Goal: Book appointment/travel/reservation

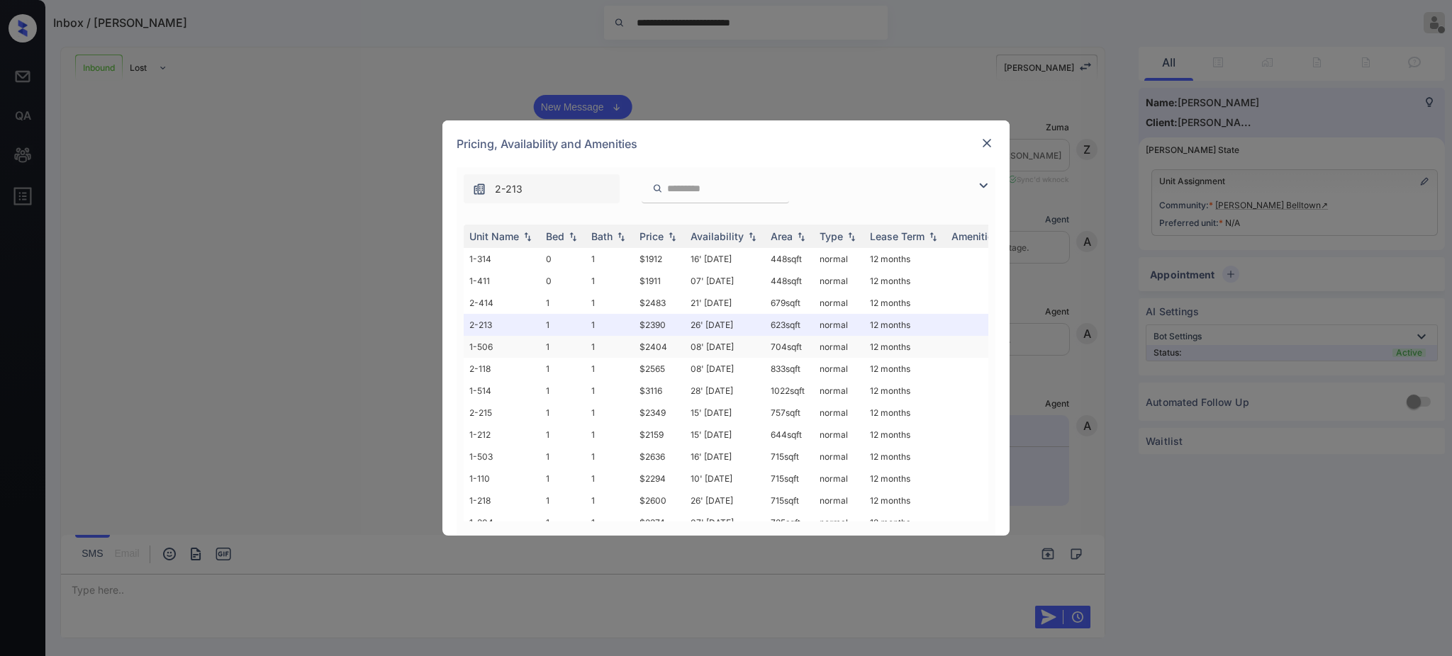
scroll to position [256, 0]
click at [554, 239] on div "Bed" at bounding box center [555, 236] width 18 height 12
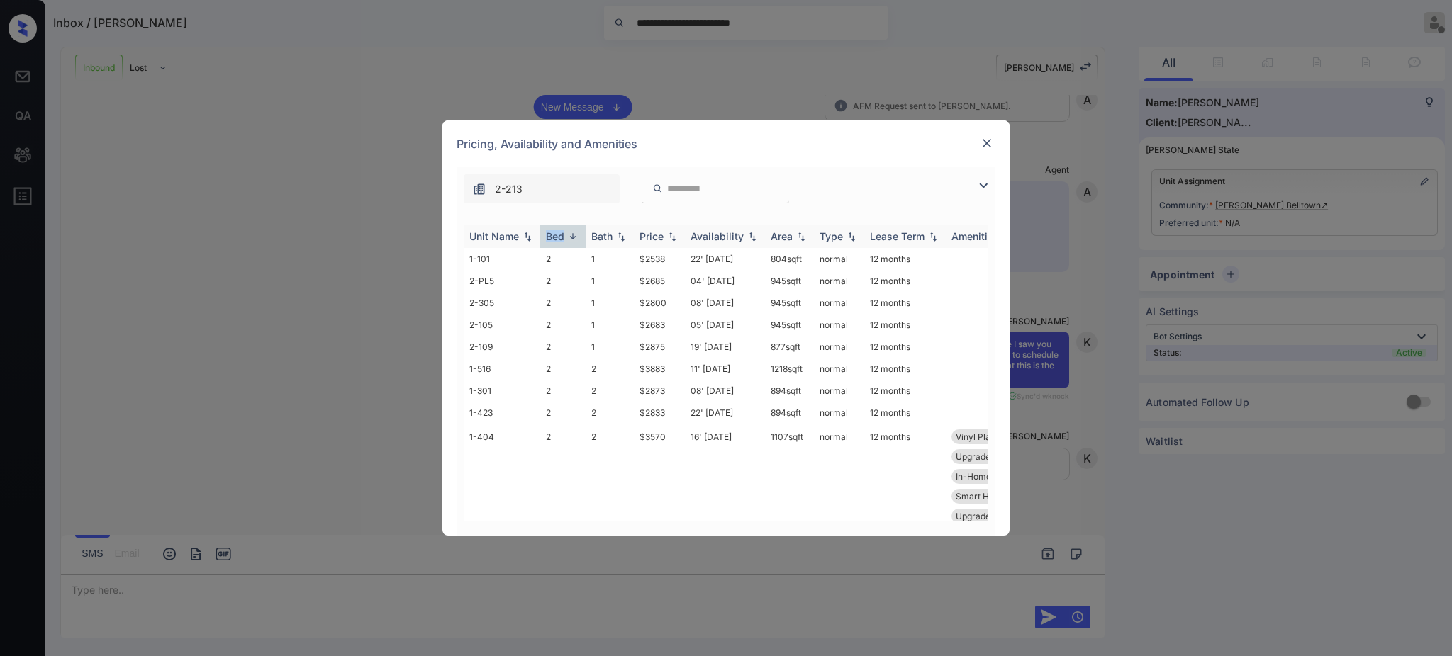
click at [554, 239] on div "Bed" at bounding box center [555, 236] width 18 height 12
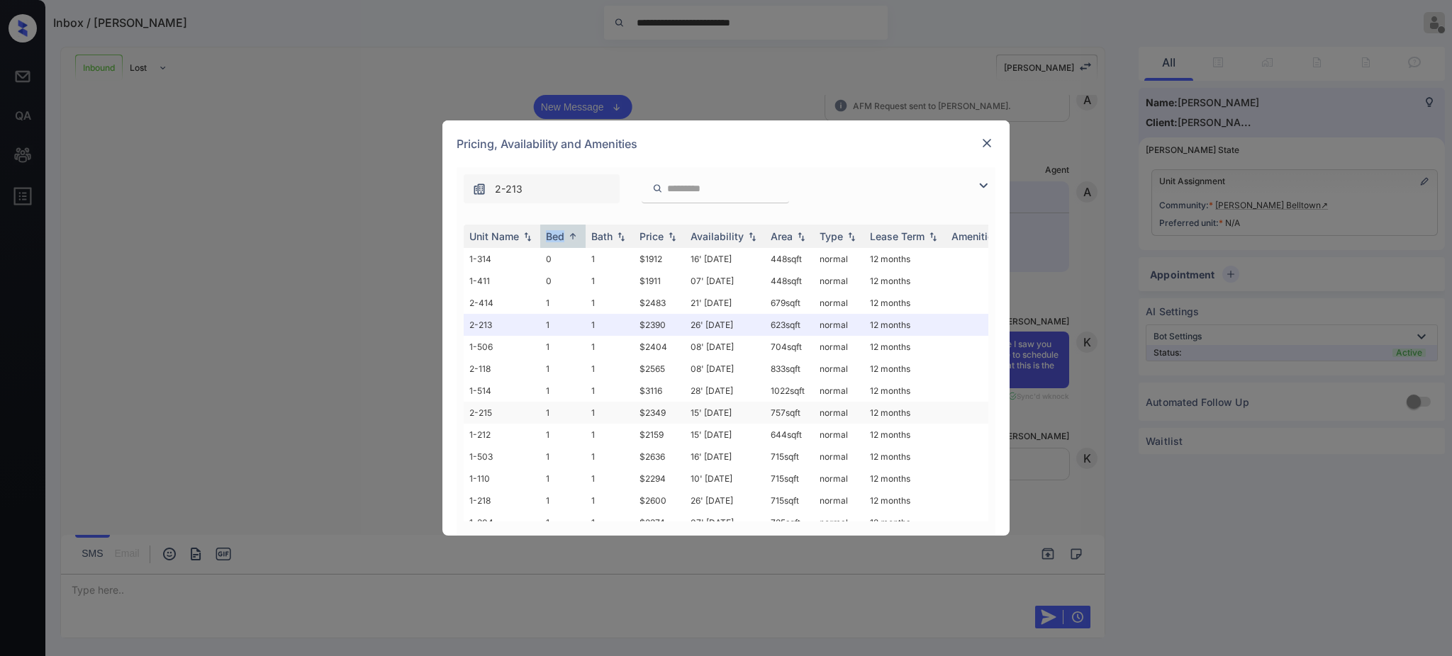
scroll to position [94, 0]
click at [728, 343] on td "15' Oct 25" at bounding box center [725, 341] width 80 height 22
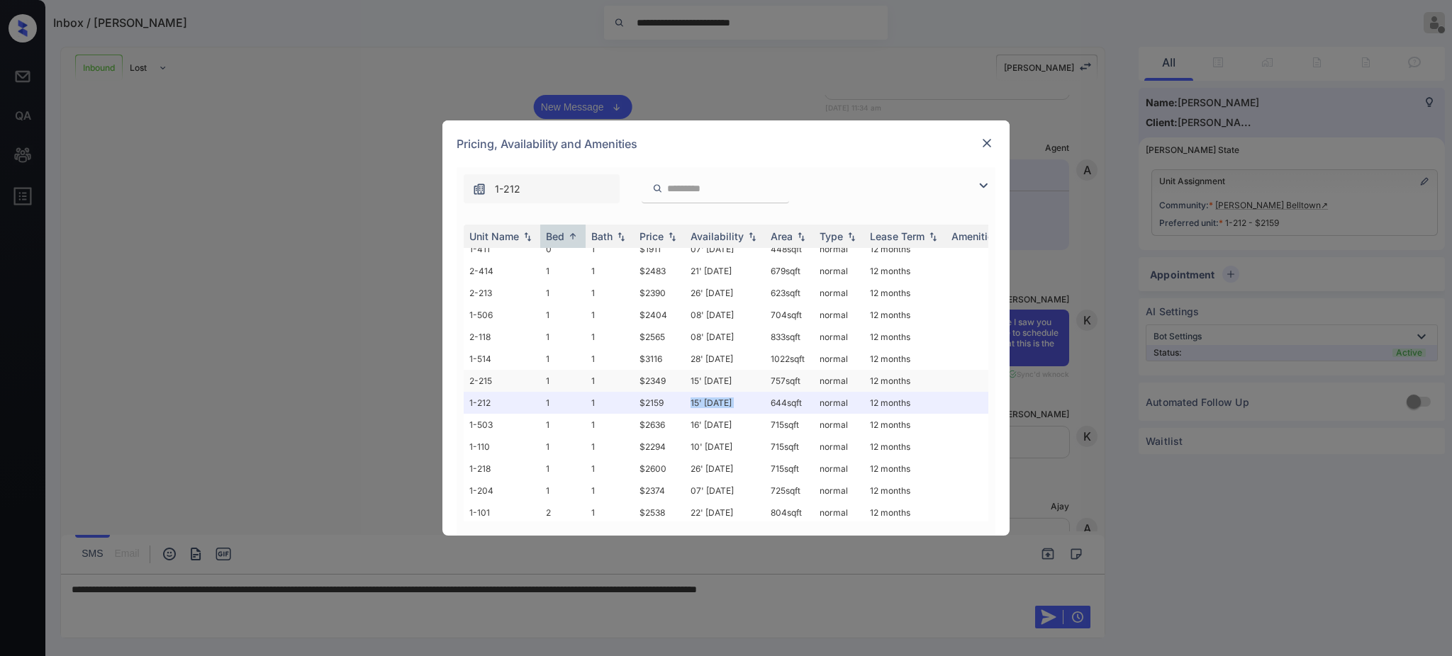
scroll to position [0, 0]
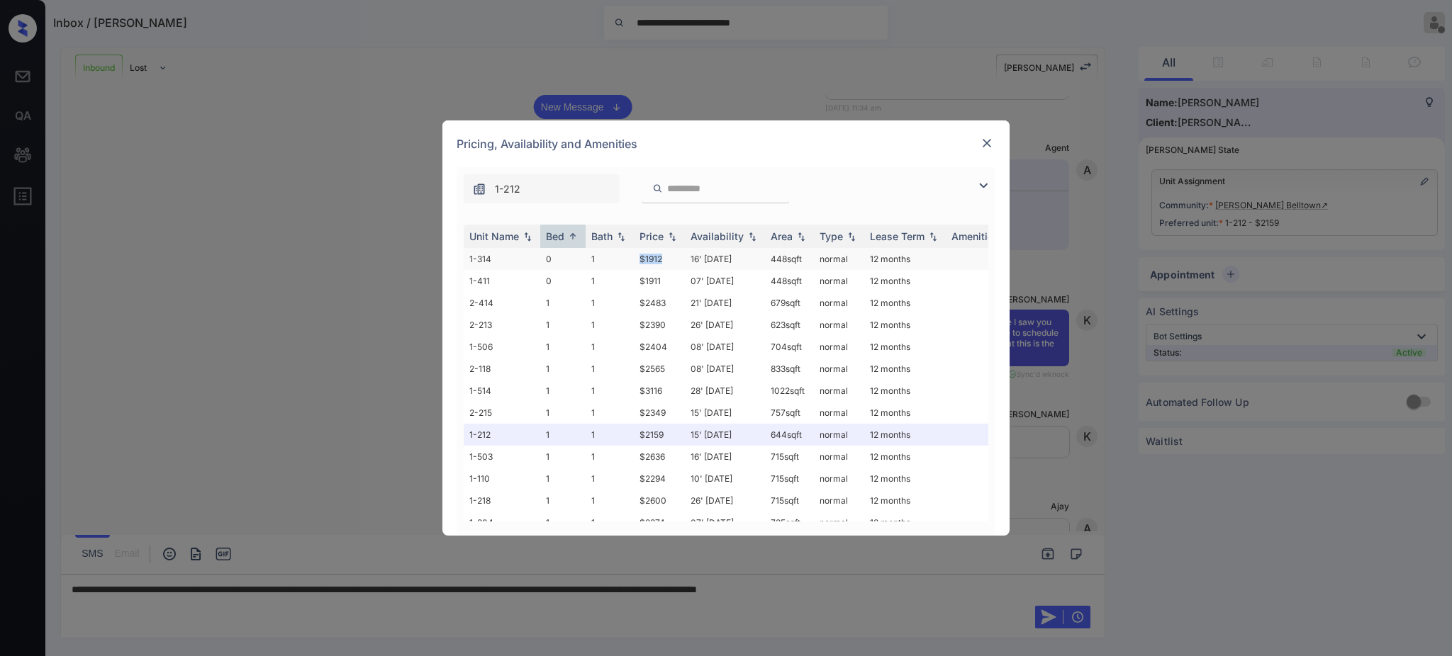
drag, startPoint x: 630, startPoint y: 259, endPoint x: 666, endPoint y: 266, distance: 36.1
click at [666, 266] on tr "1-314 0 1 $1912 16' Sep 25 448 sqft normal 12 months" at bounding box center [834, 259] width 741 height 22
click at [644, 265] on td "$1912" at bounding box center [659, 259] width 51 height 22
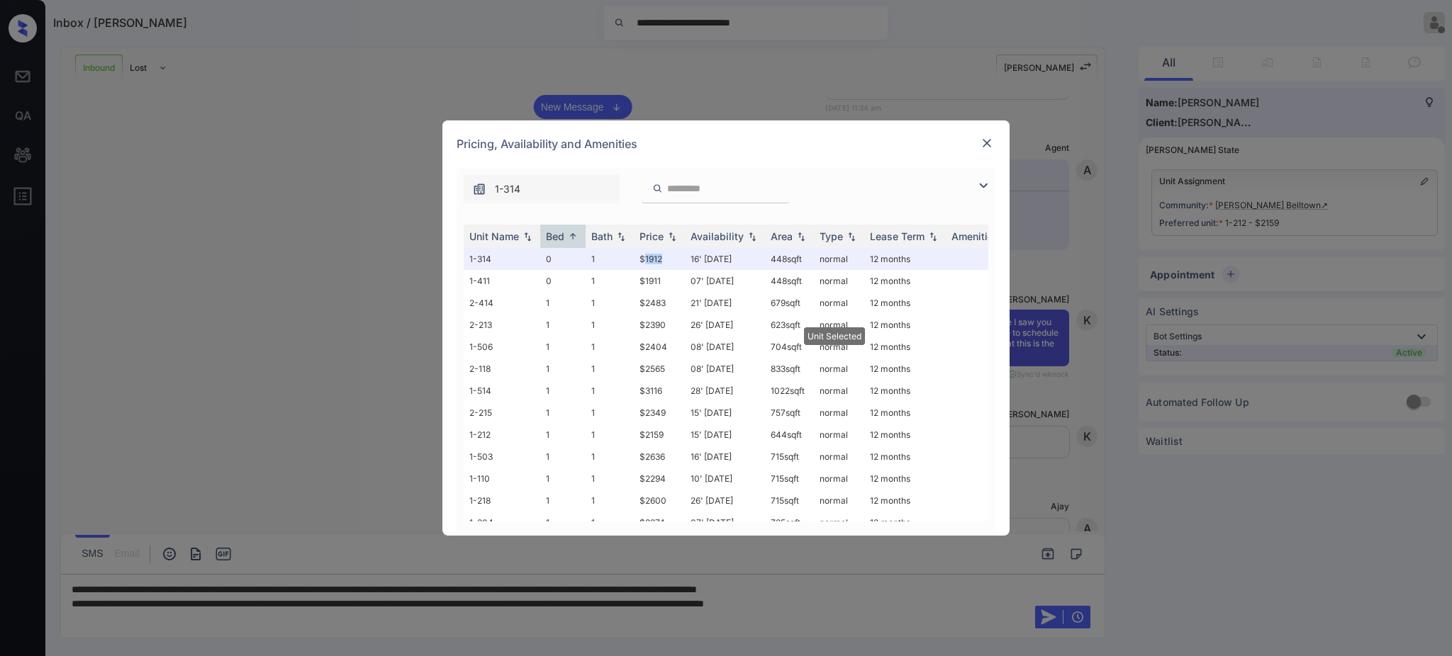
click at [991, 142] on img at bounding box center [987, 143] width 14 height 14
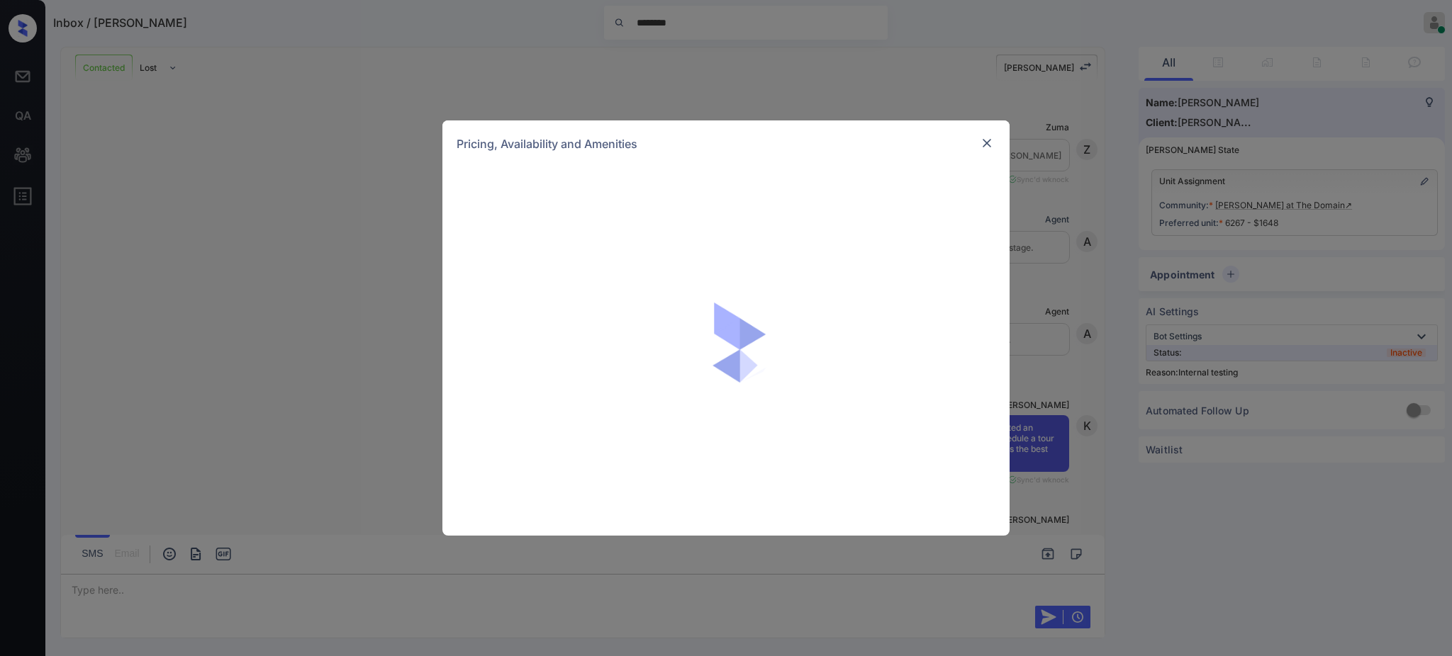
scroll to position [10326, 0]
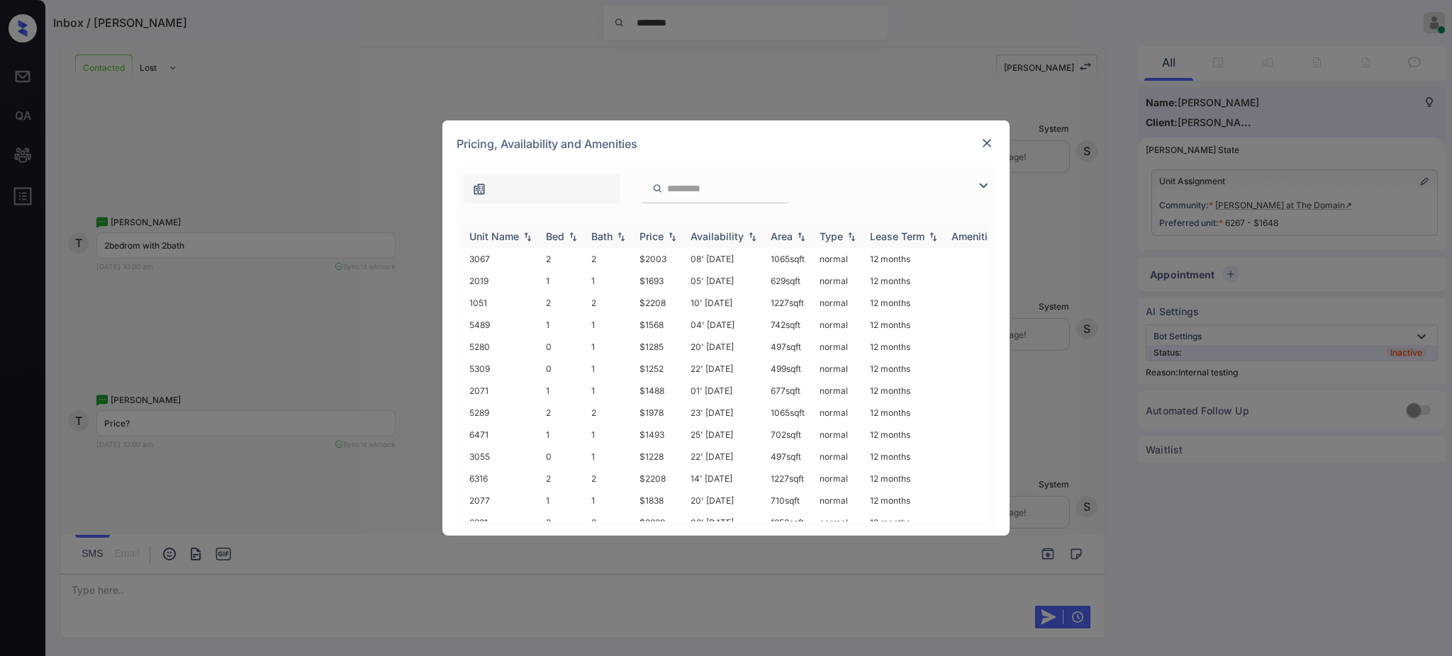
click at [563, 241] on div "Bed" at bounding box center [555, 236] width 18 height 12
click at [987, 138] on img at bounding box center [987, 143] width 14 height 14
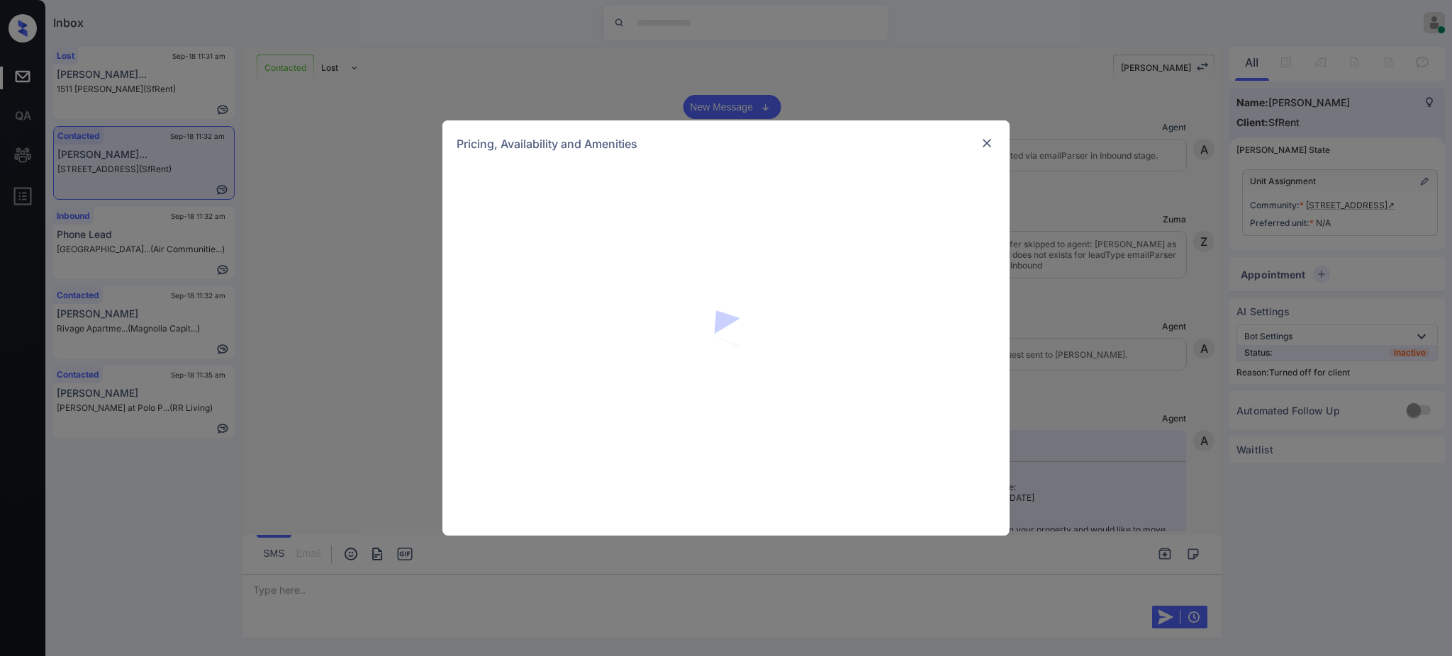
scroll to position [3192, 0]
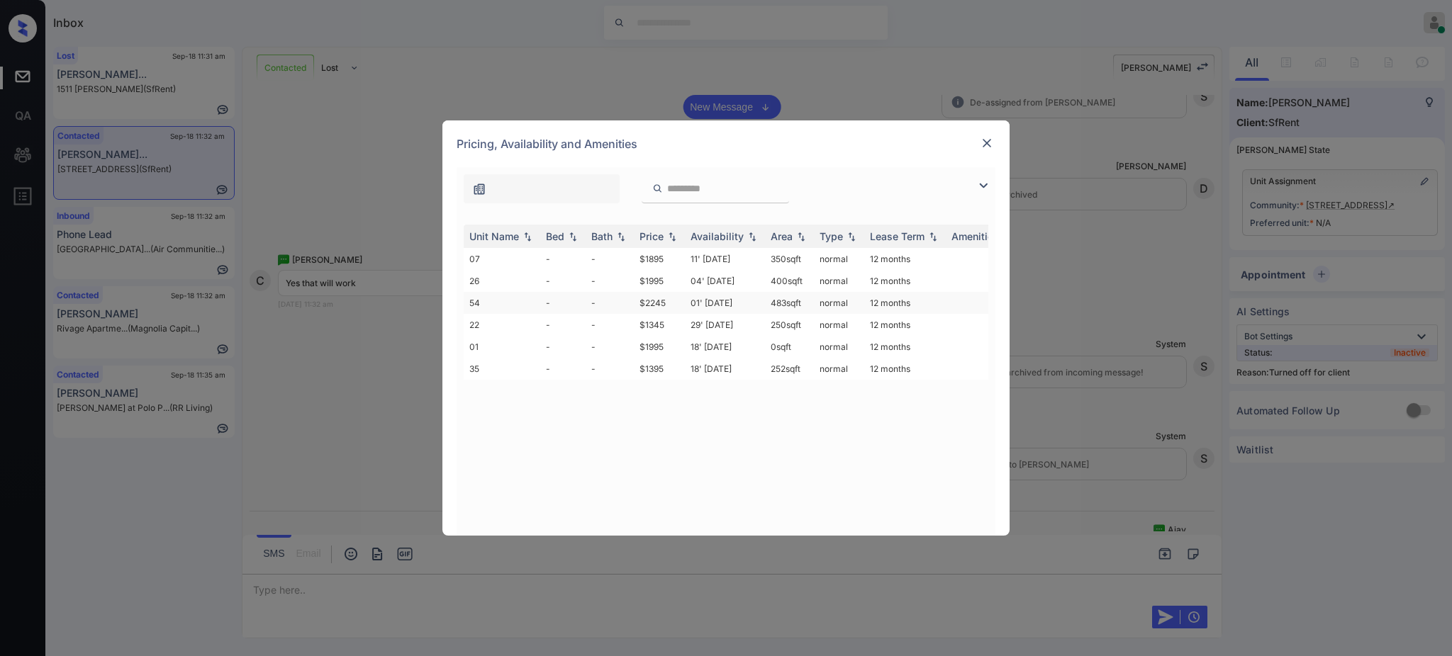
click at [645, 303] on td "$2245" at bounding box center [659, 303] width 51 height 22
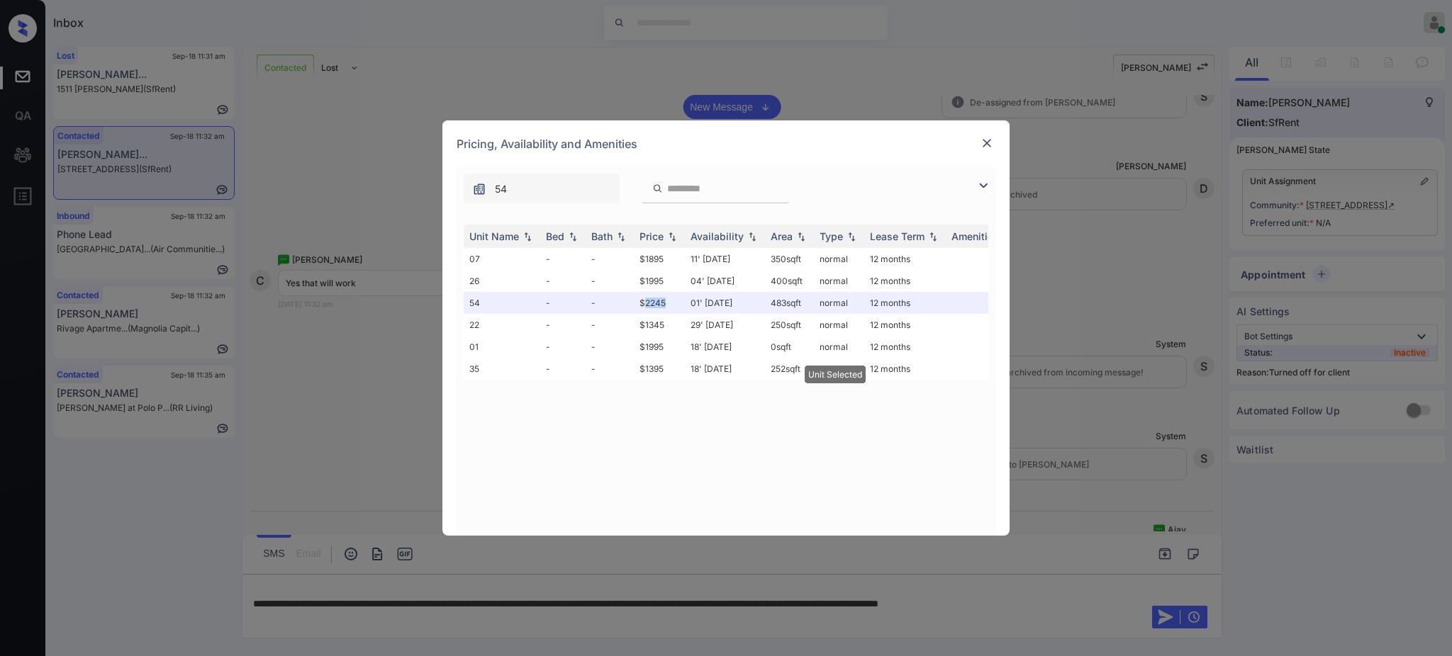
click at [985, 142] on img at bounding box center [987, 143] width 14 height 14
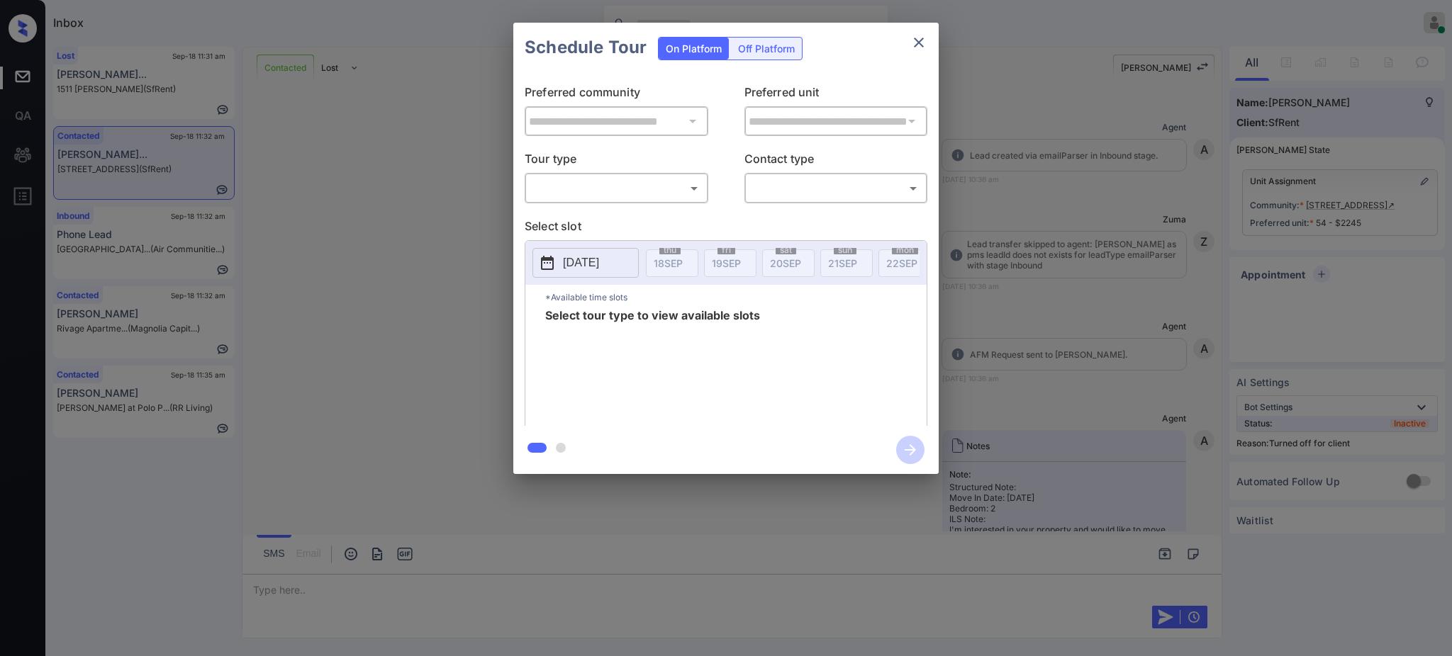
scroll to position [3097, 0]
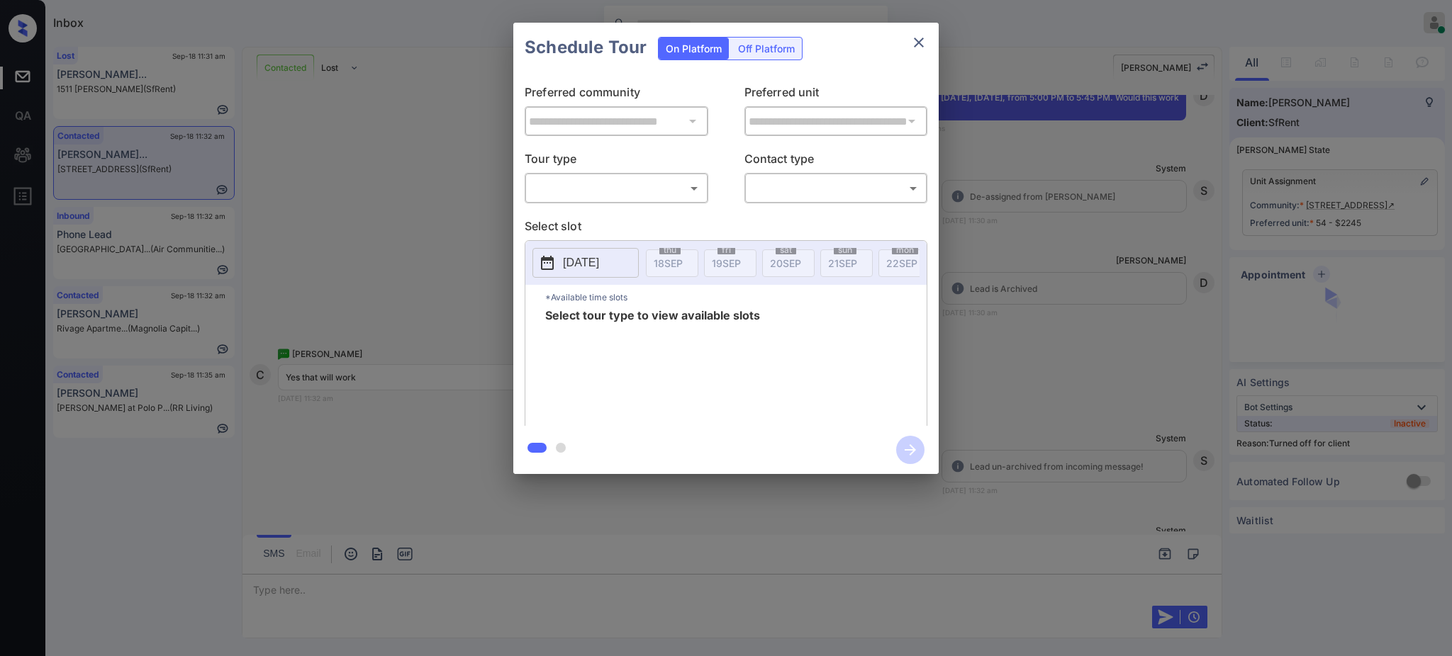
click at [770, 33] on div "On Platform Off Platform" at bounding box center [730, 48] width 145 height 50
click at [767, 50] on div "Off Platform" at bounding box center [766, 49] width 71 height 22
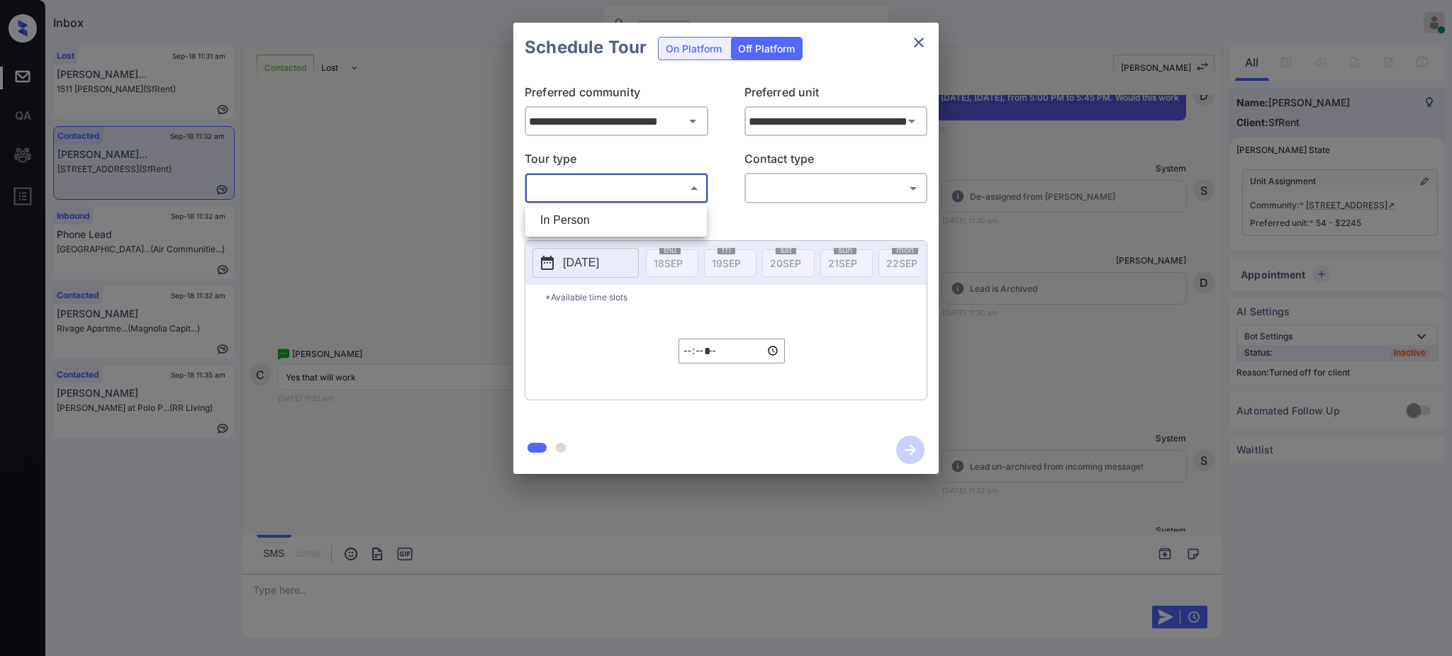
click at [622, 199] on body "Inbox Ajay Kumar Online Set yourself offline Set yourself on break Profile Swit…" at bounding box center [726, 328] width 1452 height 656
drag, startPoint x: 625, startPoint y: 213, endPoint x: 634, endPoint y: 217, distance: 9.2
click at [626, 215] on li "In Person" at bounding box center [616, 221] width 174 height 26
type input "********"
click at [768, 191] on body "Inbox Ajay Kumar Online Set yourself offline Set yourself on break Profile Swit…" at bounding box center [726, 328] width 1452 height 656
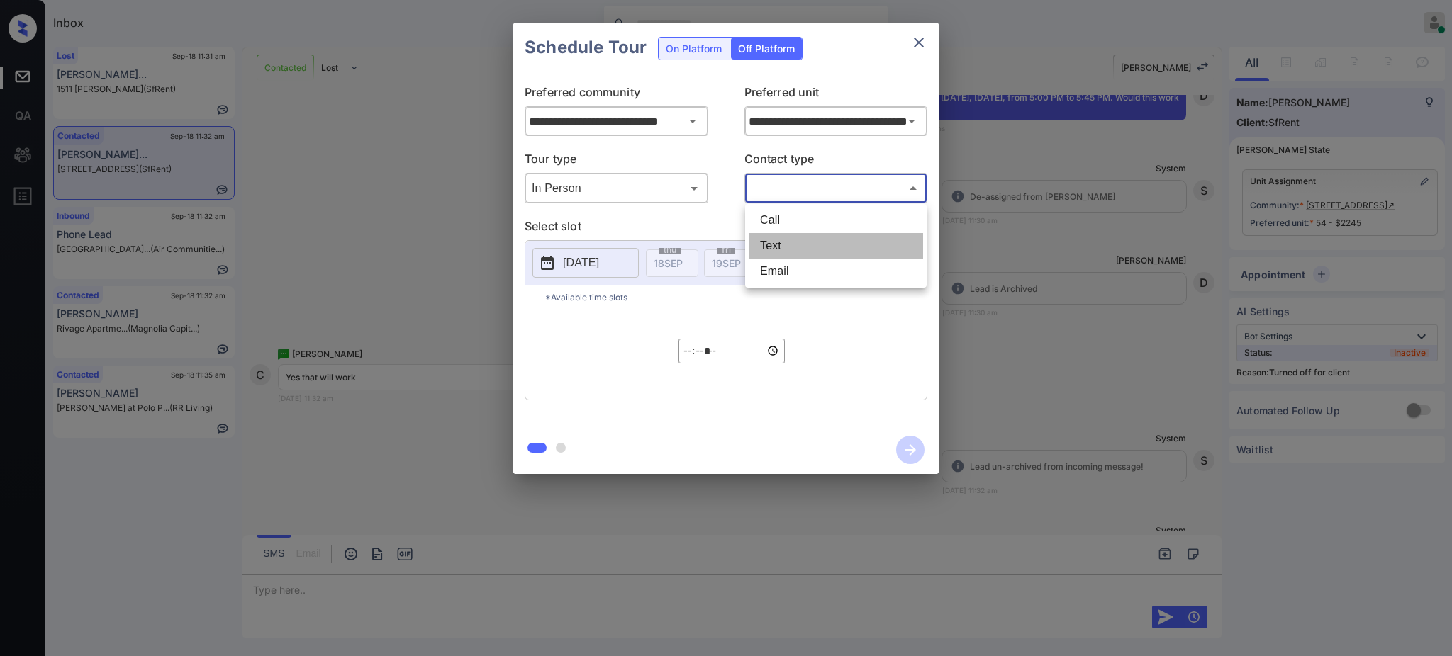
click at [777, 240] on li "Text" at bounding box center [835, 246] width 174 height 26
type input "****"
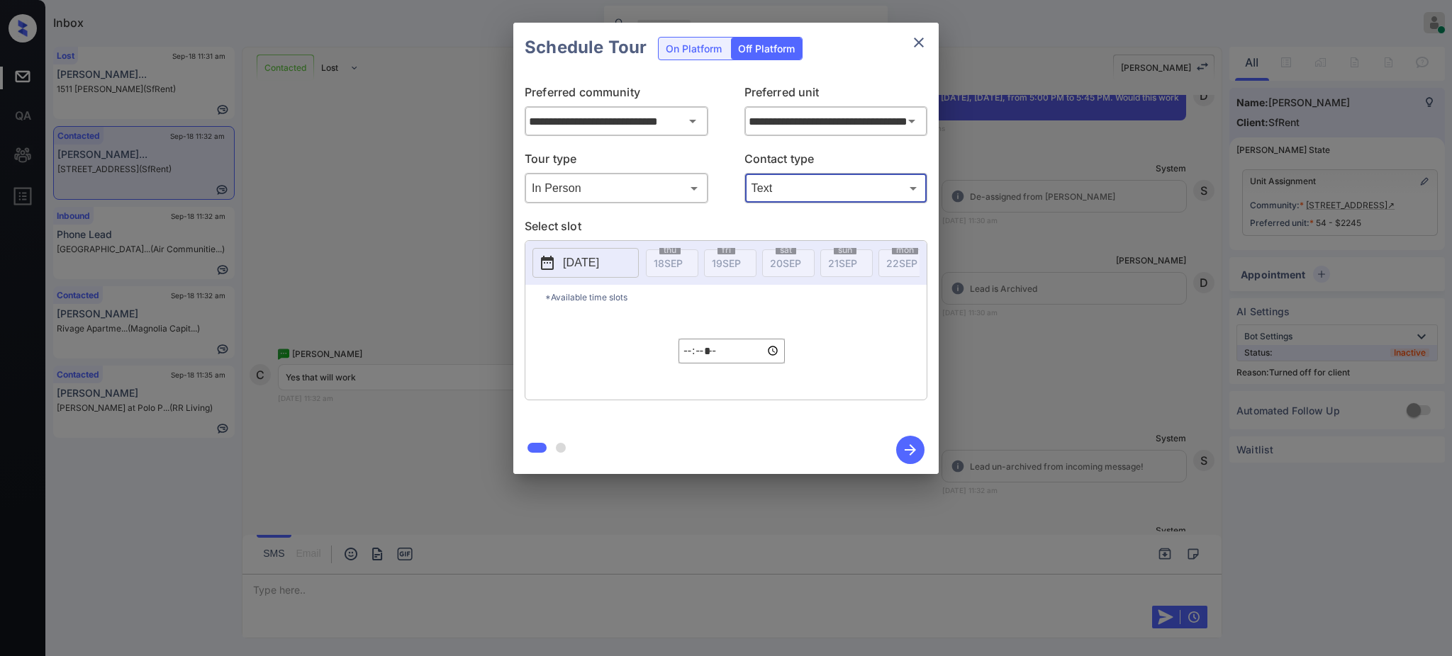
click at [592, 262] on p "2025-09-18" at bounding box center [581, 262] width 36 height 17
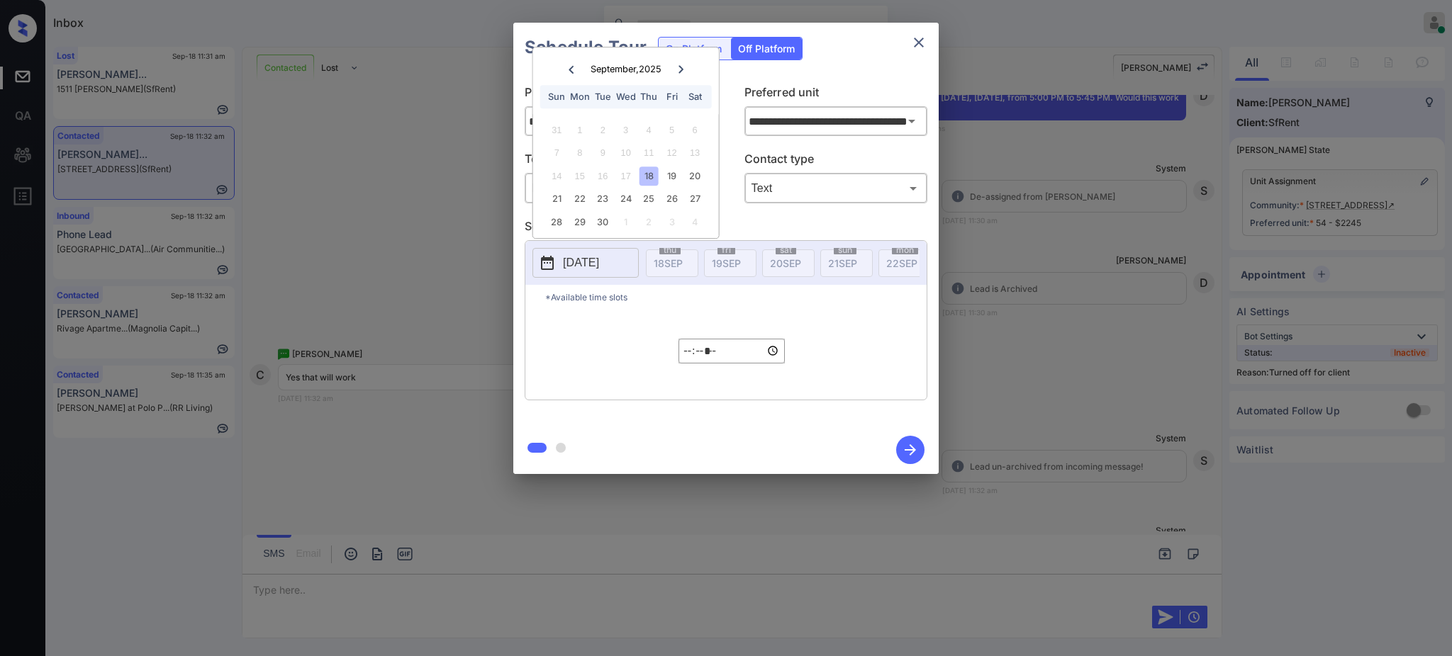
click at [648, 173] on div "18" at bounding box center [648, 176] width 19 height 19
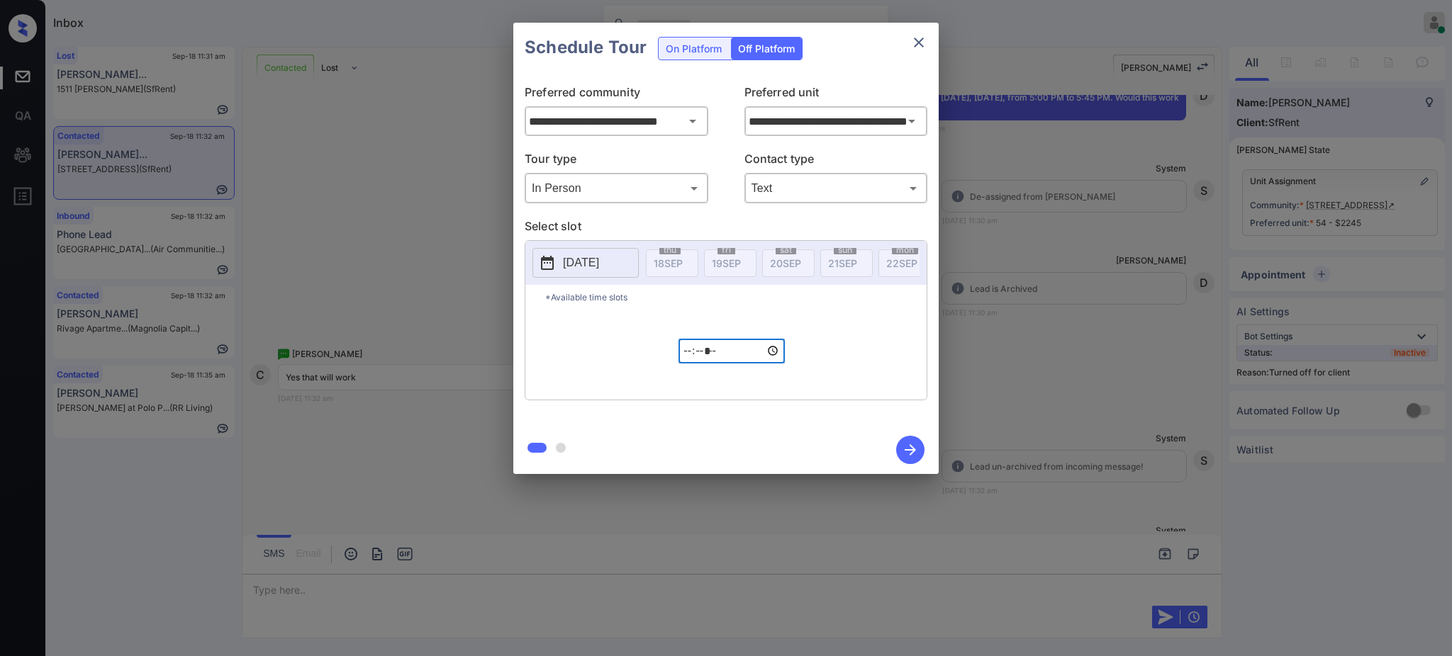
click at [688, 359] on input "*****" at bounding box center [731, 351] width 106 height 25
type input "*****"
click at [906, 444] on icon "button" at bounding box center [910, 450] width 28 height 28
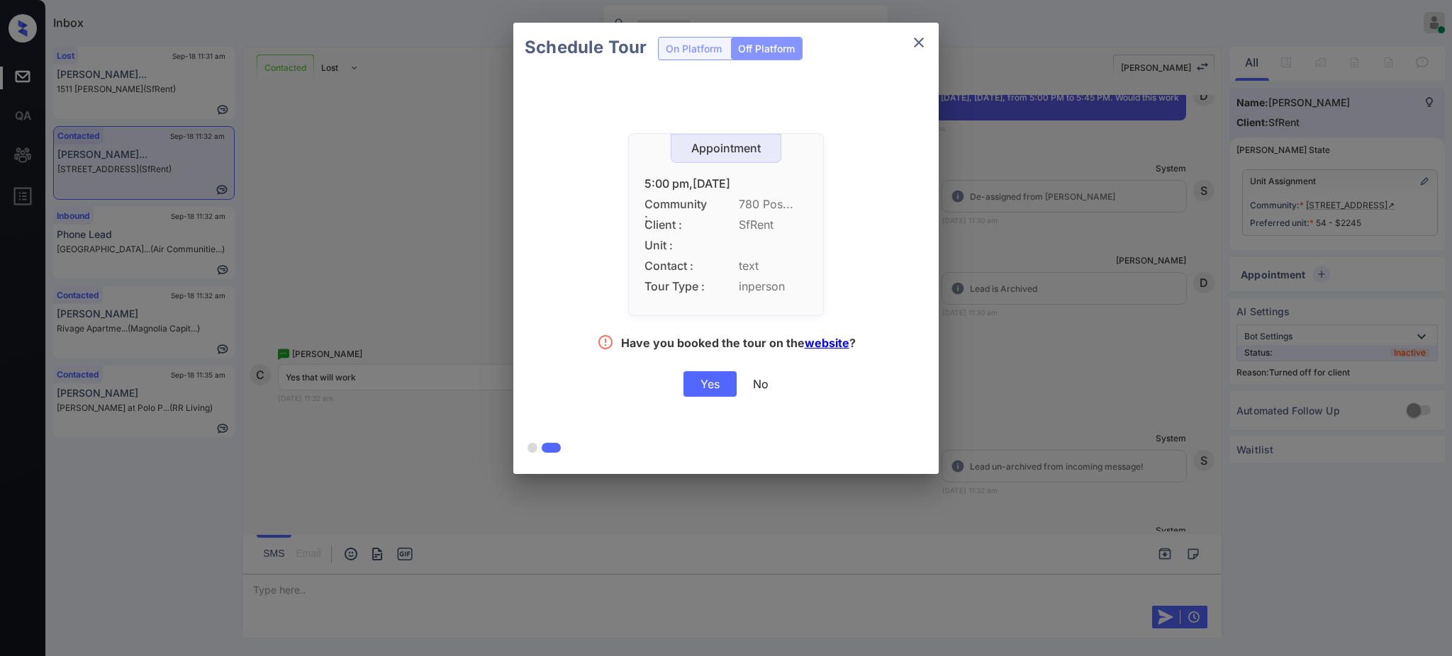
click at [713, 389] on div "Yes" at bounding box center [709, 384] width 53 height 26
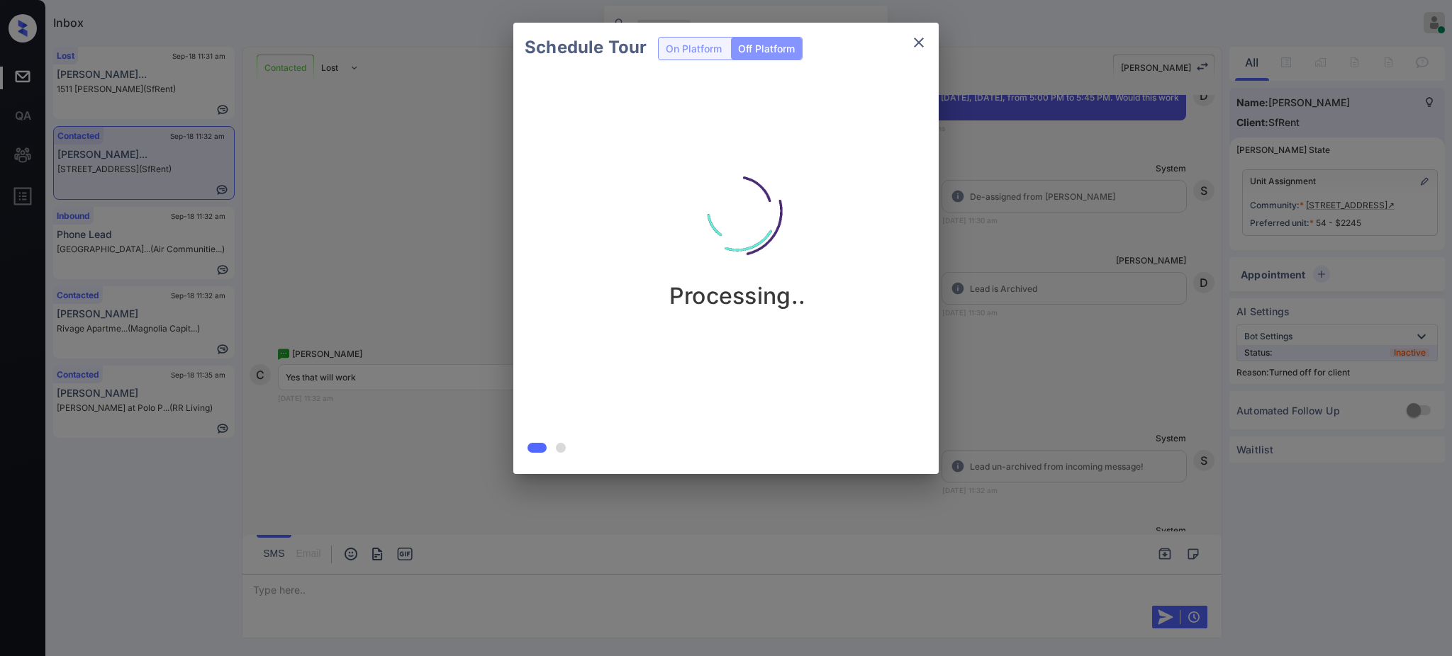
click at [1012, 415] on div "Schedule Tour On Platform Off Platform Processing.." at bounding box center [726, 248] width 1452 height 497
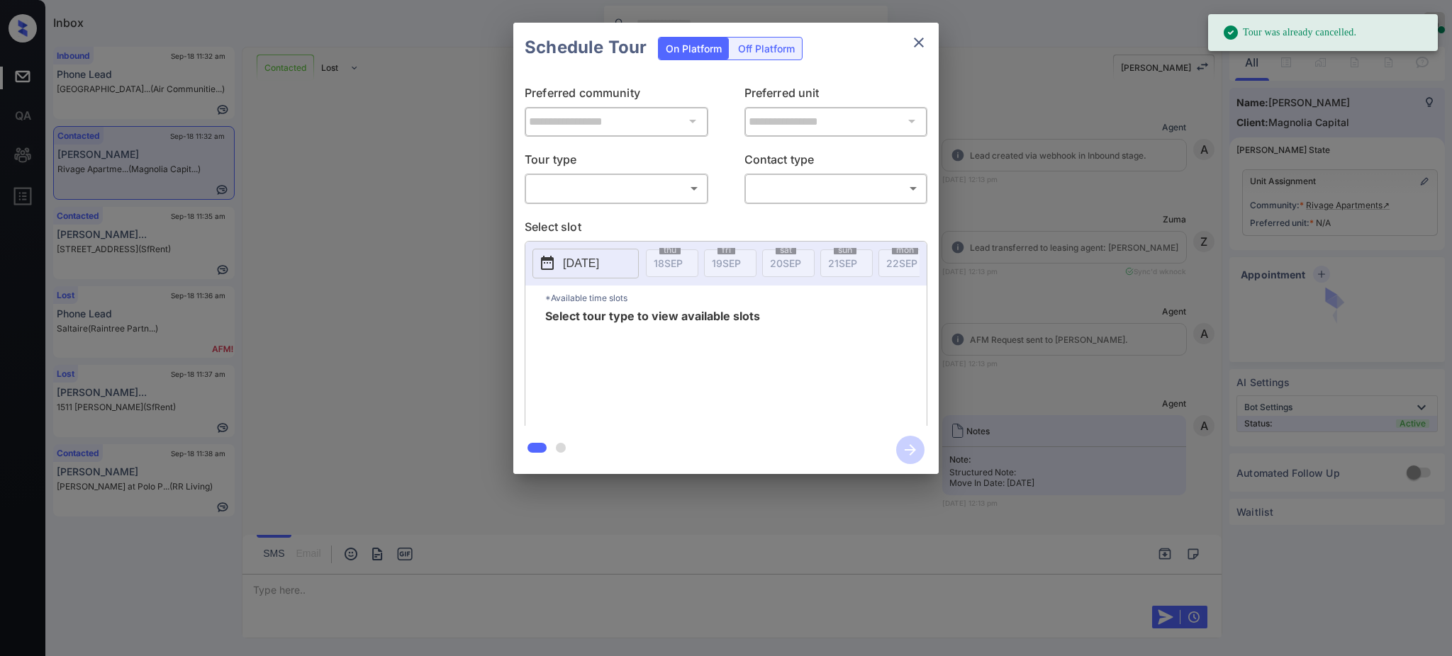
scroll to position [3306, 0]
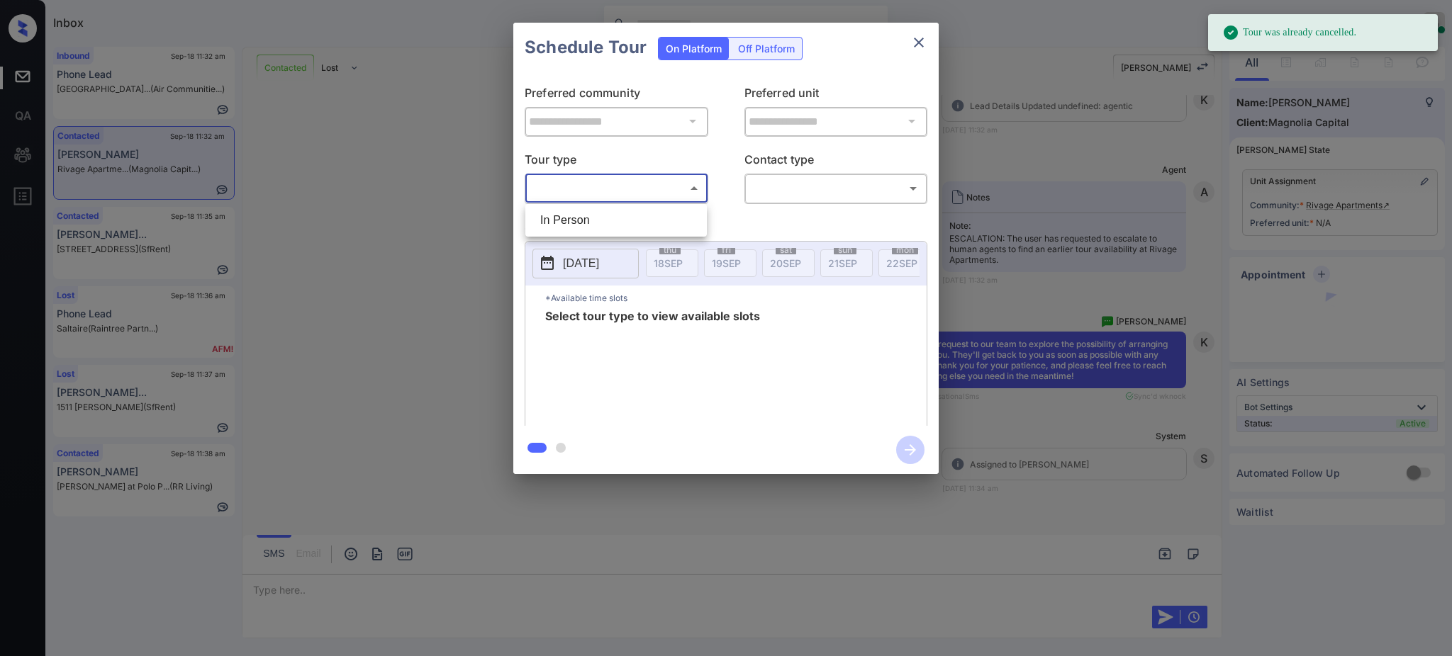
click at [595, 190] on body "Tour was already cancelled. Inbox Ajay Kumar Online Set yourself offline Set yo…" at bounding box center [726, 328] width 1452 height 656
click at [587, 216] on li "In Person" at bounding box center [616, 221] width 174 height 26
type input "********"
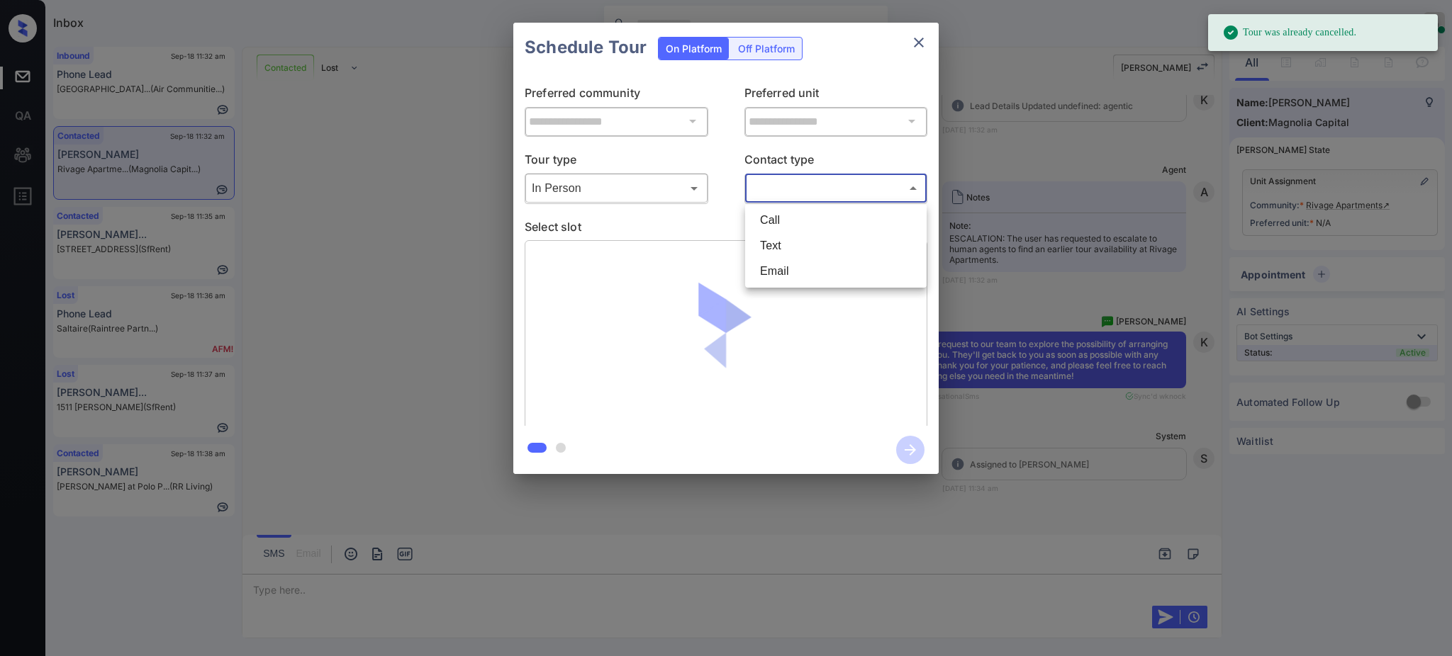
click at [785, 188] on body "Tour was already cancelled. Inbox Ajay Kumar Online Set yourself offline Set yo…" at bounding box center [726, 328] width 1452 height 656
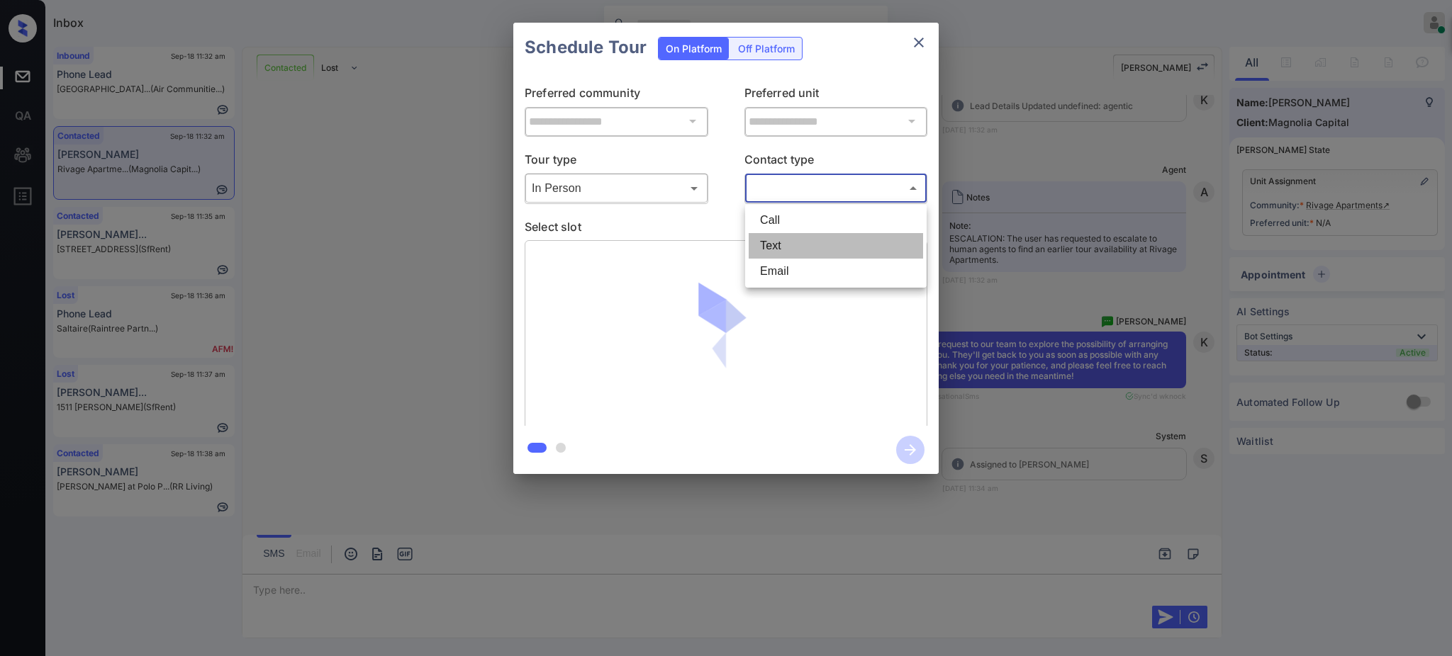
click at [773, 251] on li "Text" at bounding box center [835, 246] width 174 height 26
type input "****"
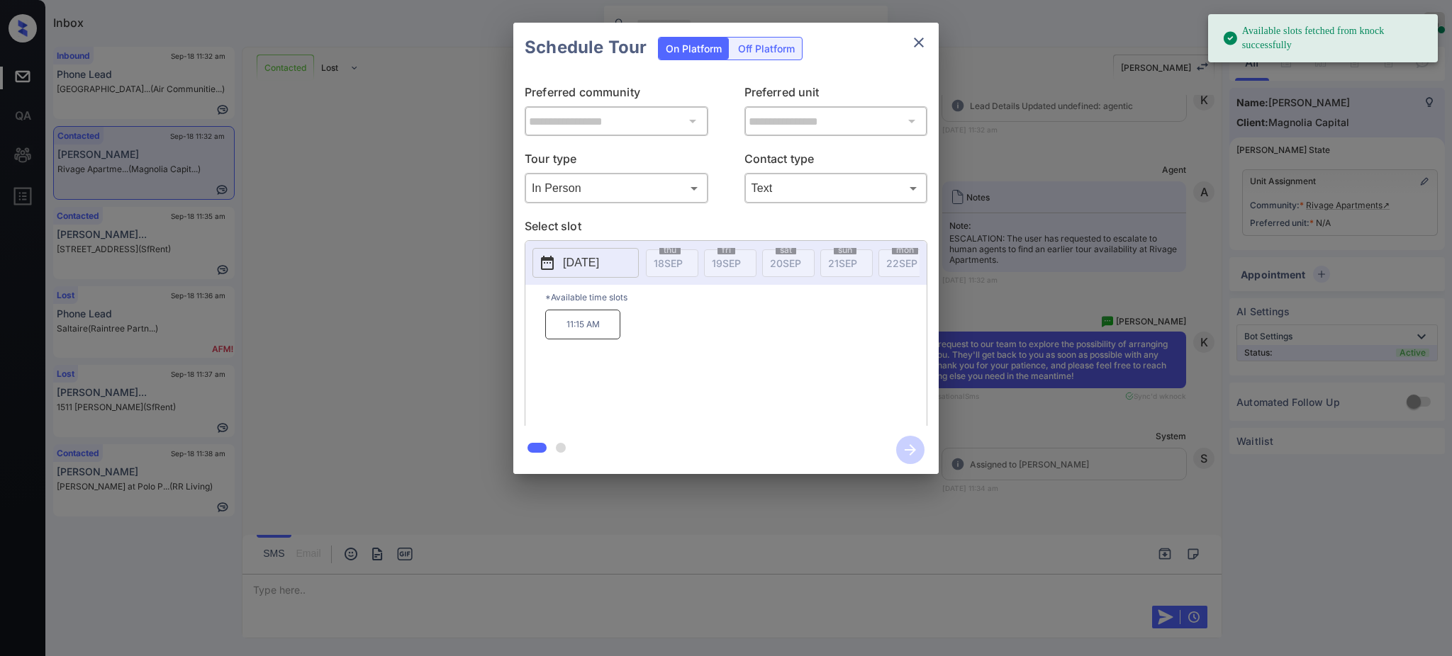
click at [580, 249] on button "2025-10-01" at bounding box center [585, 263] width 106 height 30
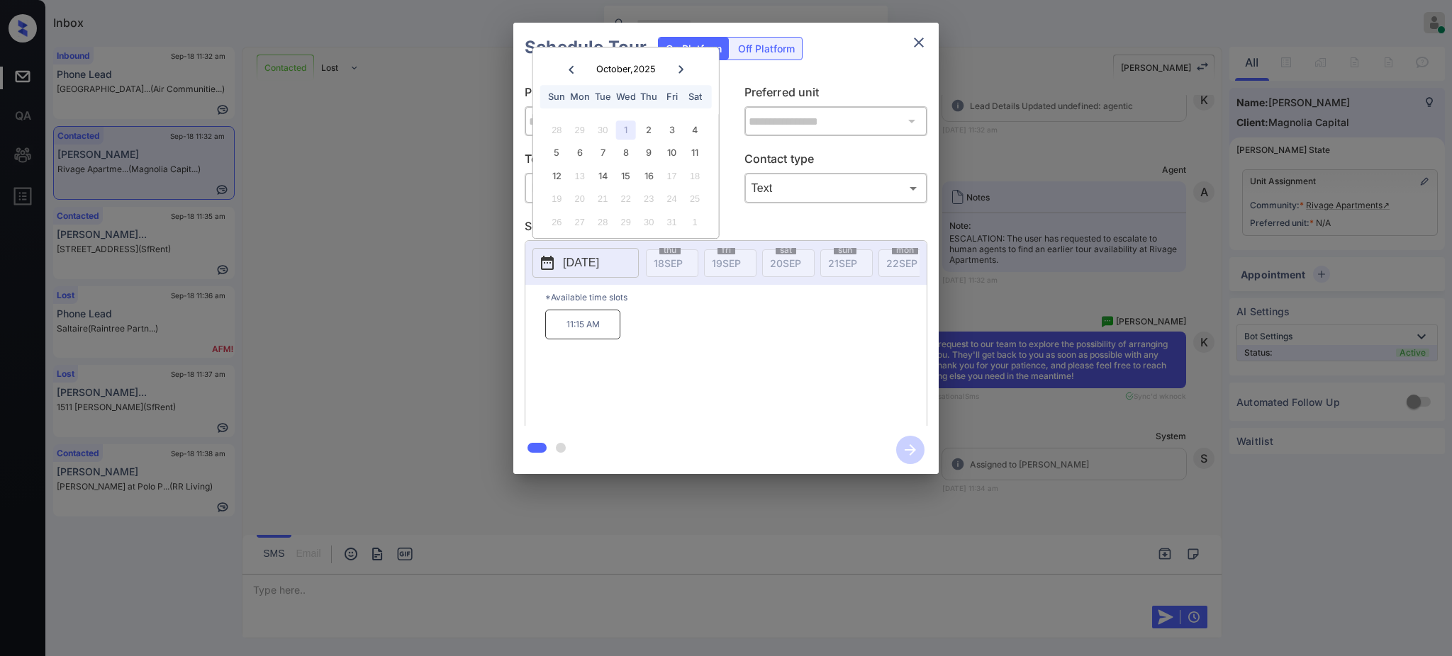
click at [566, 65] on icon at bounding box center [570, 69] width 9 height 9
click at [678, 65] on icon at bounding box center [680, 69] width 9 height 9
click at [649, 120] on div "2" at bounding box center [648, 129] width 19 height 19
click at [624, 130] on div "1" at bounding box center [625, 129] width 19 height 19
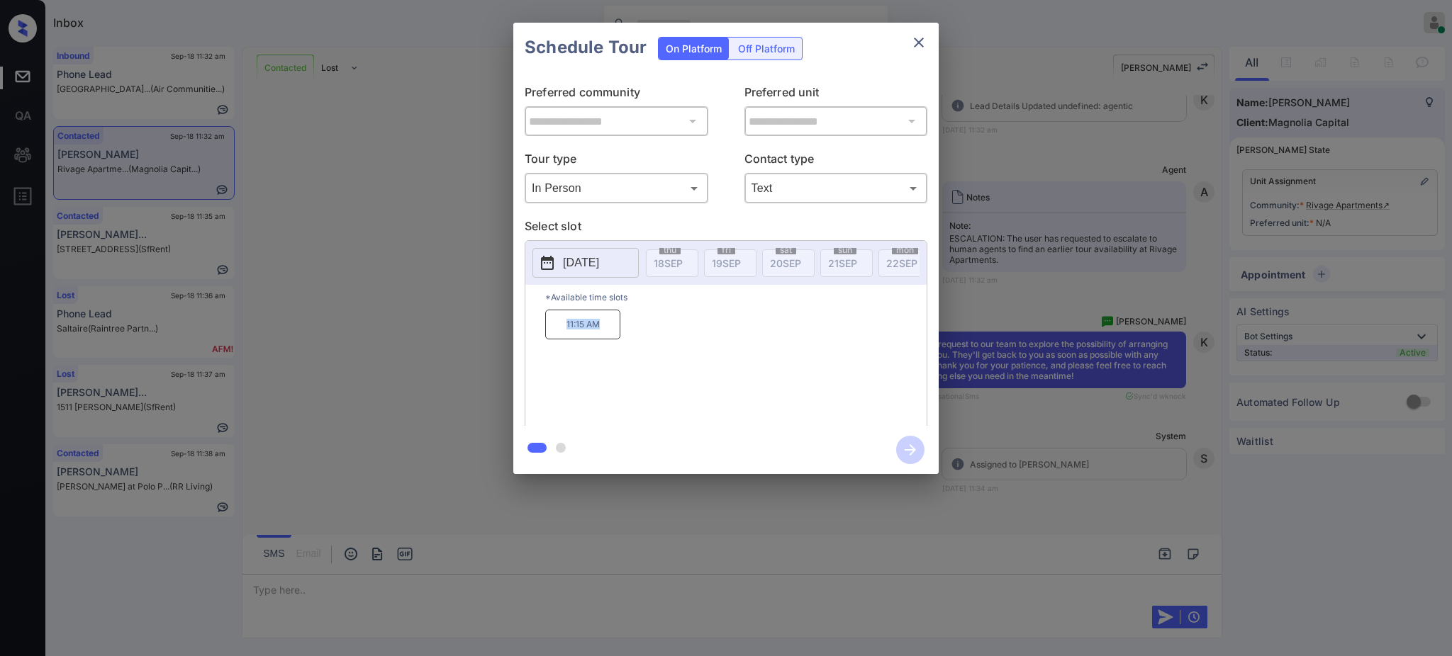
drag, startPoint x: 546, startPoint y: 343, endPoint x: 643, endPoint y: 344, distance: 96.4
click at [607, 340] on p "11:15 AM" at bounding box center [582, 325] width 75 height 30
copy p "11:15 AM"
click at [599, 265] on p "[DATE]" at bounding box center [581, 262] width 36 height 17
click at [1024, 453] on div "**********" at bounding box center [726, 248] width 1452 height 497
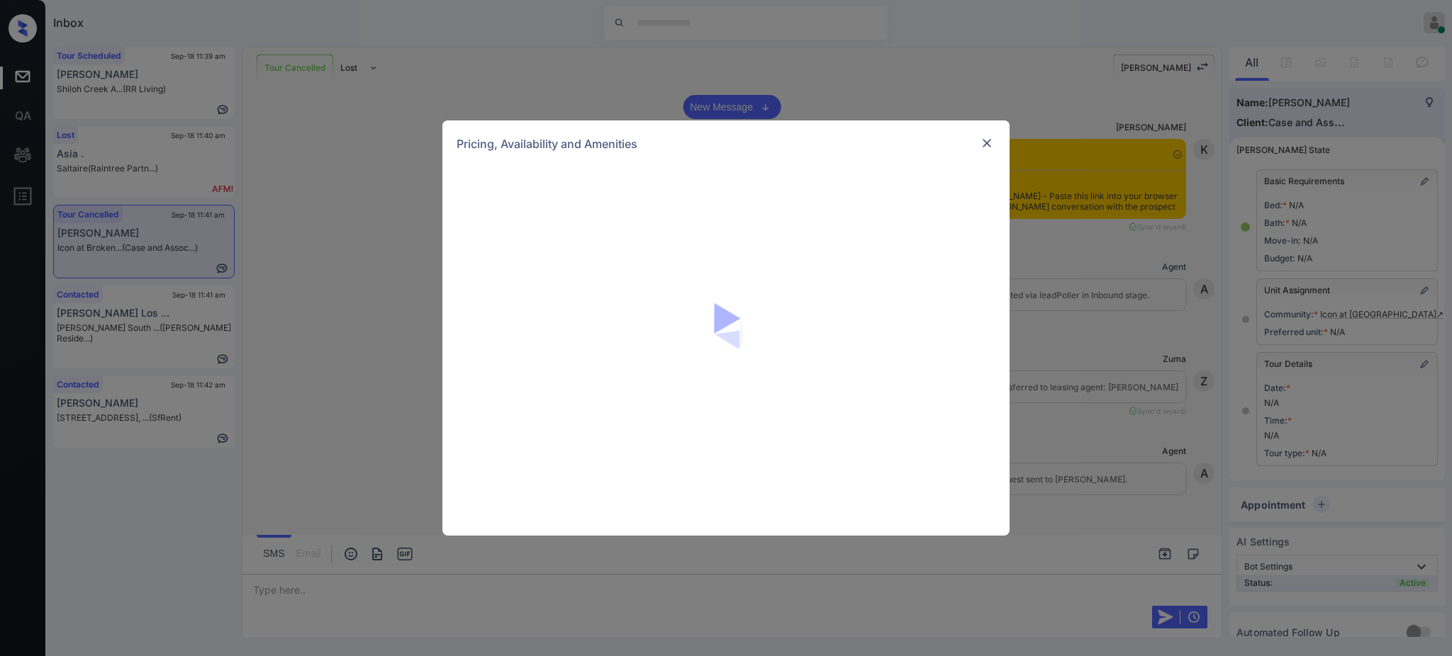
scroll to position [6232, 0]
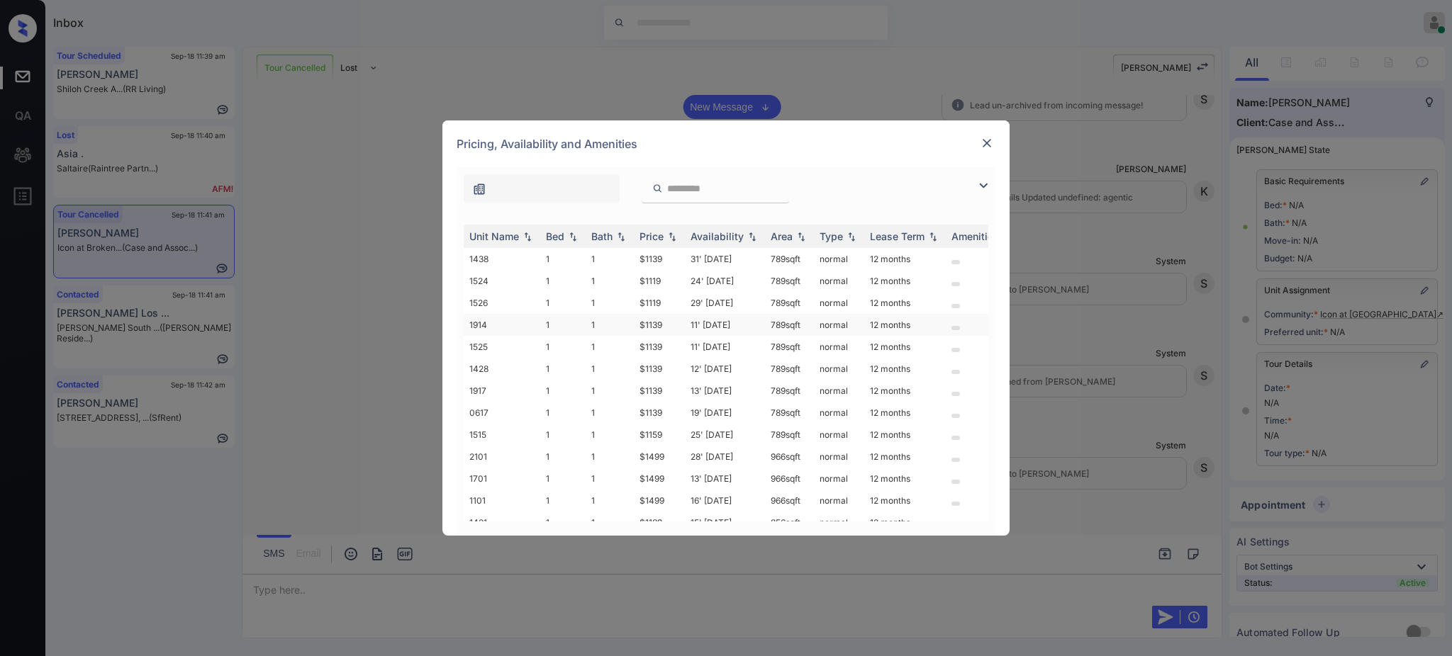
click at [651, 332] on td "$1139" at bounding box center [659, 325] width 51 height 22
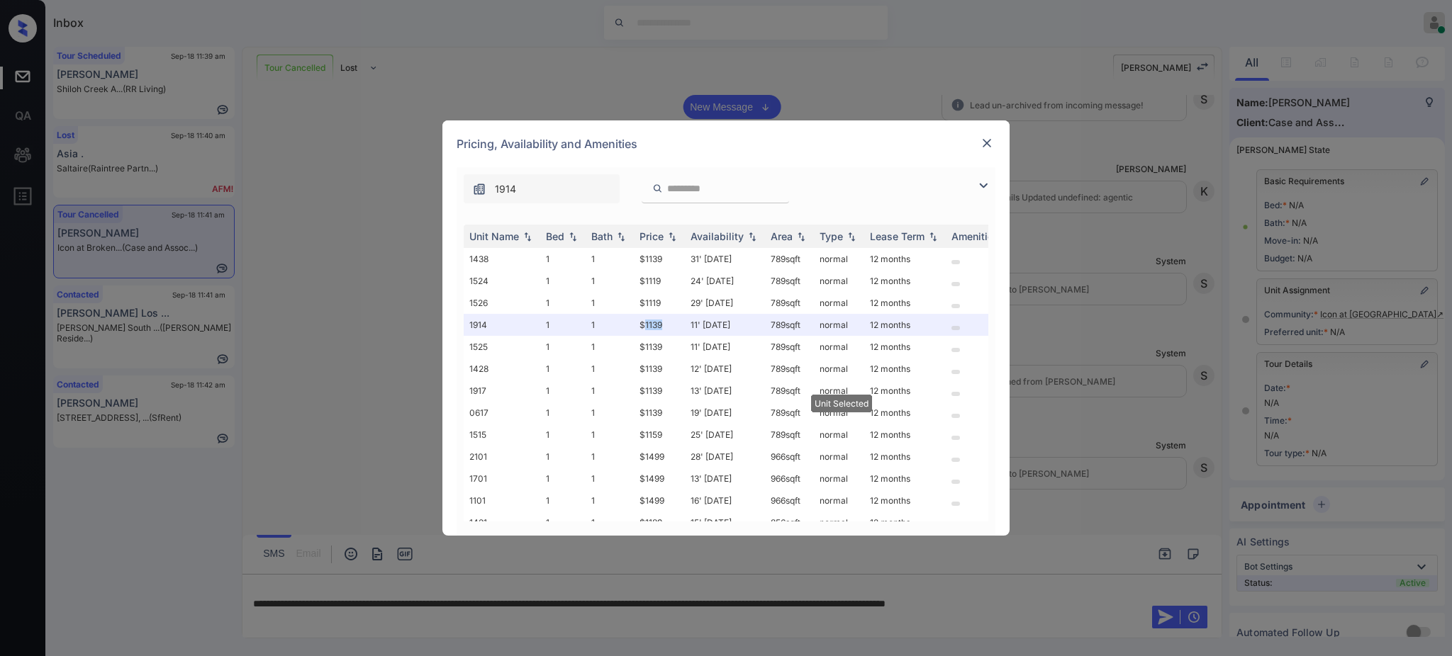
drag, startPoint x: 990, startPoint y: 128, endPoint x: 975, endPoint y: 149, distance: 26.0
click at [980, 139] on div "Pricing, Availability and Amenities" at bounding box center [725, 143] width 567 height 47
click at [990, 141] on img at bounding box center [987, 143] width 14 height 14
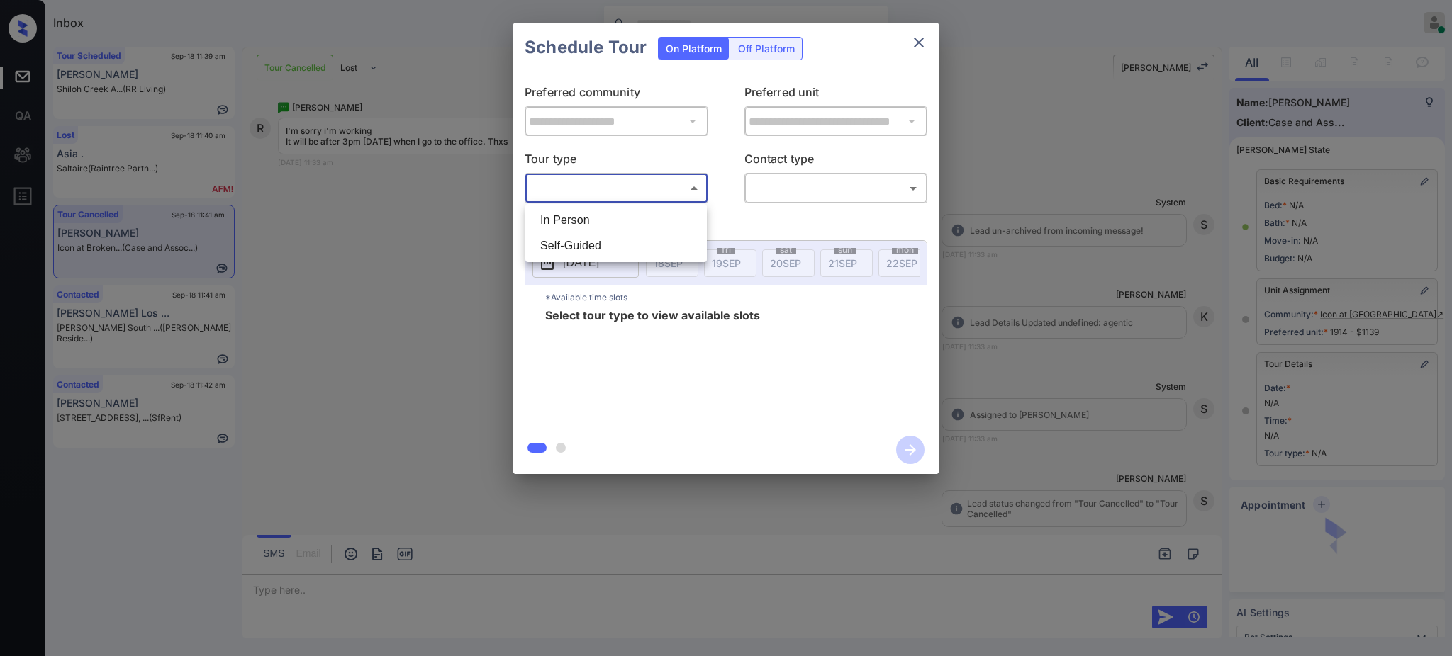
scroll to position [62, 0]
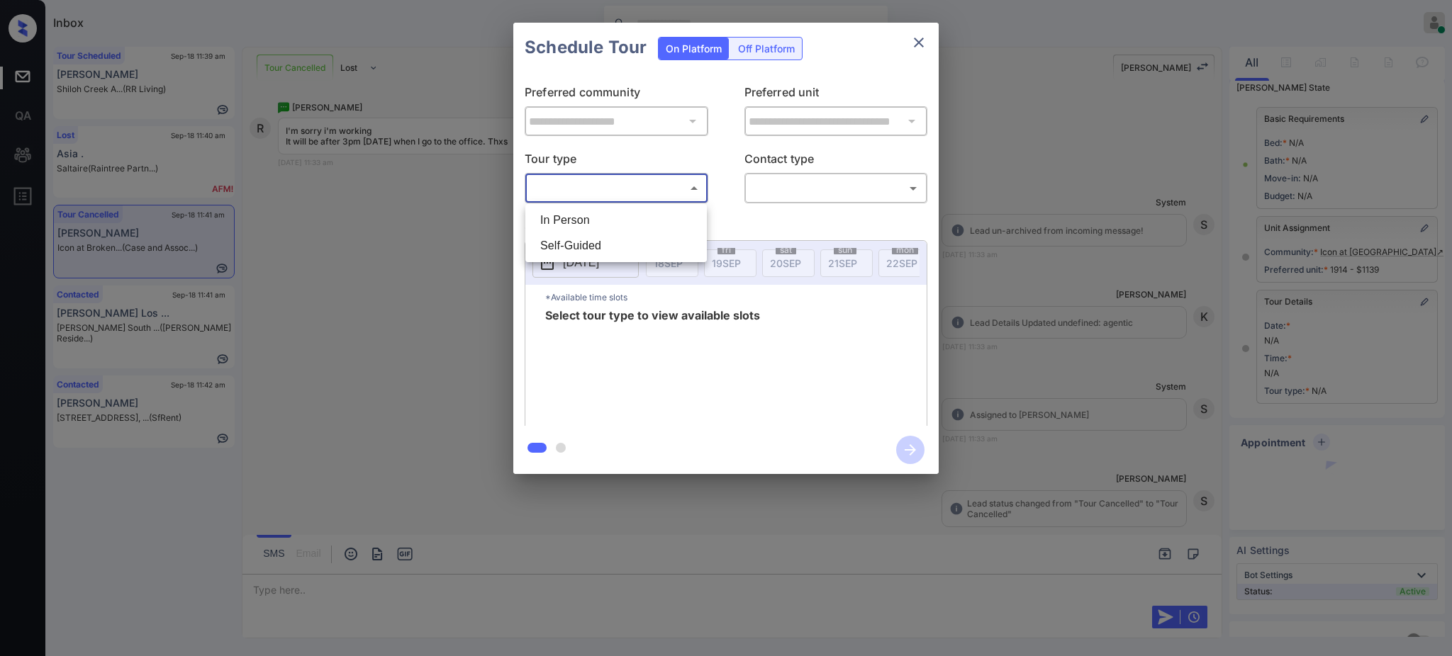
click at [577, 223] on li "In Person" at bounding box center [616, 221] width 174 height 26
type input "********"
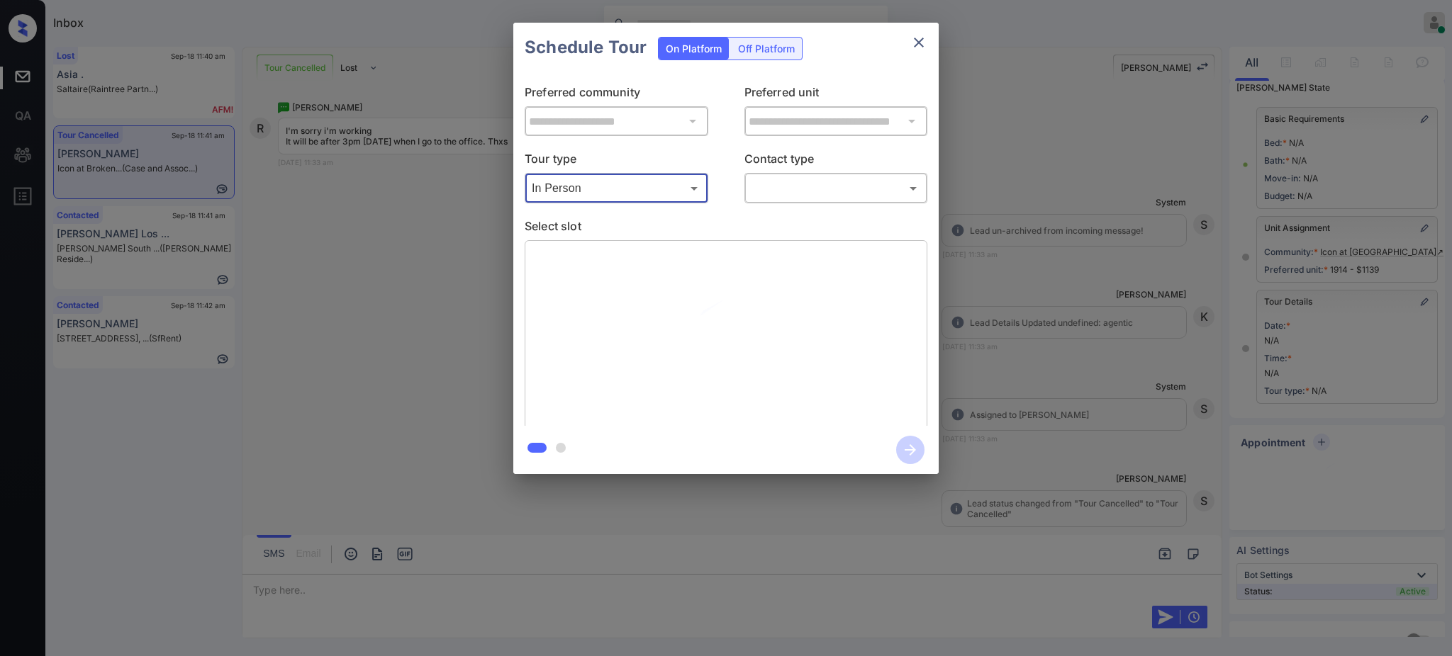
click at [766, 187] on body "Inbox [PERSON_NAME] Online Set yourself offline Set yourself on break Profile S…" at bounding box center [726, 328] width 1452 height 656
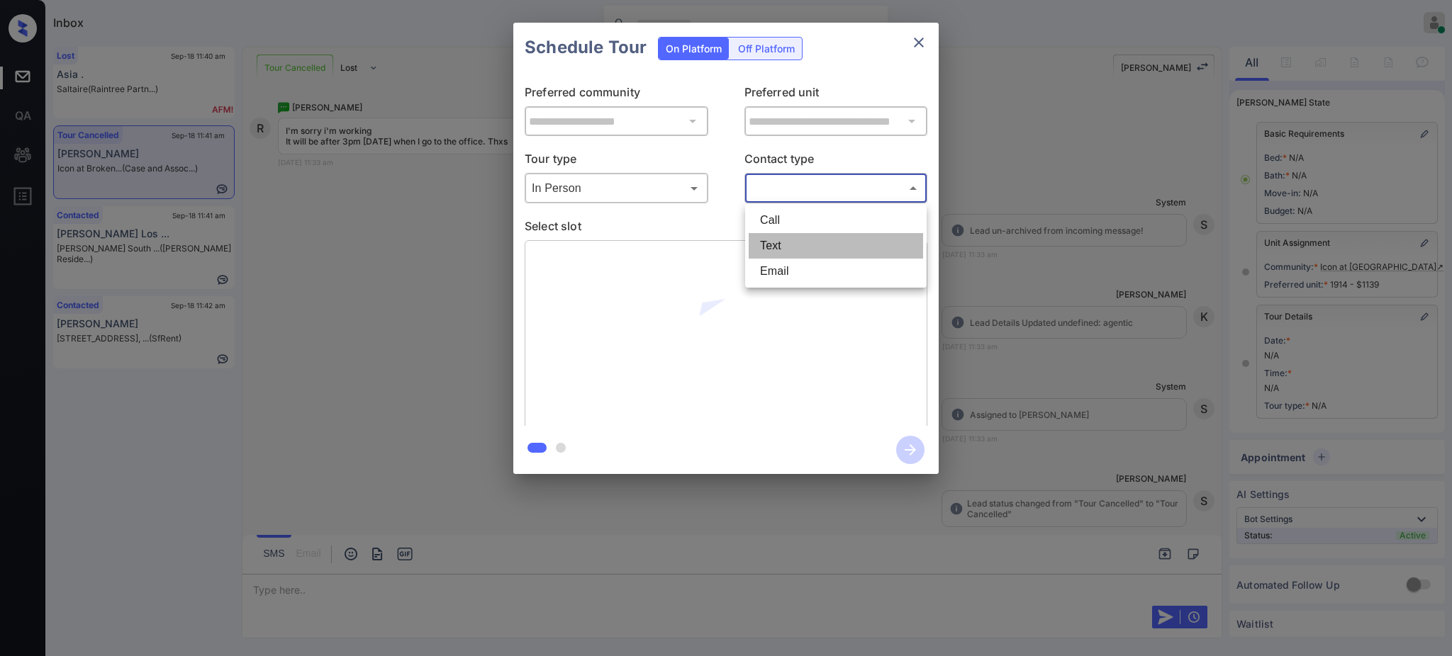
click at [772, 240] on li "Text" at bounding box center [835, 246] width 174 height 26
type input "****"
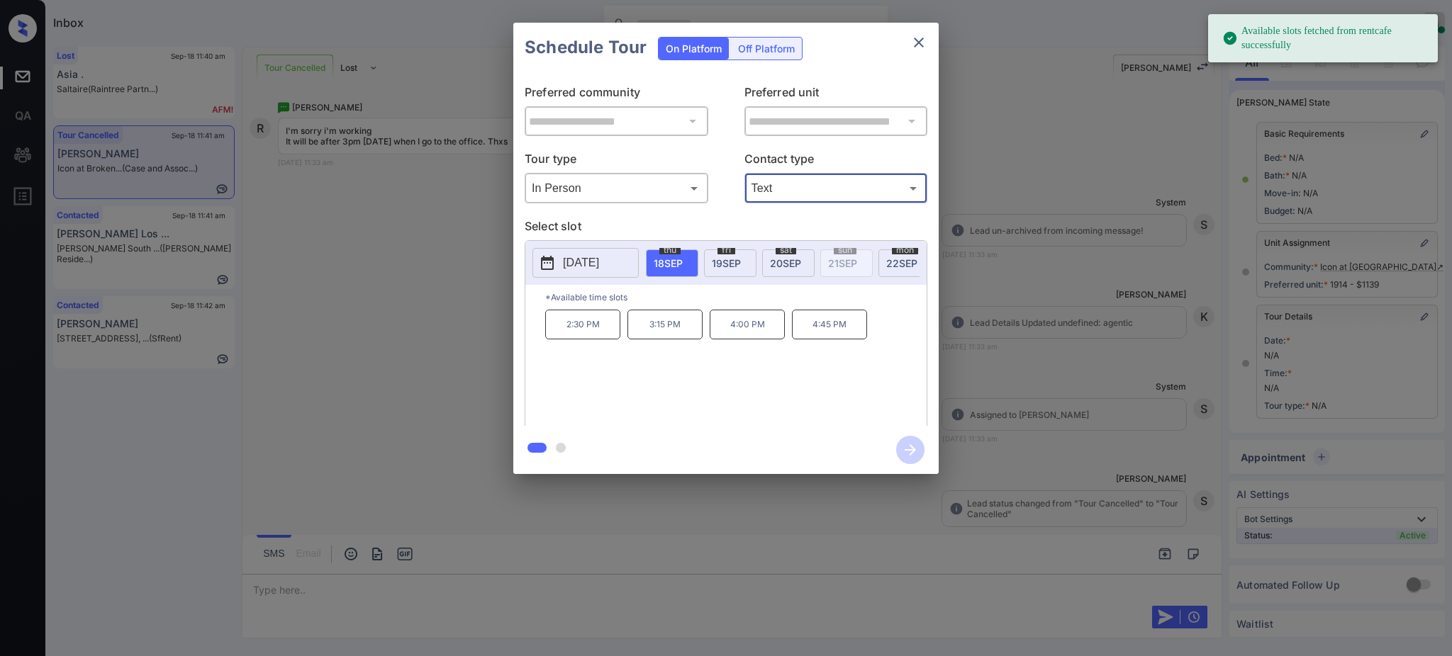
click at [654, 257] on span "[DATE]" at bounding box center [668, 263] width 29 height 12
click at [745, 338] on p "4:00 PM" at bounding box center [746, 325] width 75 height 30
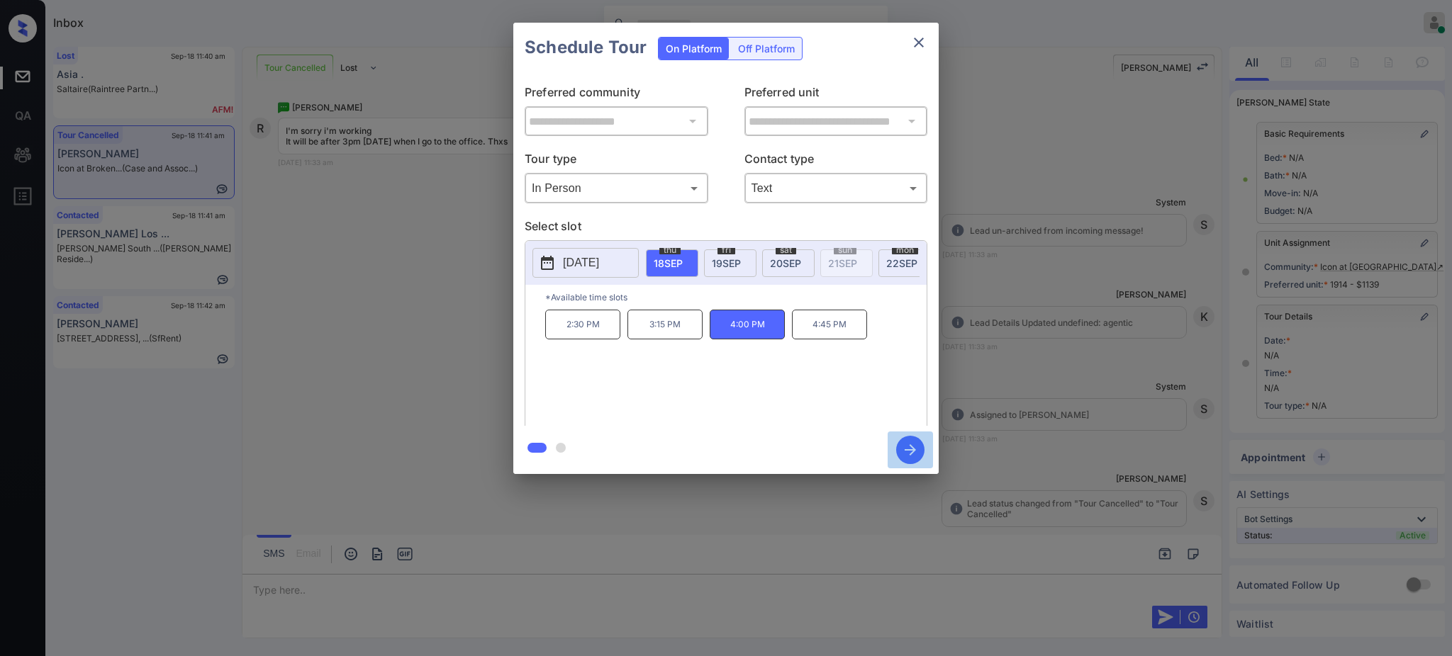
click at [903, 445] on icon "button" at bounding box center [910, 450] width 28 height 28
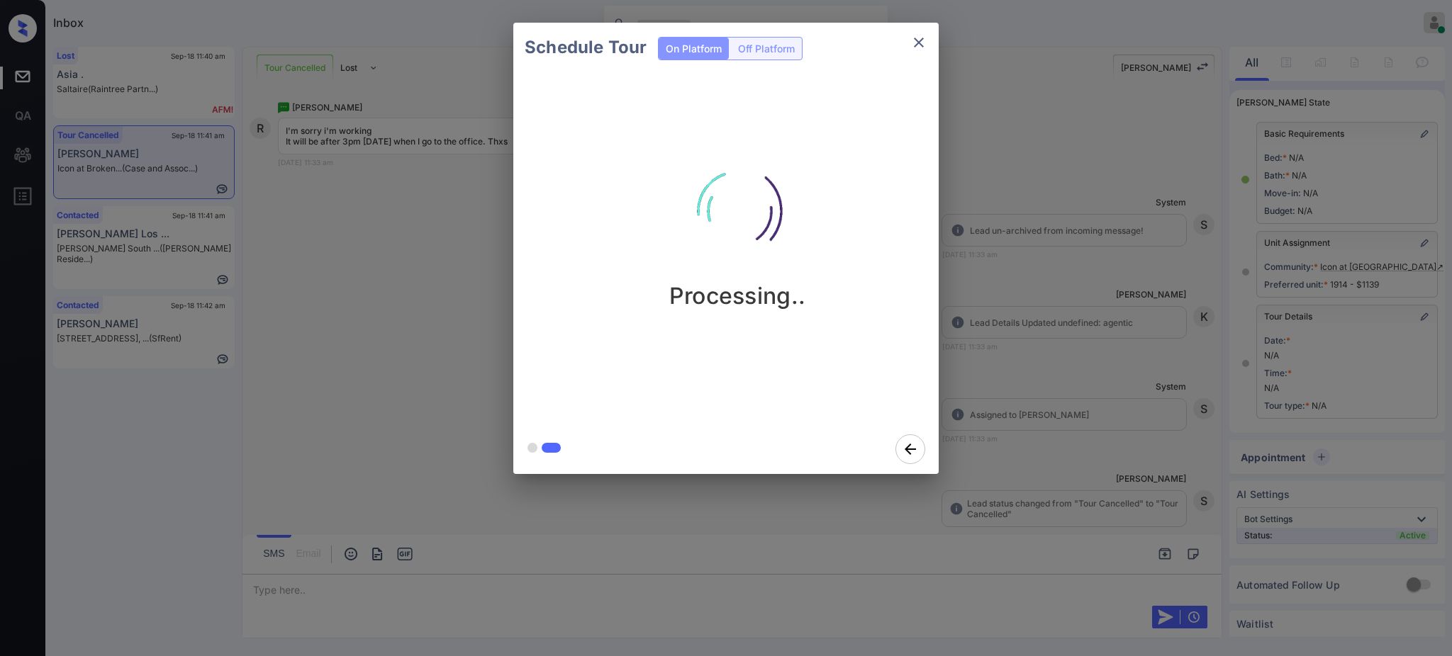
click at [1027, 327] on div "Schedule Tour On Platform Off Platform Processing.." at bounding box center [726, 248] width 1452 height 497
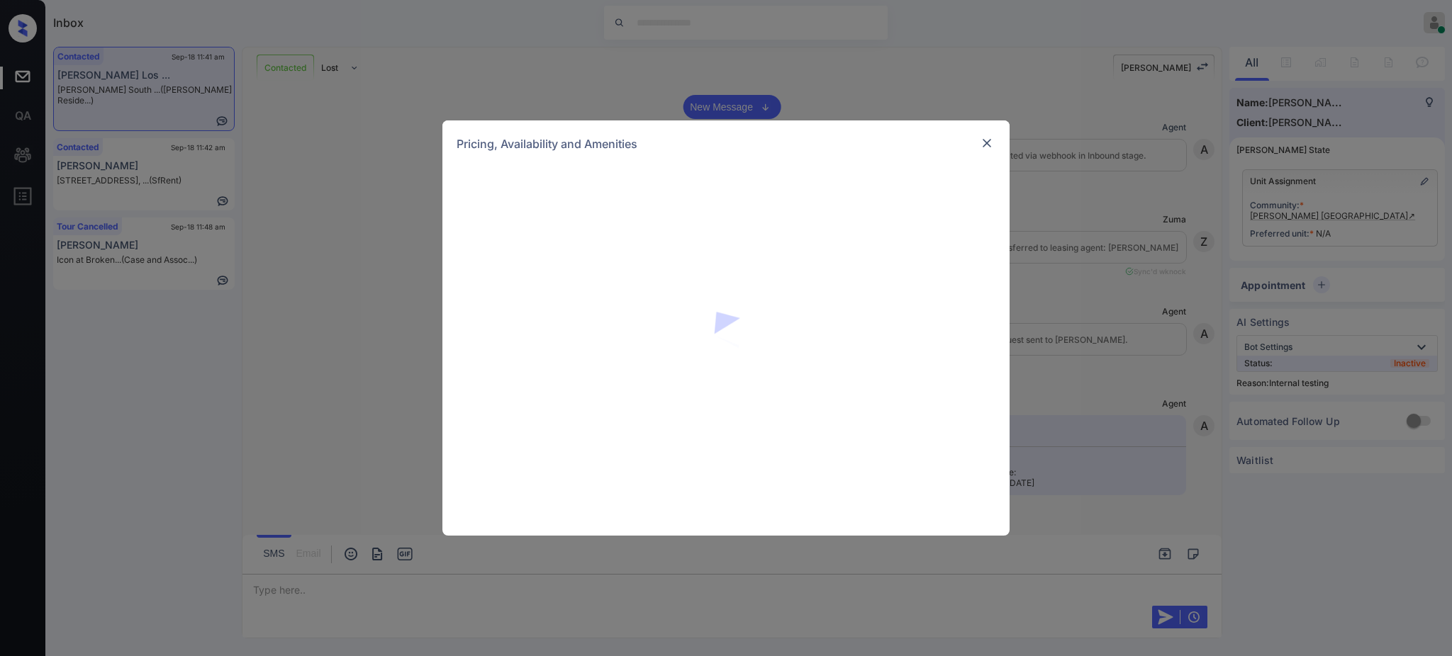
scroll to position [1447, 0]
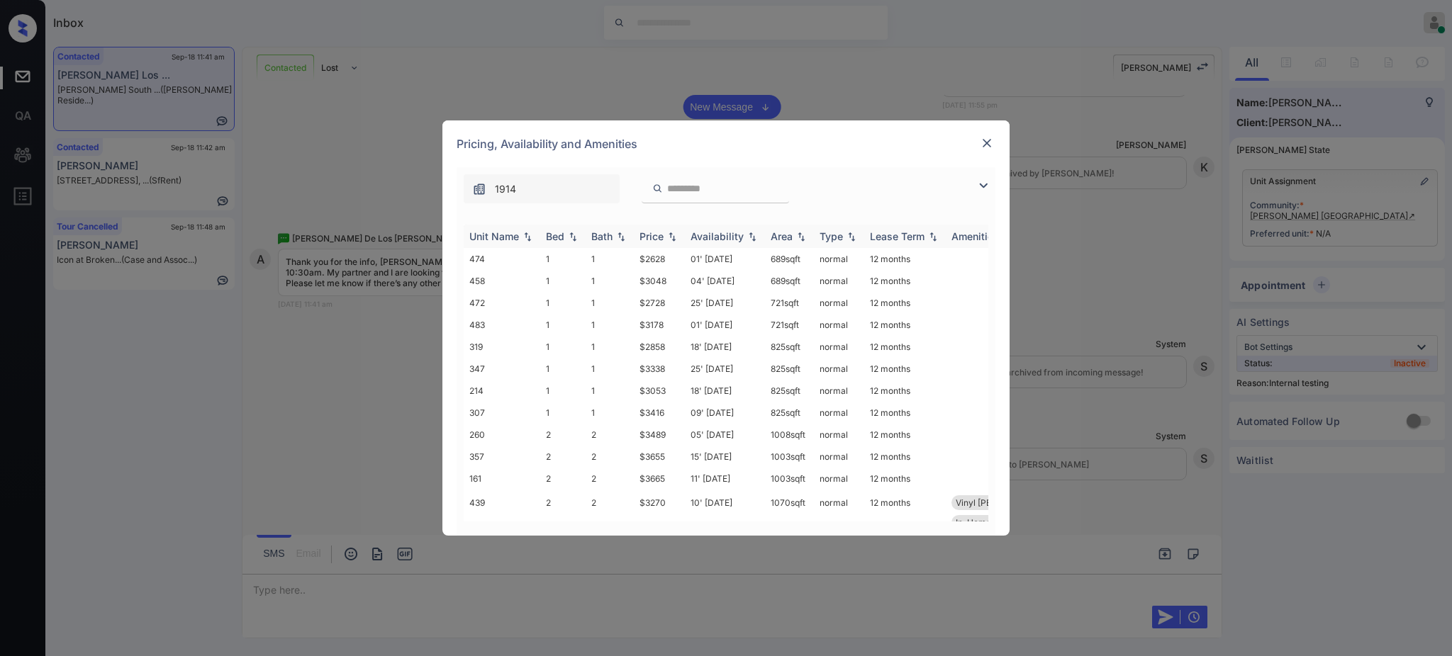
click at [538, 239] on th "Unit Name" at bounding box center [502, 236] width 77 height 23
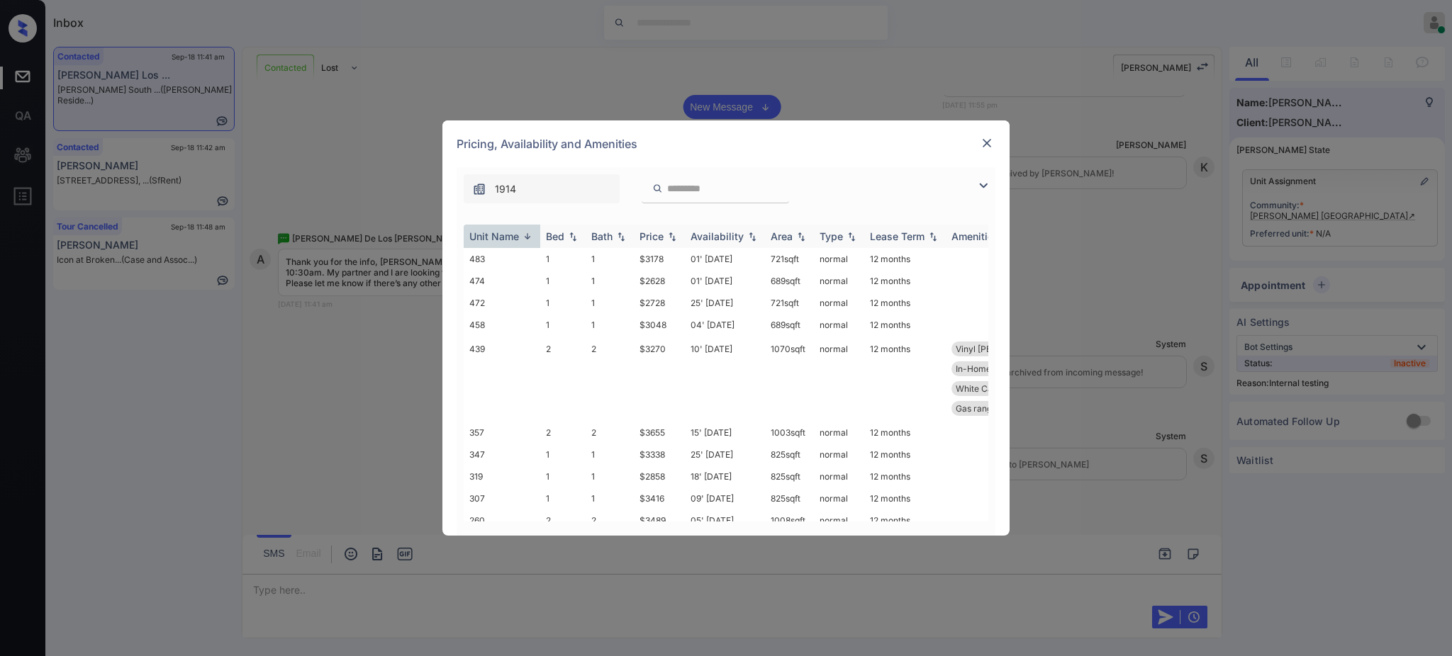
click at [548, 237] on div "Bed" at bounding box center [555, 236] width 18 height 12
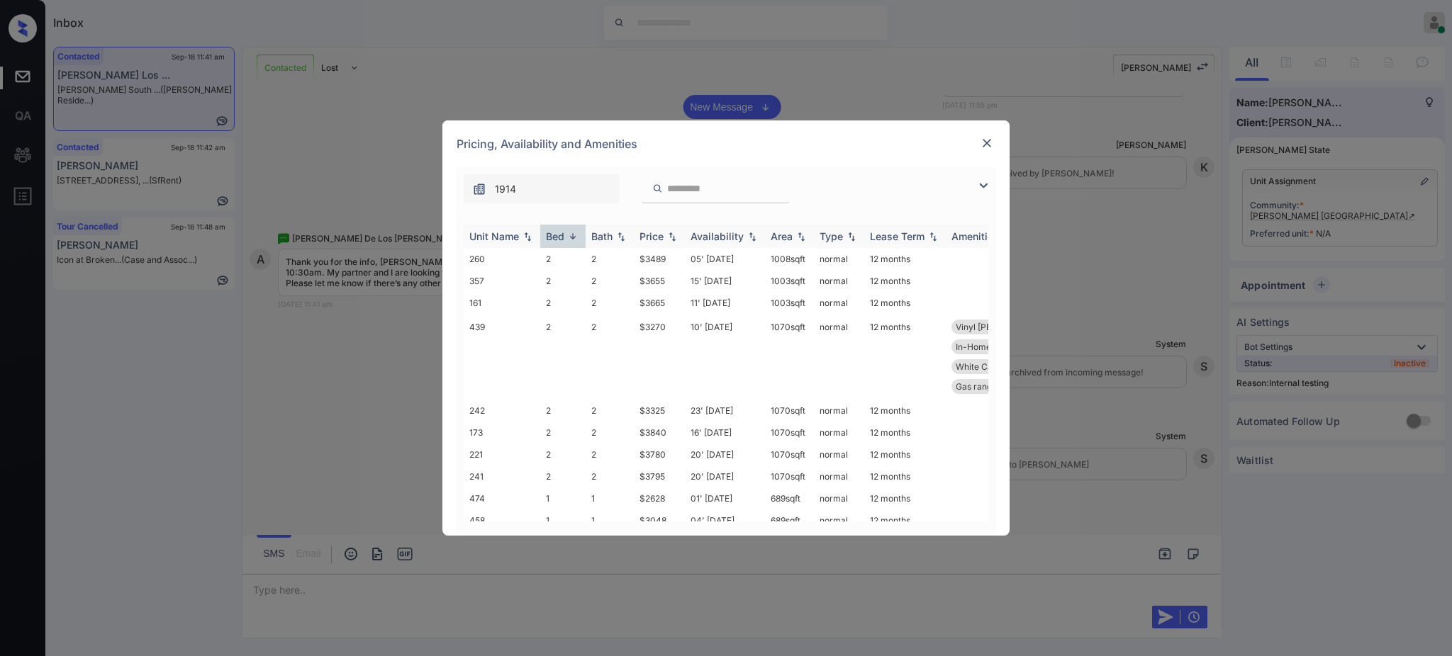
click at [561, 237] on div "Bed" at bounding box center [555, 236] width 18 height 12
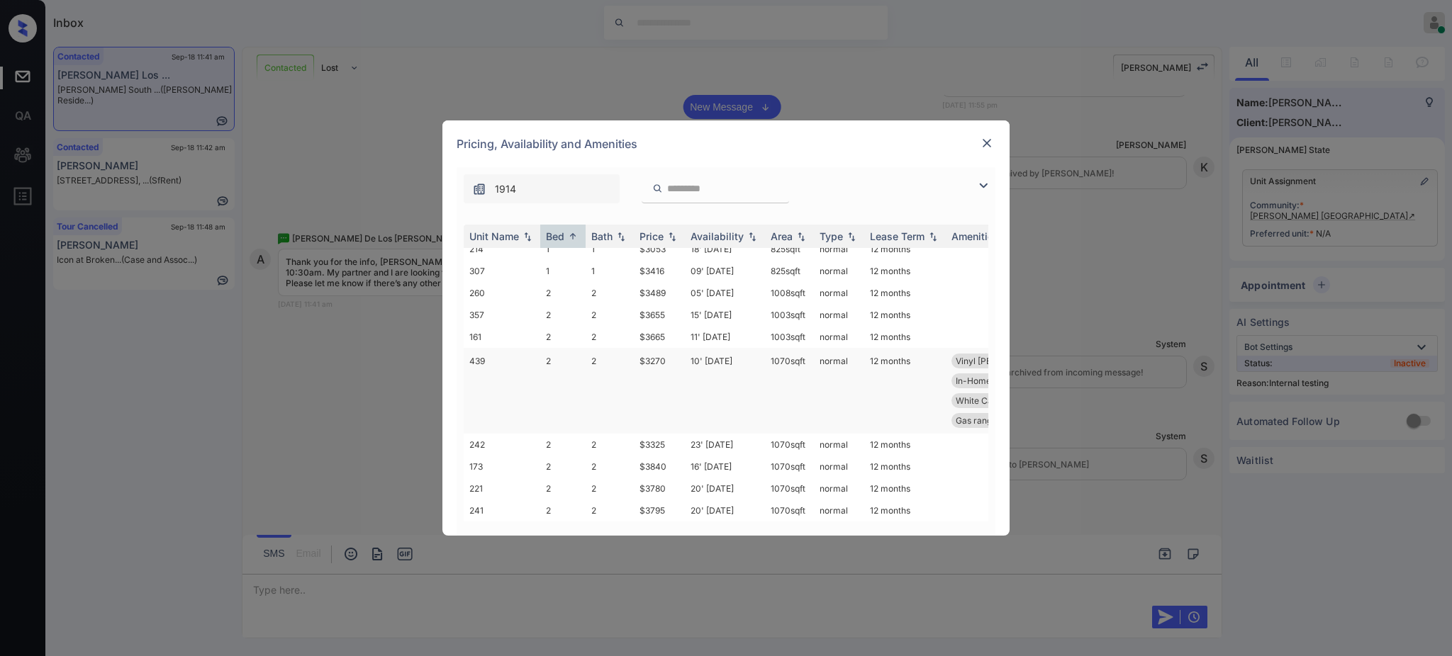
scroll to position [0, 0]
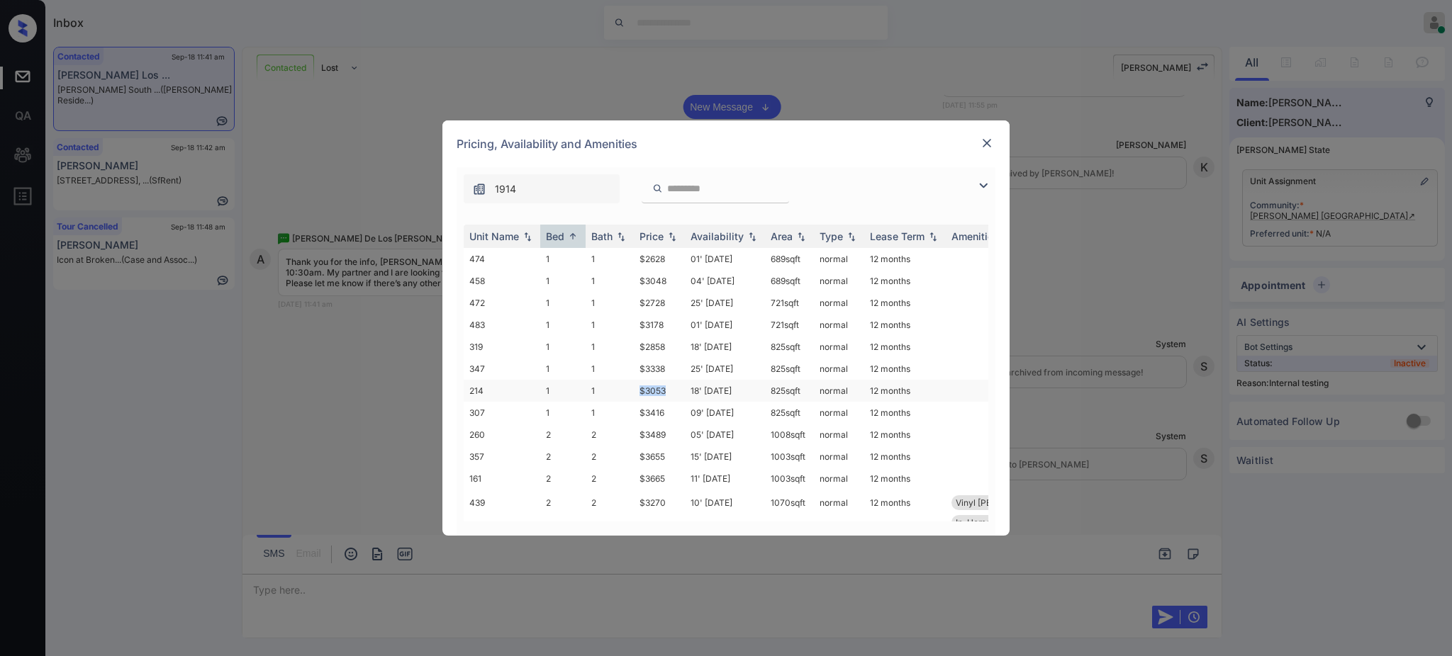
drag, startPoint x: 636, startPoint y: 393, endPoint x: 685, endPoint y: 396, distance: 49.0
click at [681, 393] on tr "214 1 1 $3053 18' Sep 25 825 sqft normal 12 months" at bounding box center [834, 391] width 741 height 22
copy tr "$3053"
drag, startPoint x: 636, startPoint y: 306, endPoint x: 679, endPoint y: 305, distance: 43.3
click at [678, 305] on td "$2728" at bounding box center [659, 303] width 51 height 22
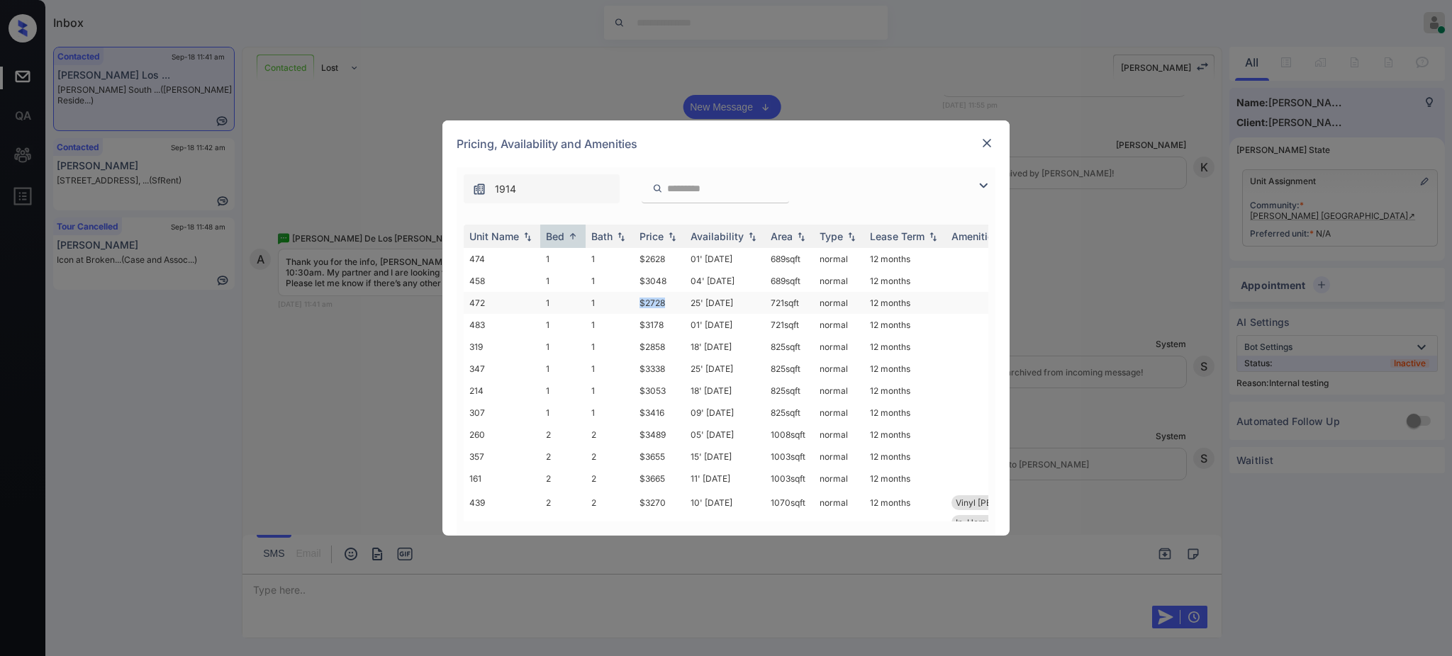
copy td "$2728"
drag, startPoint x: 636, startPoint y: 264, endPoint x: 688, endPoint y: 261, distance: 51.8
click at [681, 262] on td "$2628" at bounding box center [659, 259] width 51 height 22
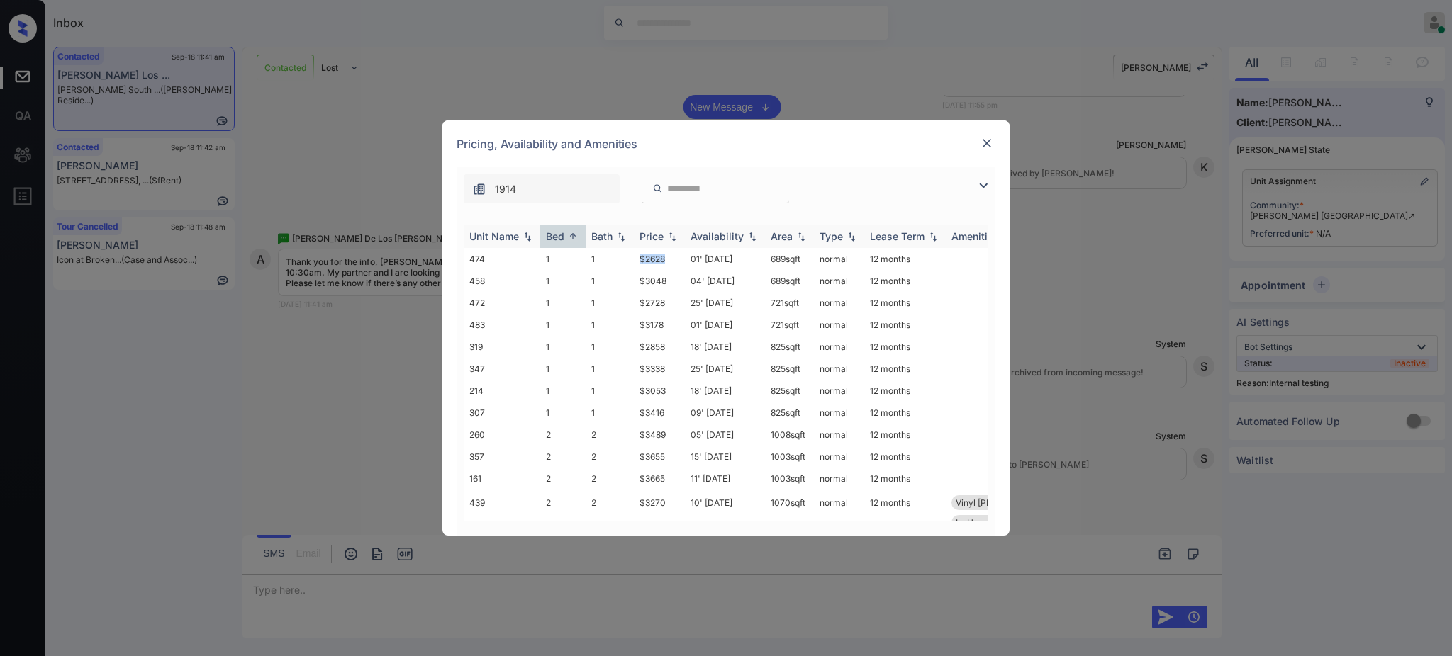
copy td "$2628"
click at [982, 142] on img at bounding box center [987, 143] width 14 height 14
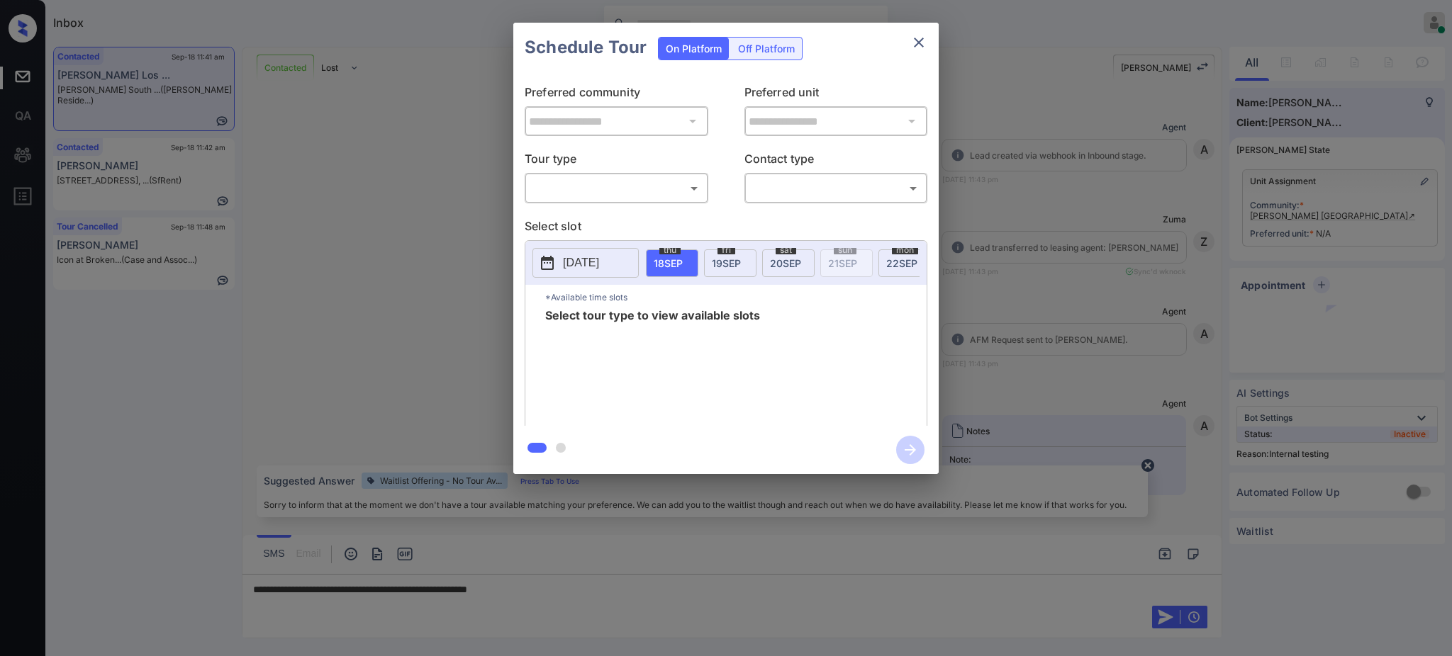
scroll to position [1447, 0]
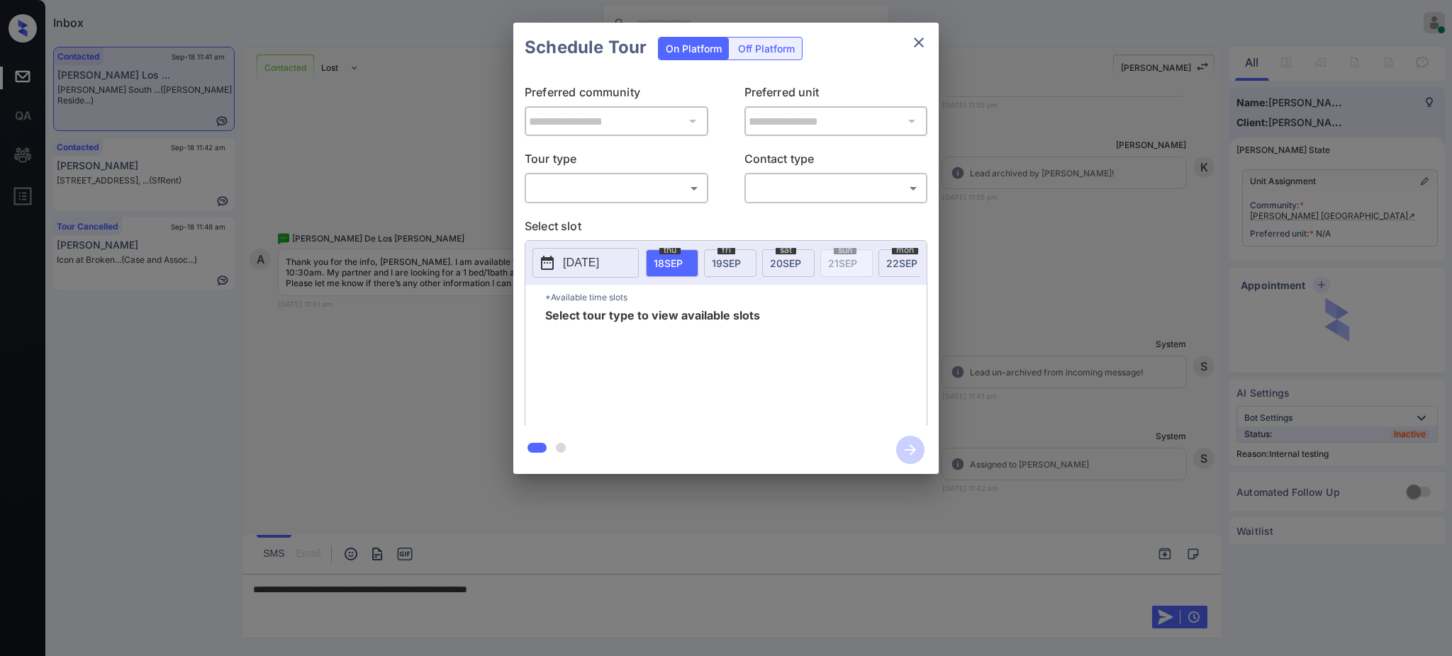
click at [627, 187] on body "Inbox Ajay Kumar Online Set yourself offline Set yourself on break Profile Swit…" at bounding box center [726, 328] width 1452 height 656
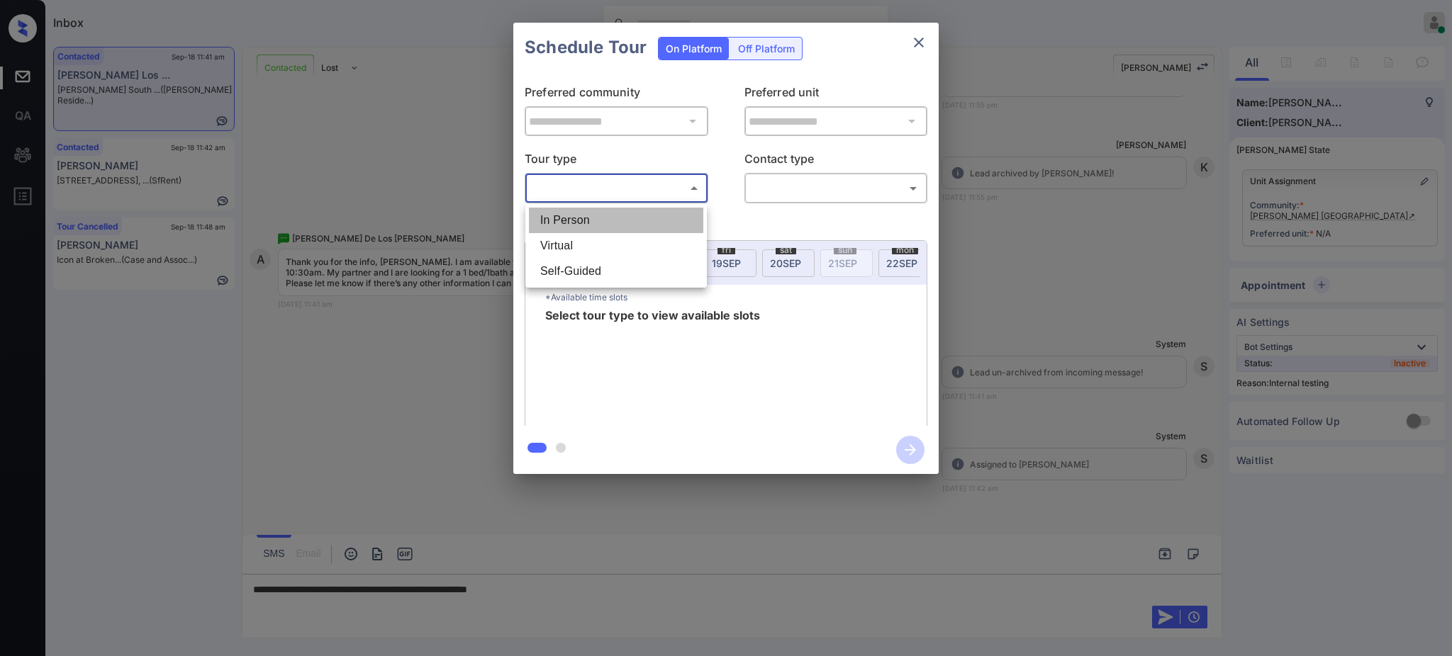
click at [615, 216] on li "In Person" at bounding box center [616, 221] width 174 height 26
type input "********"
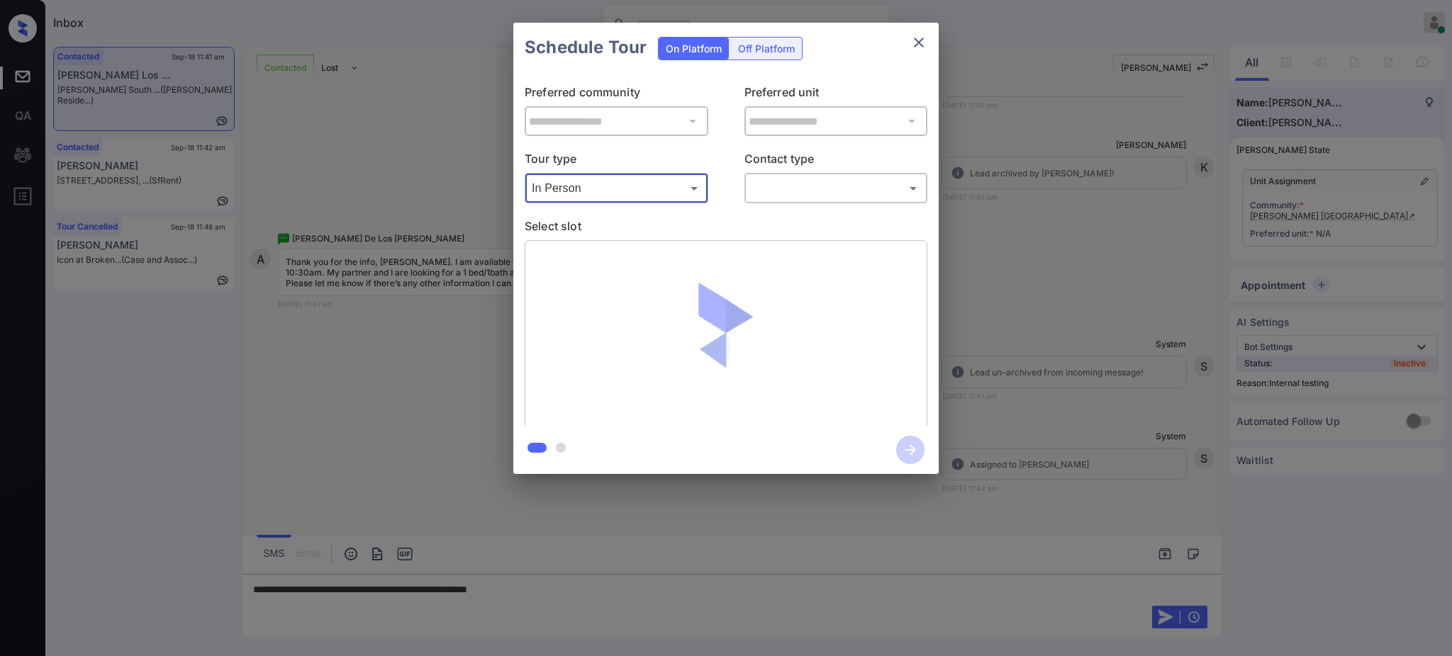
click at [764, 177] on body "Inbox Ajay Kumar Online Set yourself offline Set yourself on break Profile Swit…" at bounding box center [726, 328] width 1452 height 656
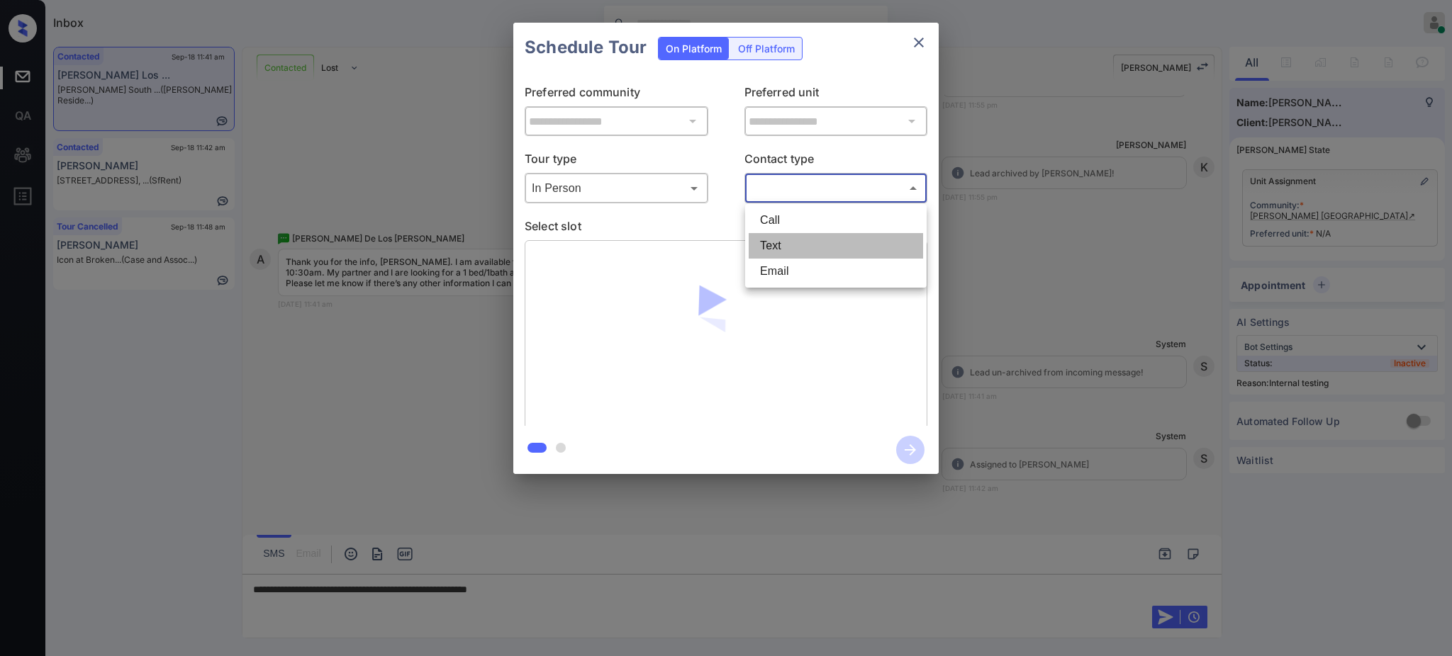
click at [799, 235] on li "Text" at bounding box center [835, 246] width 174 height 26
type input "****"
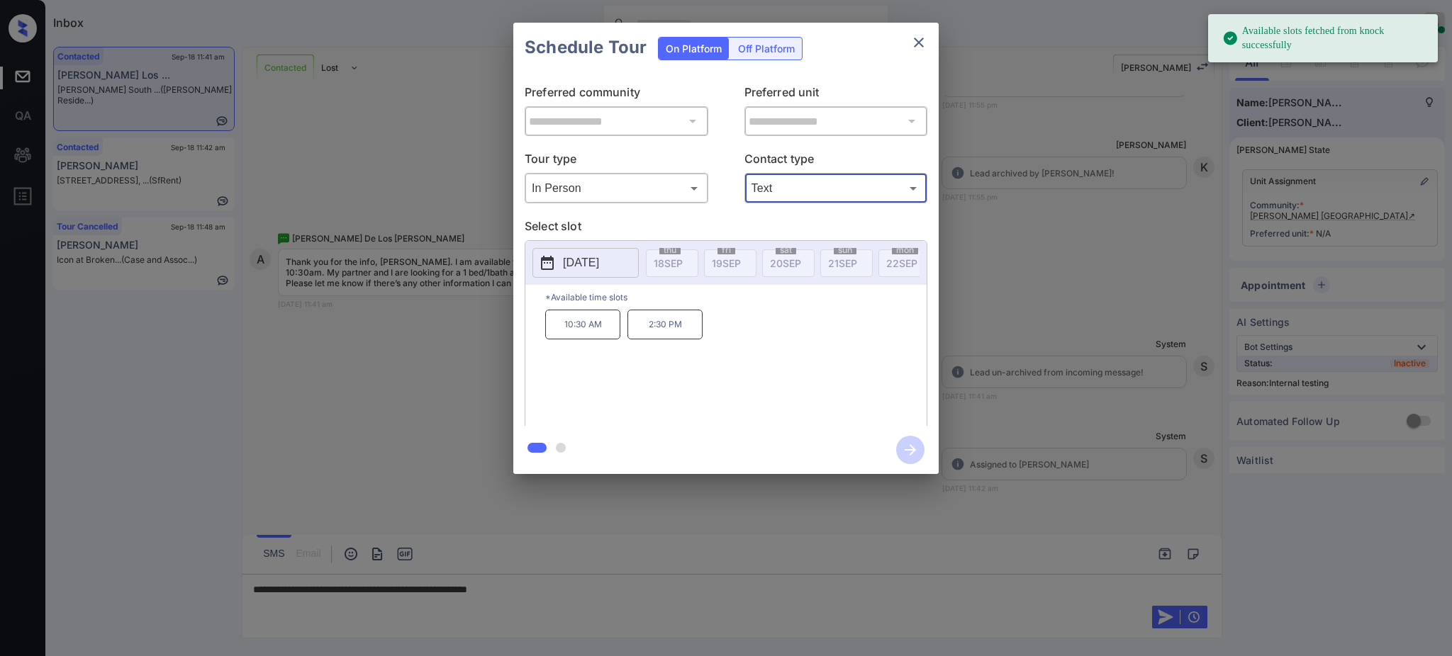
click at [578, 264] on p "2025-10-01" at bounding box center [581, 262] width 36 height 17
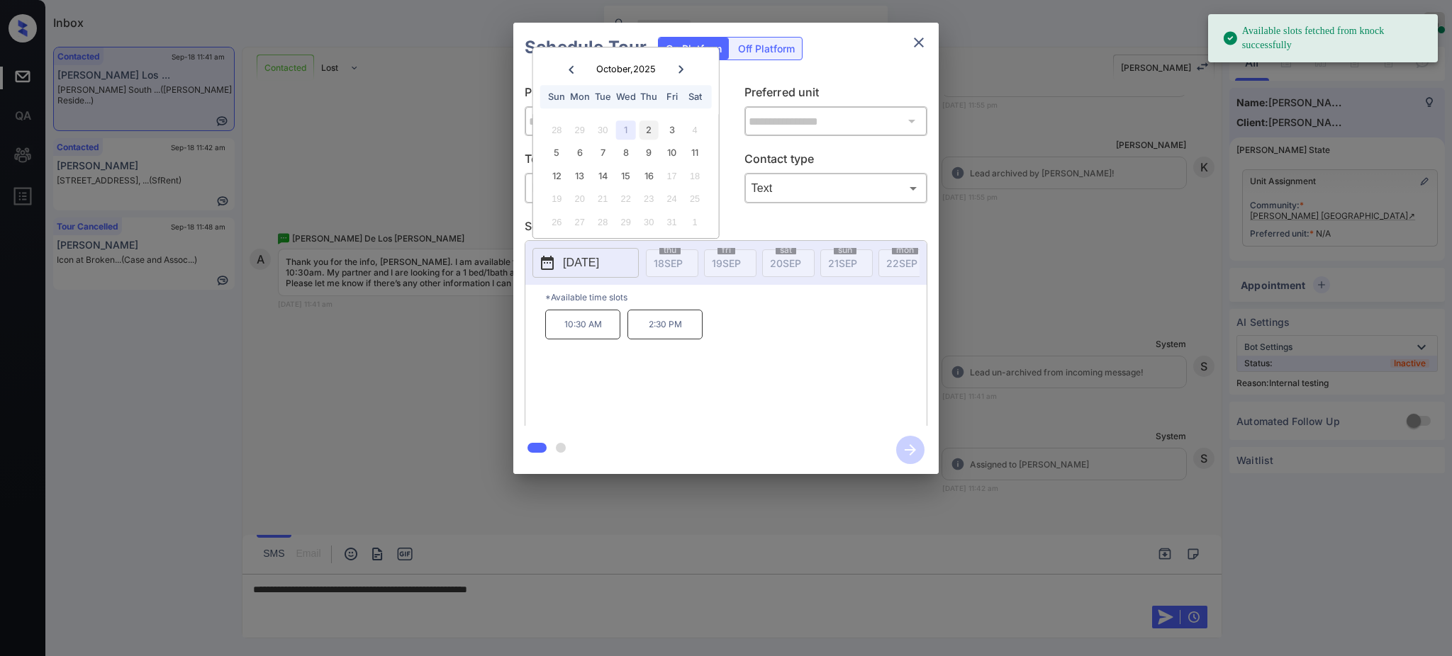
click at [649, 133] on div "2" at bounding box center [648, 129] width 19 height 19
click at [637, 128] on div "28 29 30 1 2 3 4" at bounding box center [625, 129] width 176 height 23
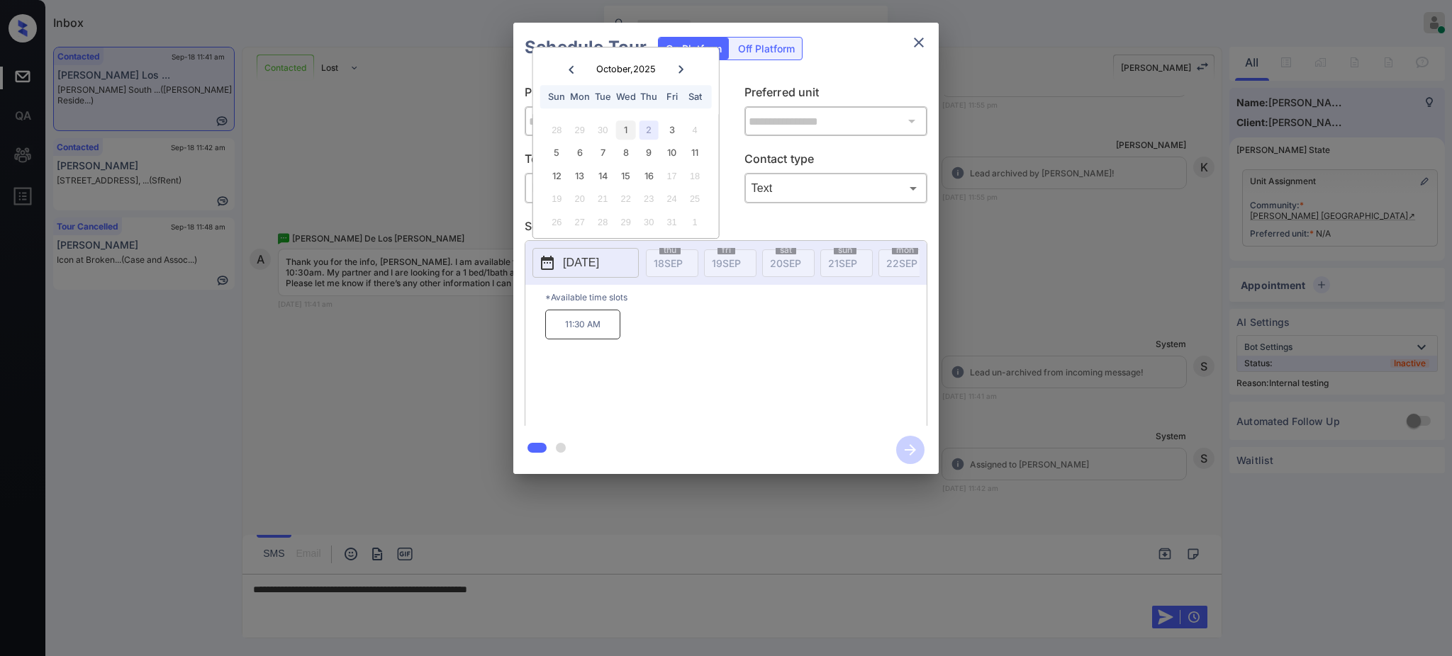
click at [627, 130] on div "1" at bounding box center [625, 129] width 19 height 19
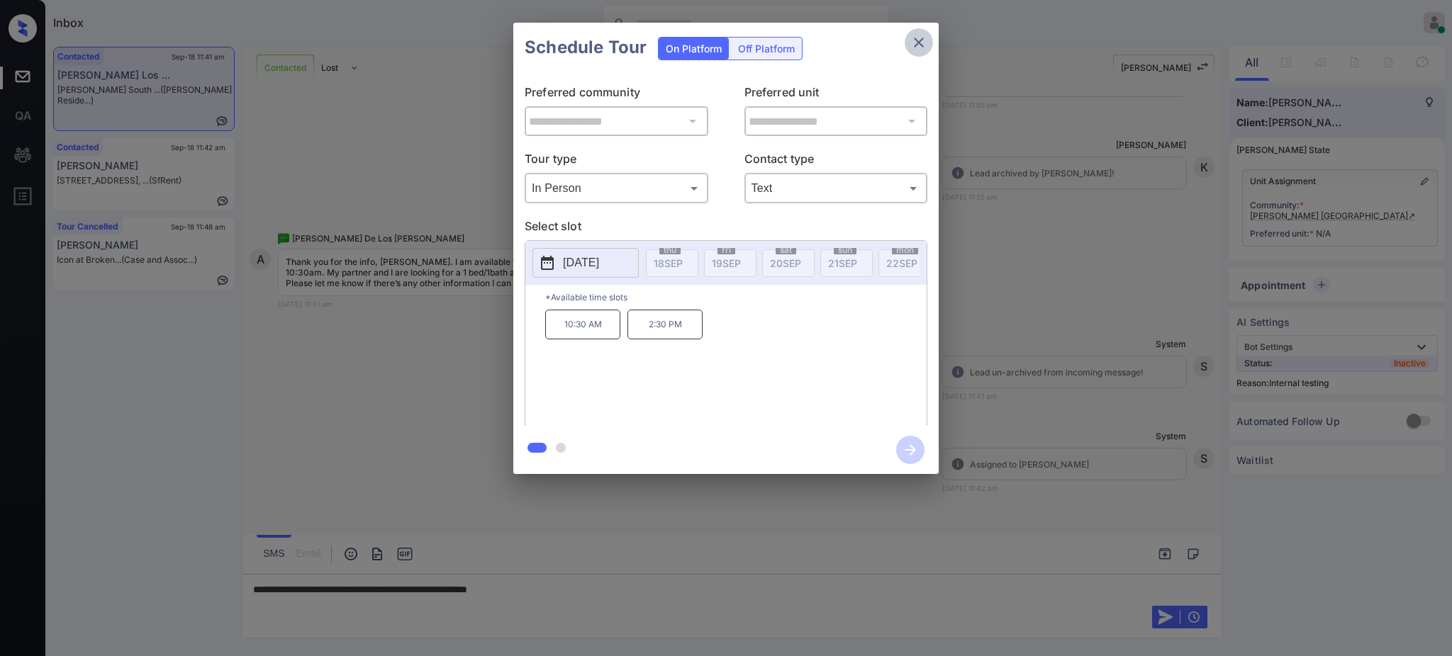
click at [926, 47] on icon "close" at bounding box center [918, 42] width 17 height 17
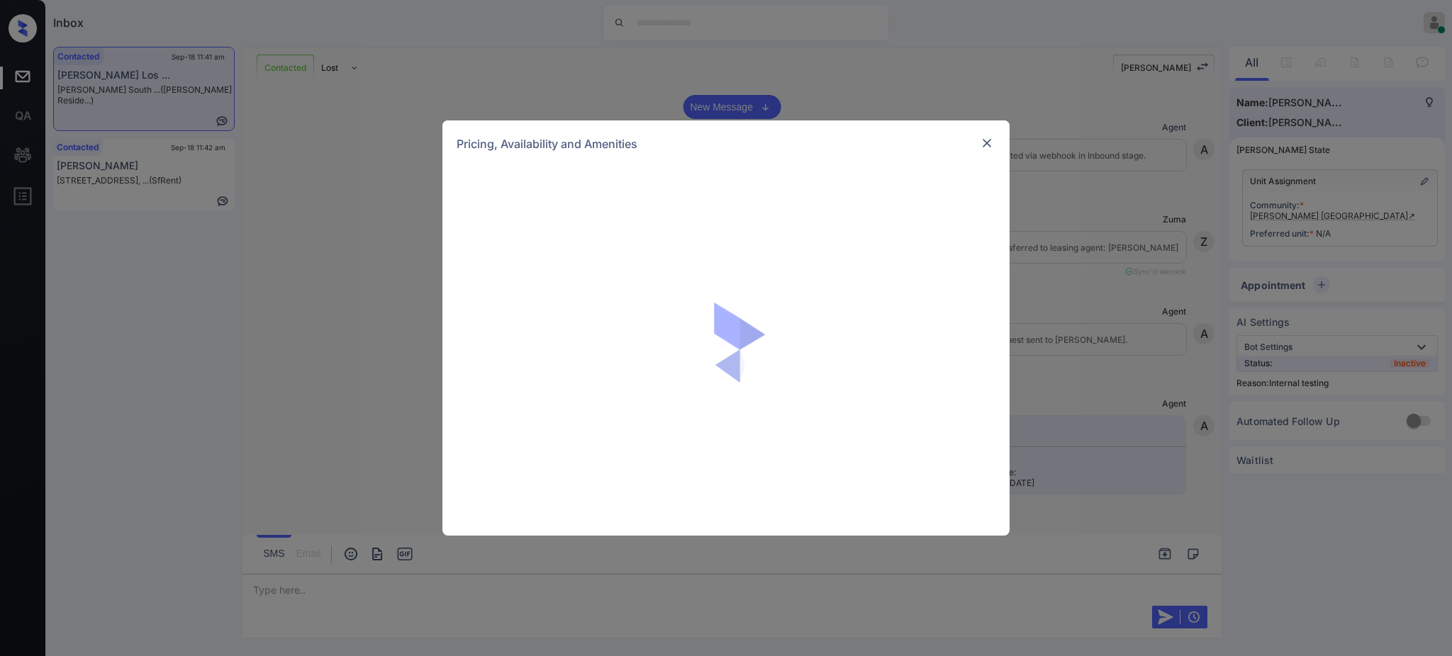
scroll to position [1543, 0]
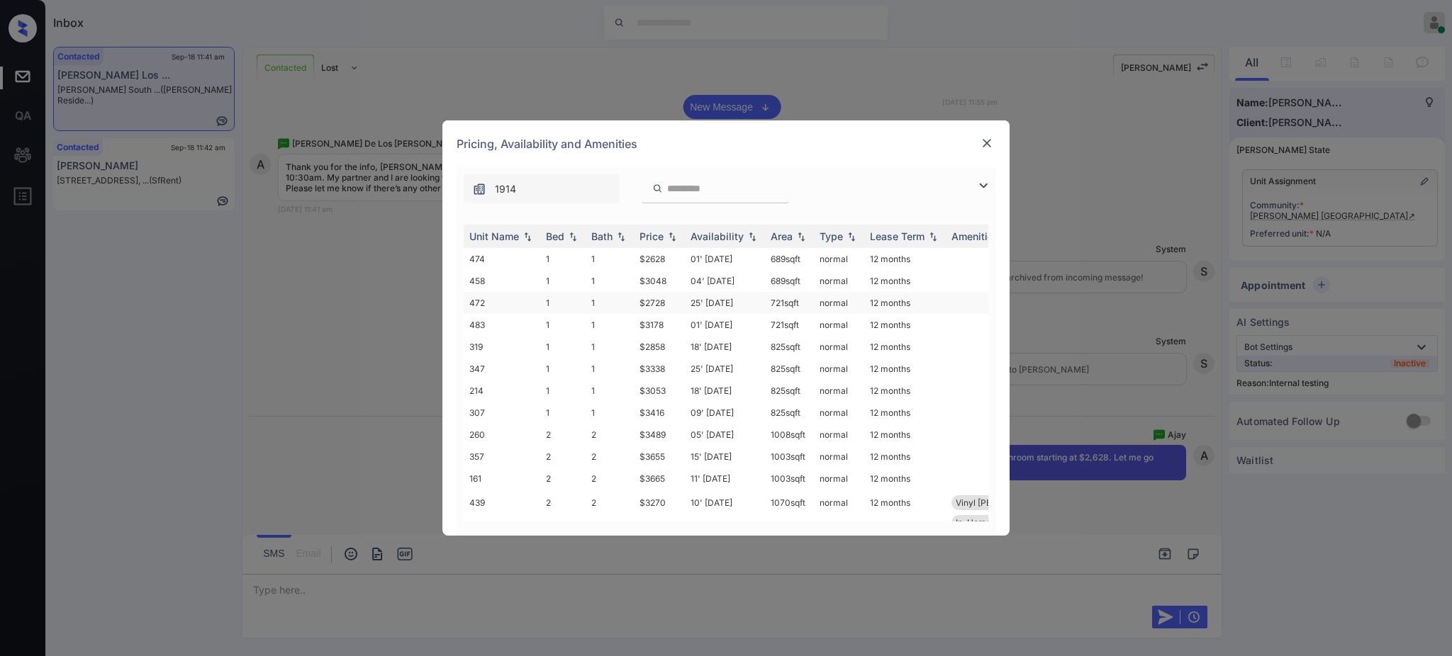
click at [653, 303] on td "$2728" at bounding box center [659, 303] width 51 height 22
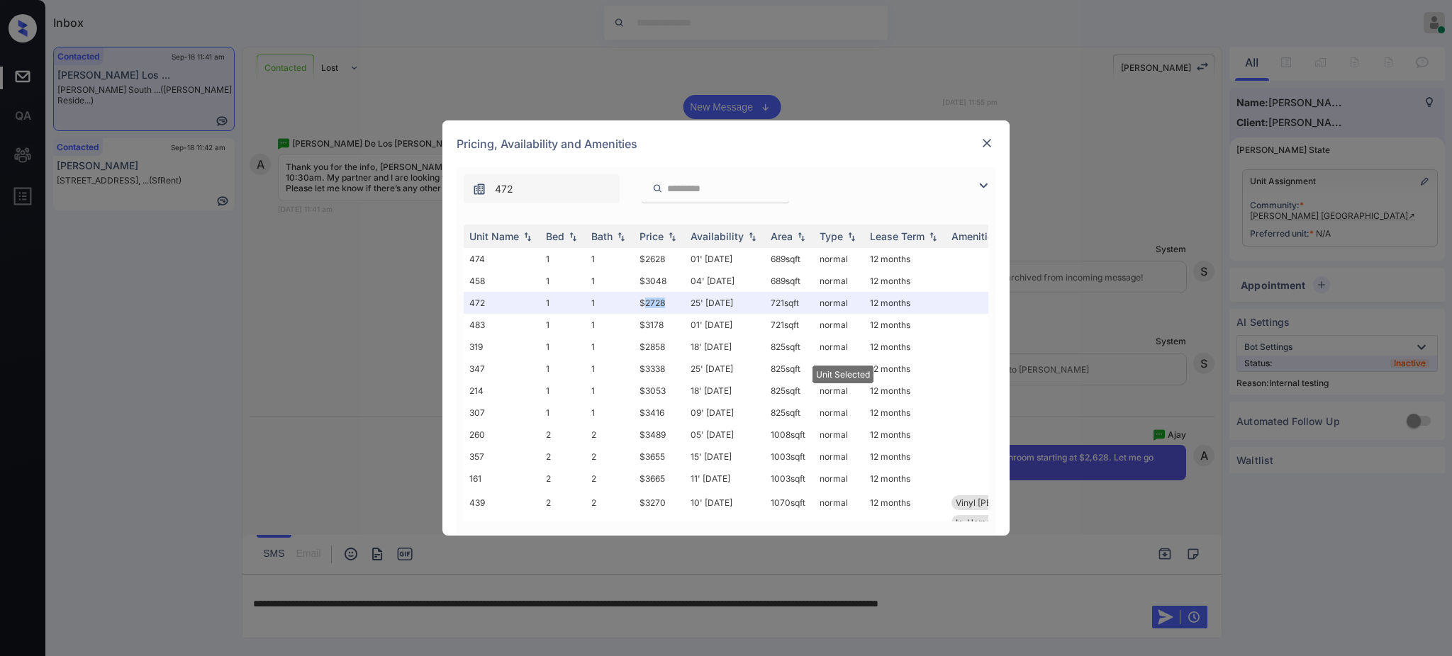
click at [989, 137] on img at bounding box center [987, 143] width 14 height 14
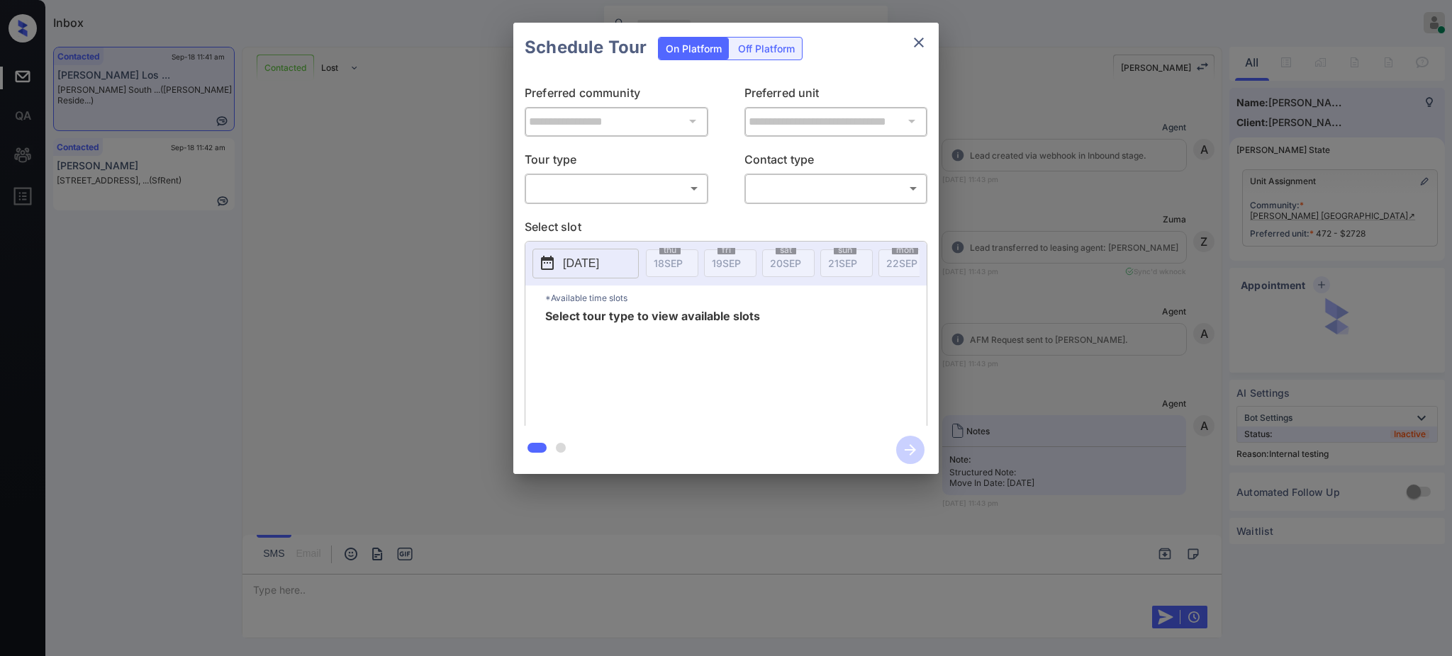
scroll to position [1543, 0]
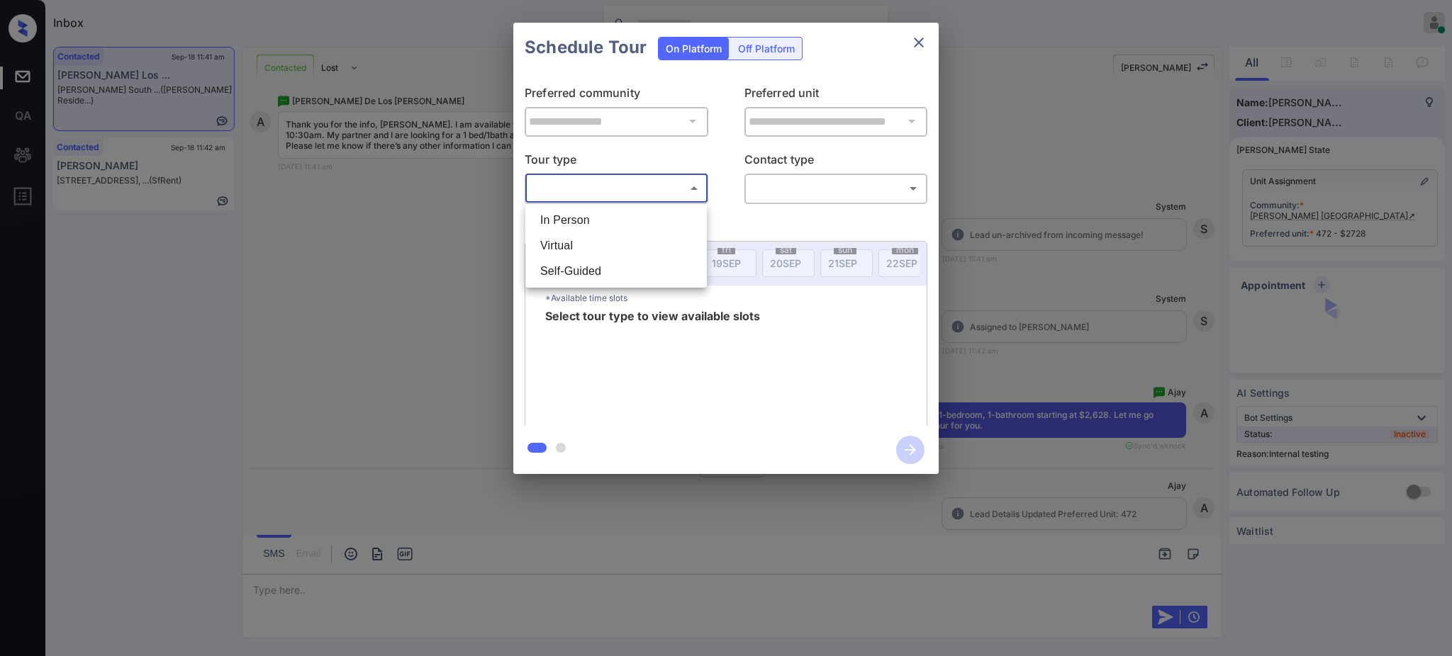
click at [587, 185] on body "Inbox [PERSON_NAME] Online Set yourself offline Set yourself on break Profile S…" at bounding box center [726, 328] width 1452 height 656
click at [591, 213] on li "In Person" at bounding box center [616, 221] width 174 height 26
type input "********"
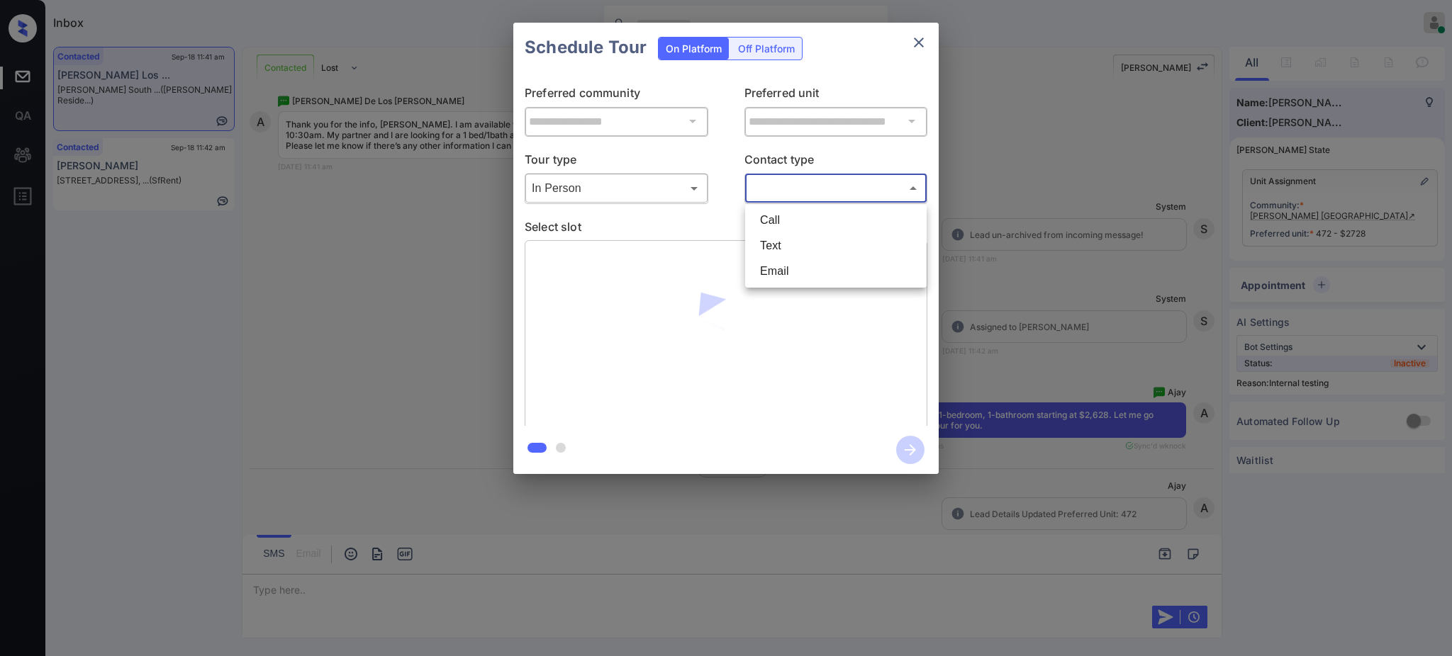
click at [791, 189] on body "Inbox Ajay Kumar Online Set yourself offline Set yourself on break Profile Swit…" at bounding box center [726, 328] width 1452 height 656
click at [775, 242] on li "Text" at bounding box center [835, 246] width 174 height 26
type input "****"
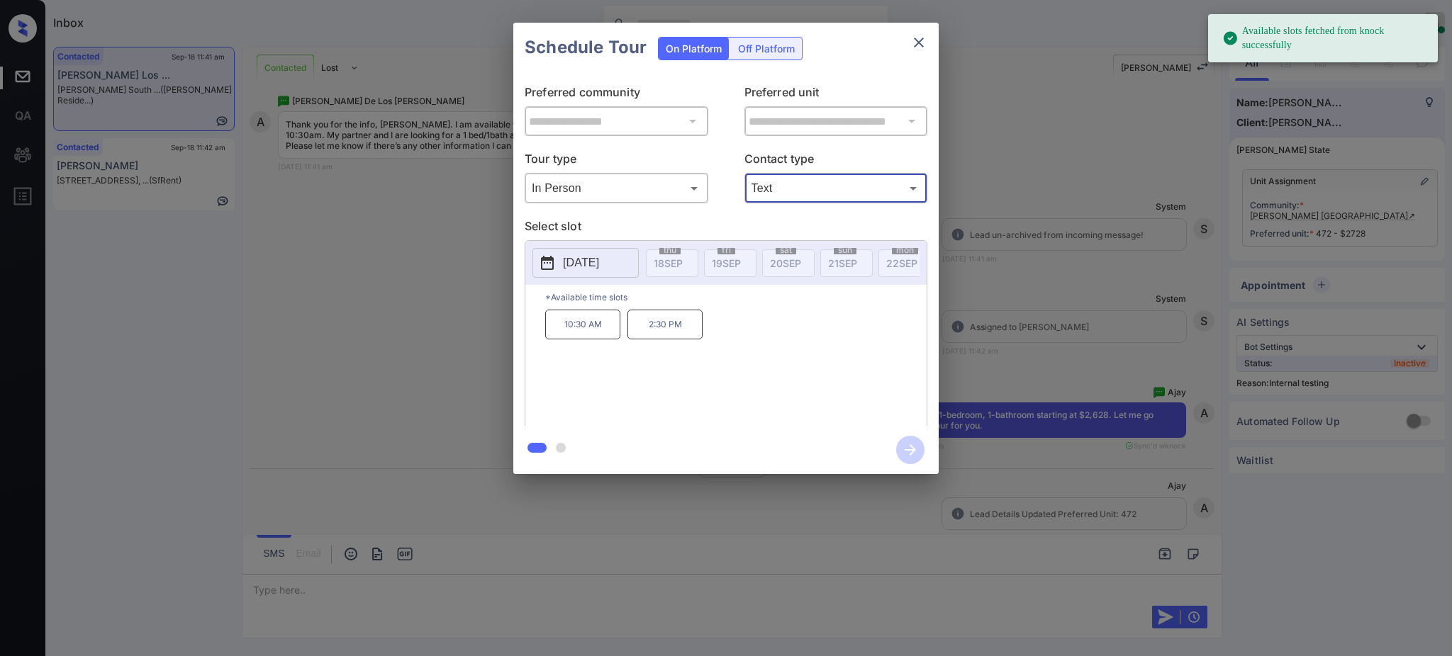
click at [599, 261] on p "[DATE]" at bounding box center [581, 262] width 36 height 17
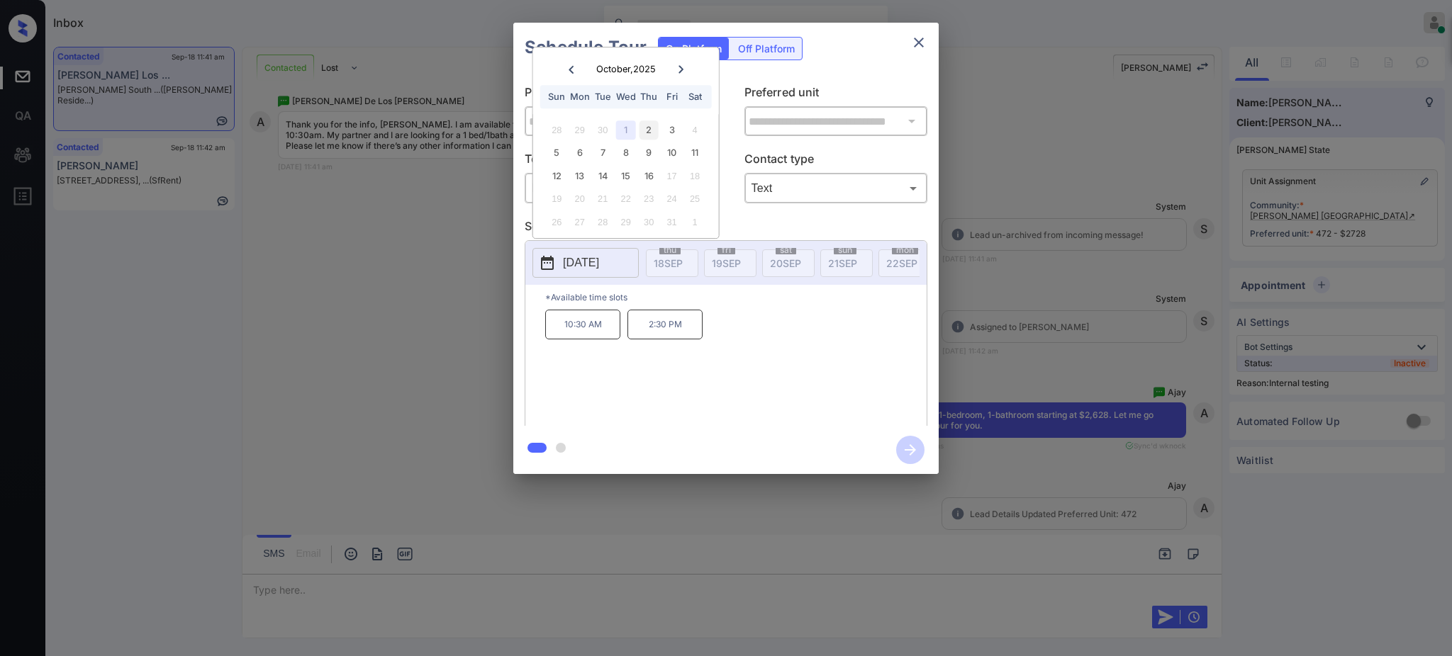
click at [648, 125] on div "2" at bounding box center [648, 129] width 19 height 19
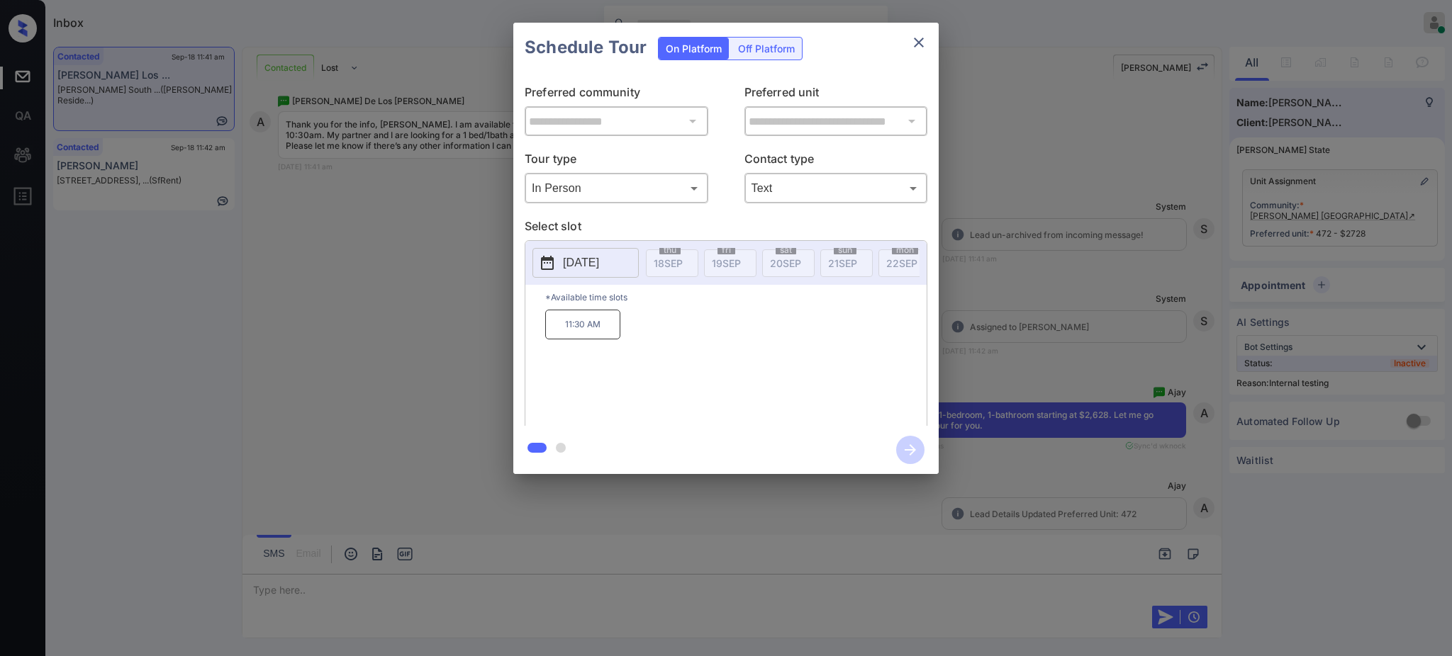
drag, startPoint x: 931, startPoint y: 30, endPoint x: 923, endPoint y: 38, distance: 11.5
click at [931, 30] on div "Schedule Tour On Platform Off Platform" at bounding box center [725, 48] width 425 height 50
click at [921, 40] on icon "close" at bounding box center [919, 43] width 10 height 10
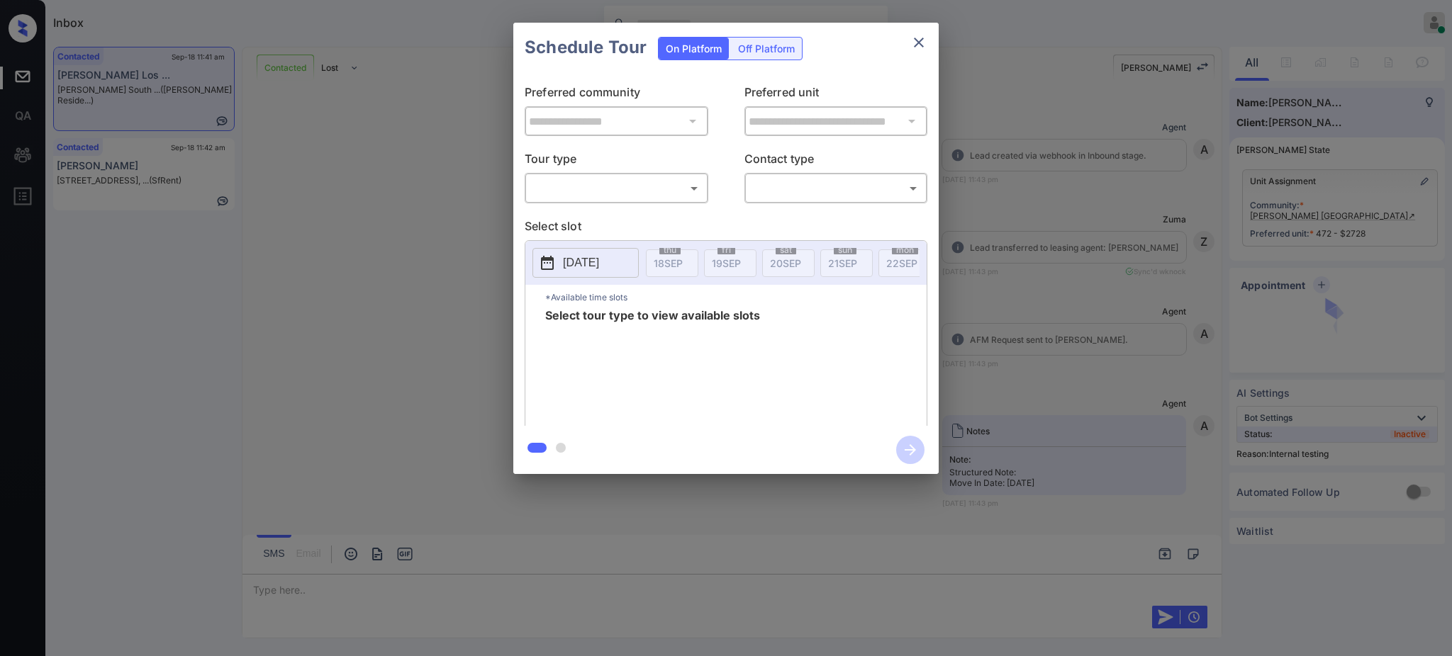
scroll to position [1543, 0]
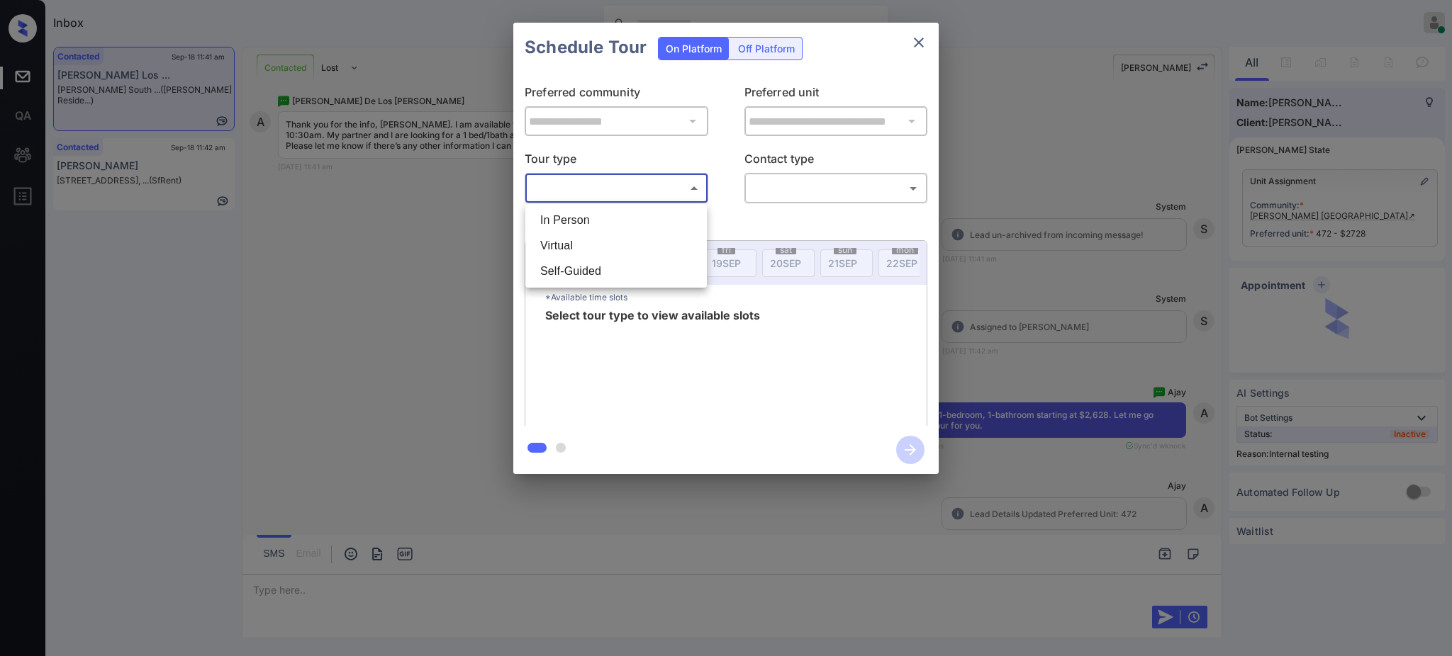
drag, startPoint x: 610, startPoint y: 182, endPoint x: 610, endPoint y: 189, distance: 7.1
click at [610, 187] on body "Inbox Ajay Kumar Online Set yourself offline Set yourself on break Profile Swit…" at bounding box center [726, 328] width 1452 height 656
drag, startPoint x: 602, startPoint y: 208, endPoint x: 605, endPoint y: 217, distance: 9.6
click at [602, 210] on li "In Person" at bounding box center [616, 221] width 174 height 26
type input "********"
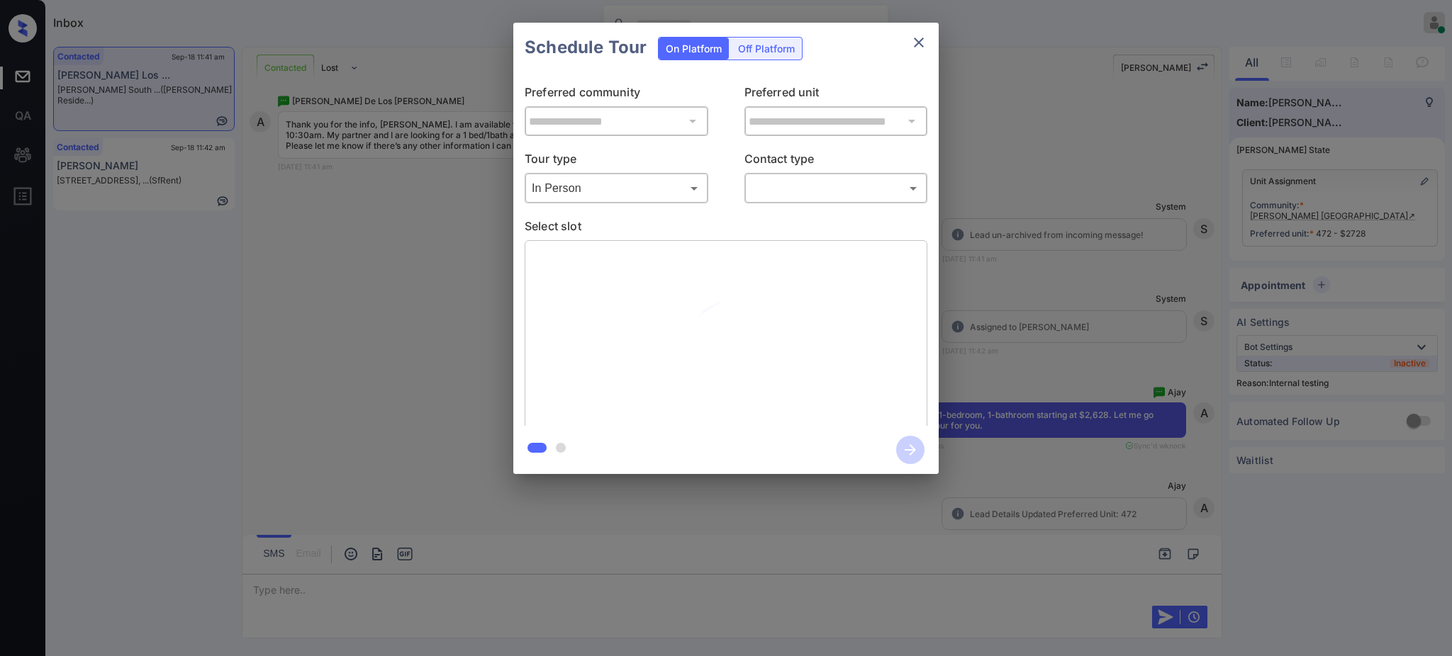
drag, startPoint x: 780, startPoint y: 169, endPoint x: 780, endPoint y: 181, distance: 11.3
click at [780, 170] on p "Contact type" at bounding box center [836, 161] width 184 height 23
drag, startPoint x: 780, startPoint y: 181, endPoint x: 775, endPoint y: 196, distance: 16.4
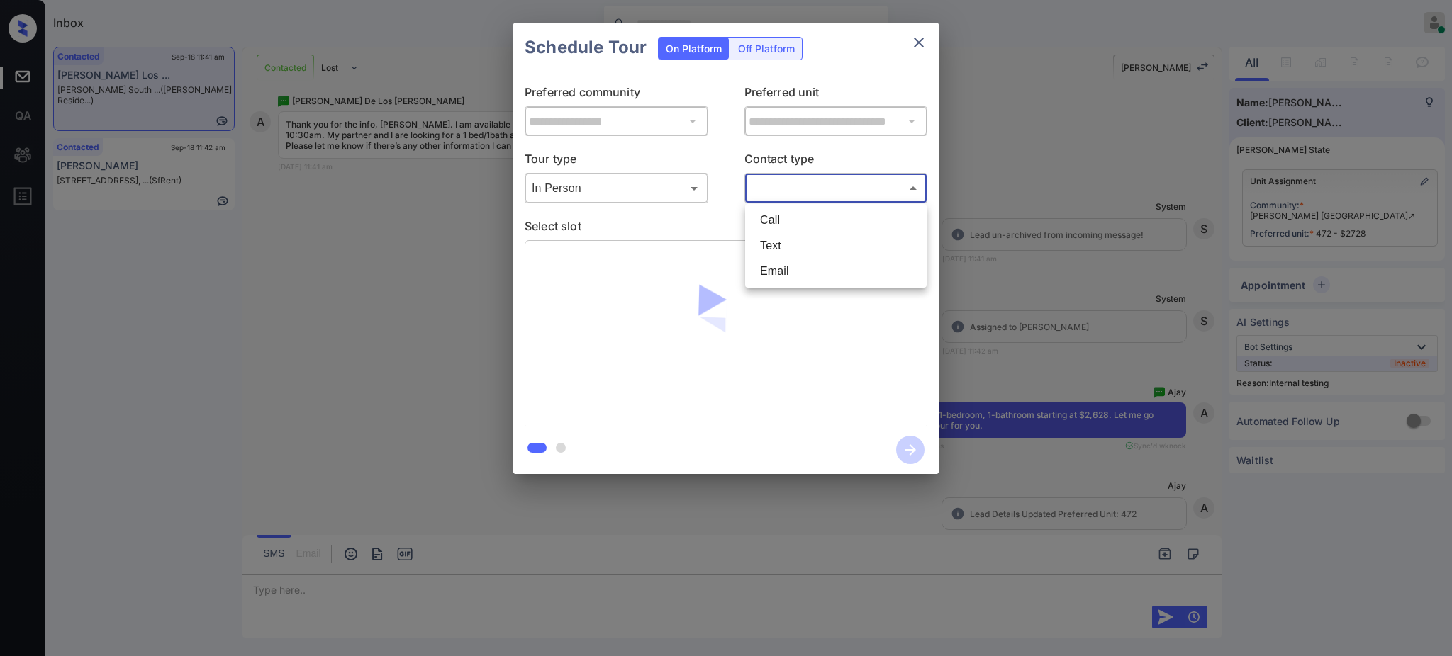
click at [780, 181] on body "Inbox Ajay Kumar Online Set yourself offline Set yourself on break Profile Swit…" at bounding box center [726, 328] width 1452 height 656
click at [761, 235] on li "Text" at bounding box center [835, 246] width 174 height 26
type input "****"
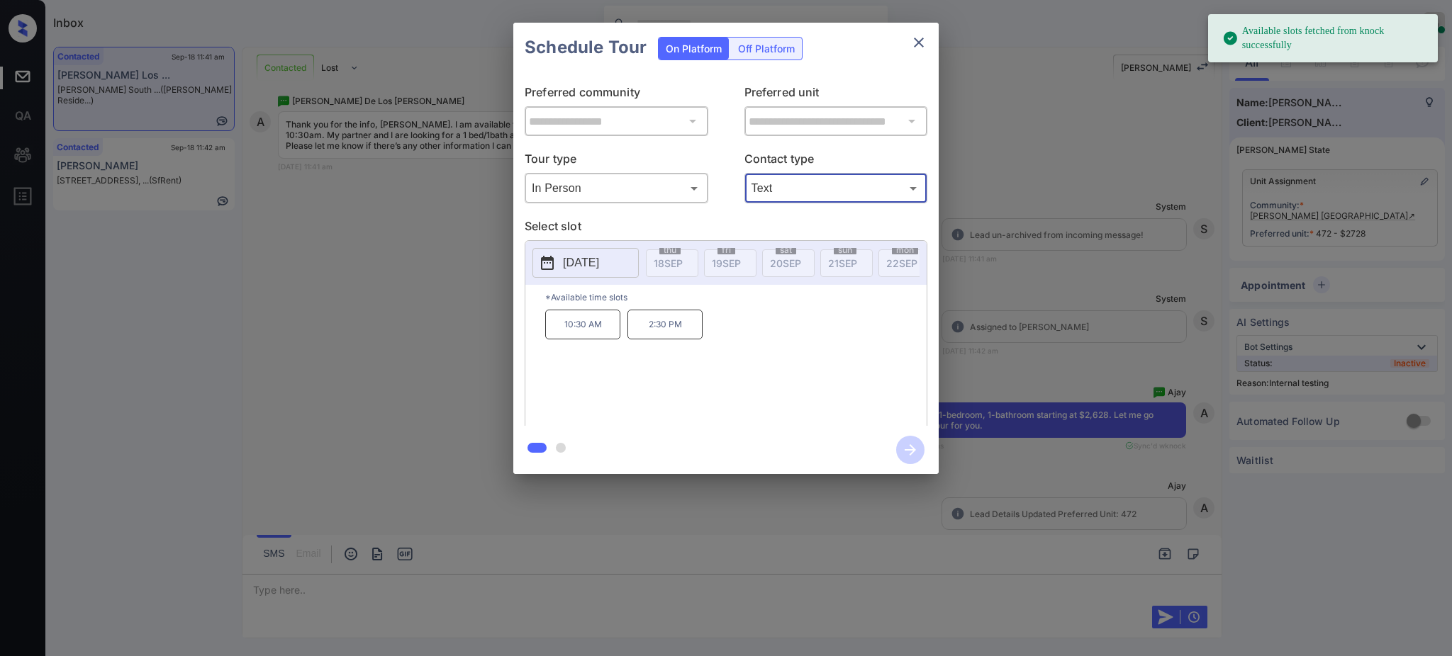
click at [607, 252] on button "[DATE]" at bounding box center [585, 263] width 106 height 30
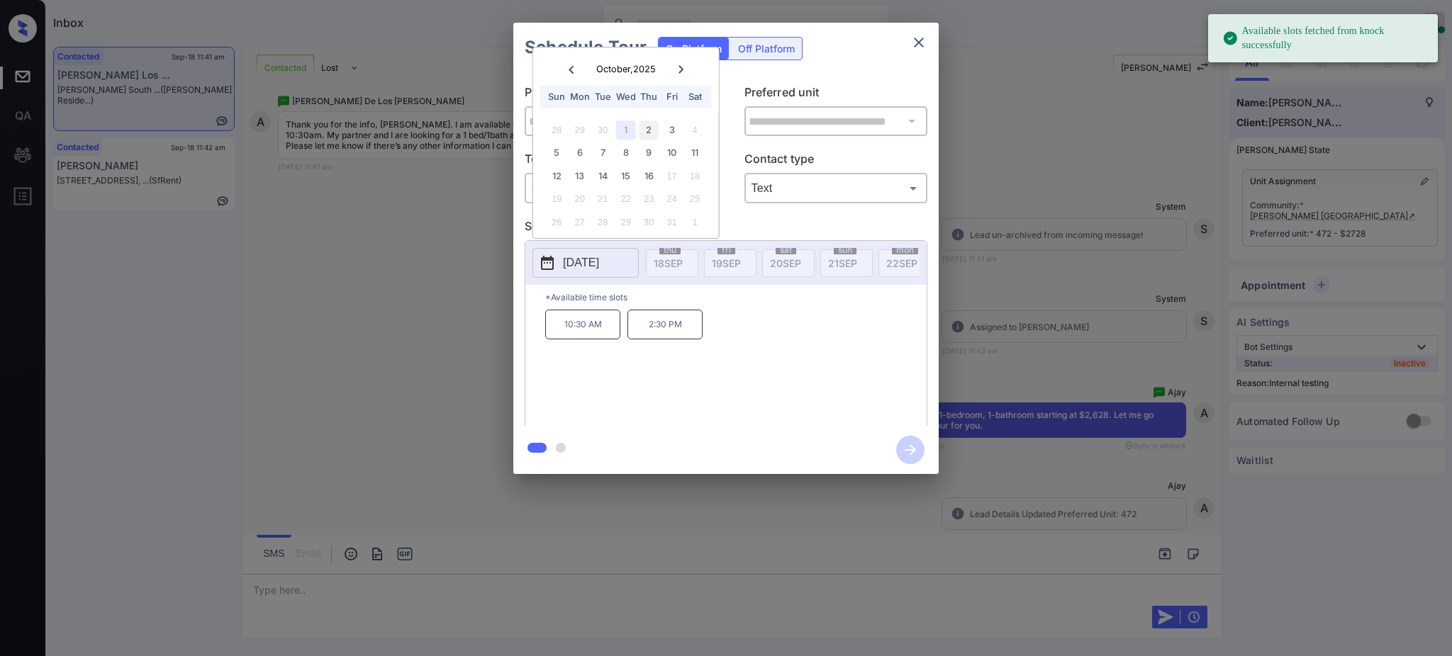
click at [650, 132] on div "2" at bounding box center [648, 129] width 19 height 19
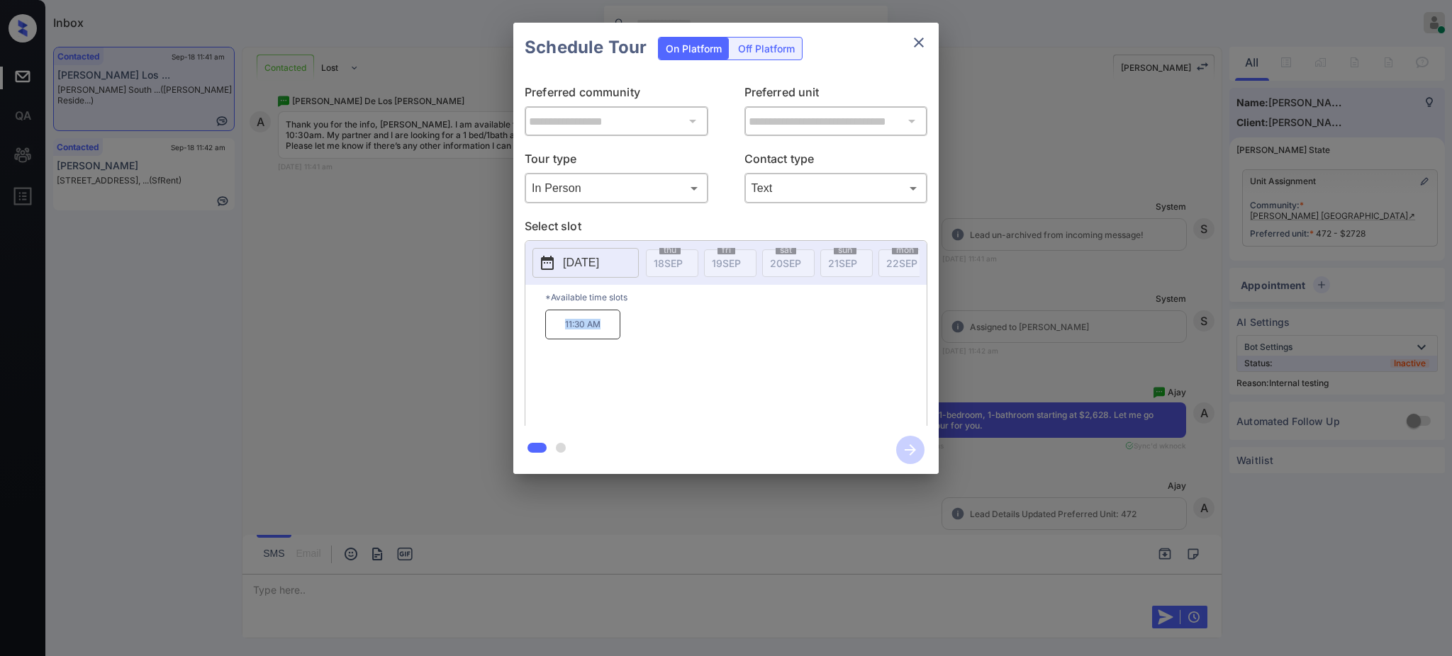
drag, startPoint x: 556, startPoint y: 327, endPoint x: 652, endPoint y: 326, distance: 95.7
click at [640, 328] on div "11:30 AM" at bounding box center [735, 366] width 381 height 113
copy p "11:30 AM"
click at [914, 40] on icon "close" at bounding box center [918, 42] width 17 height 17
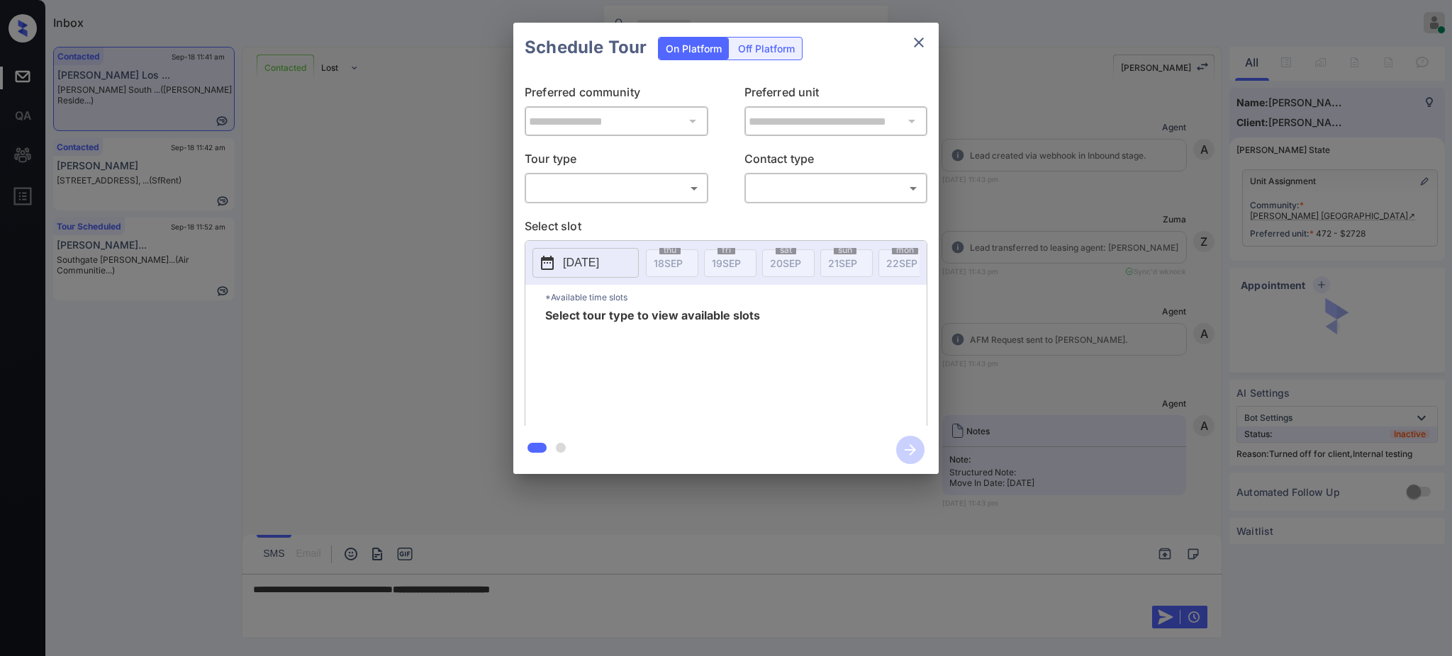
scroll to position [2184, 0]
click at [627, 193] on body "Inbox [PERSON_NAME] Online Set yourself offline Set yourself on break Profile S…" at bounding box center [726, 328] width 1452 height 656
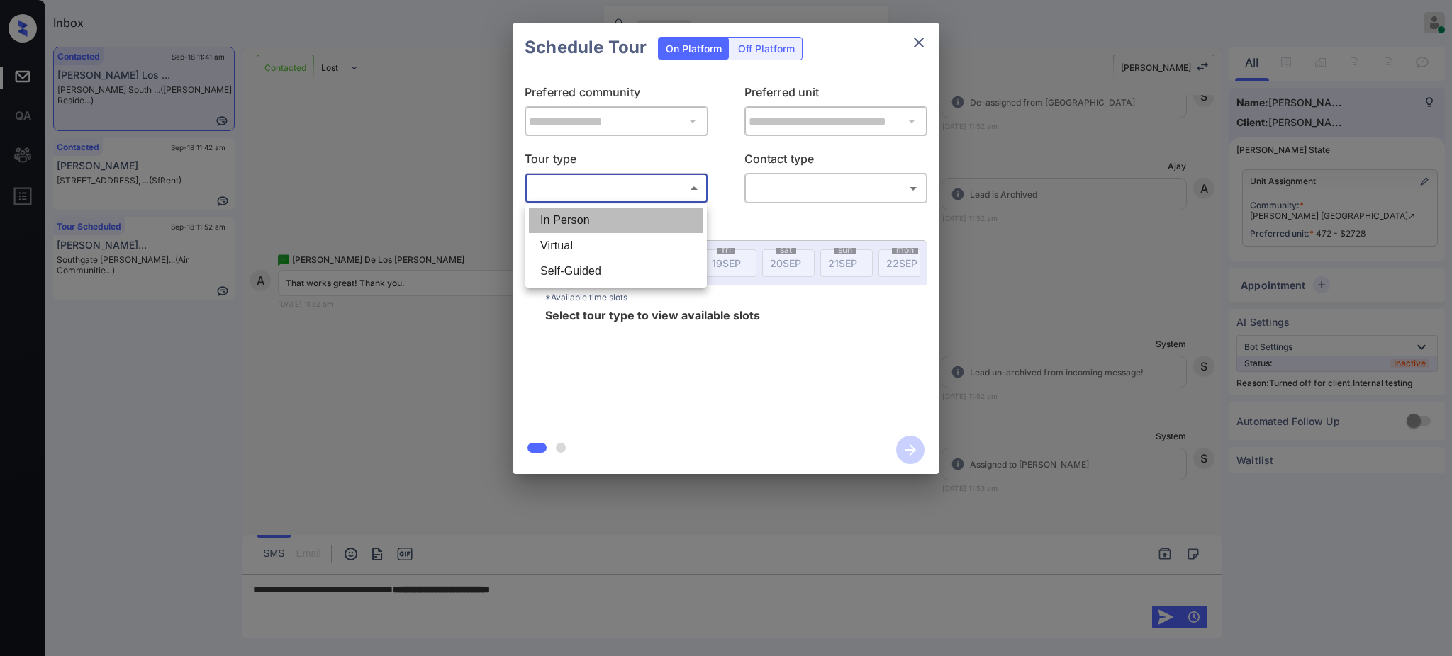
click at [605, 213] on li "In Person" at bounding box center [616, 221] width 174 height 26
type input "********"
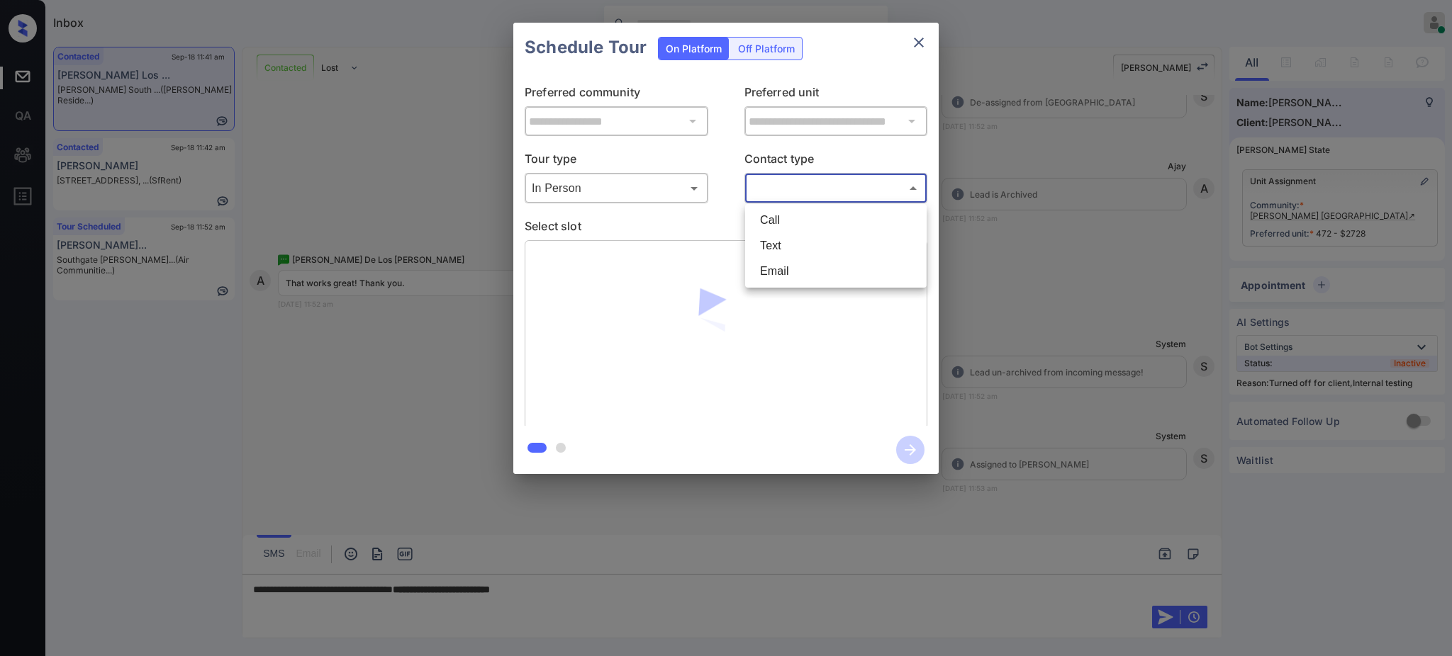
click at [824, 177] on body "Inbox [PERSON_NAME] Online Set yourself offline Set yourself on break Profile S…" at bounding box center [726, 328] width 1452 height 656
click at [783, 245] on li "Text" at bounding box center [835, 246] width 174 height 26
type input "****"
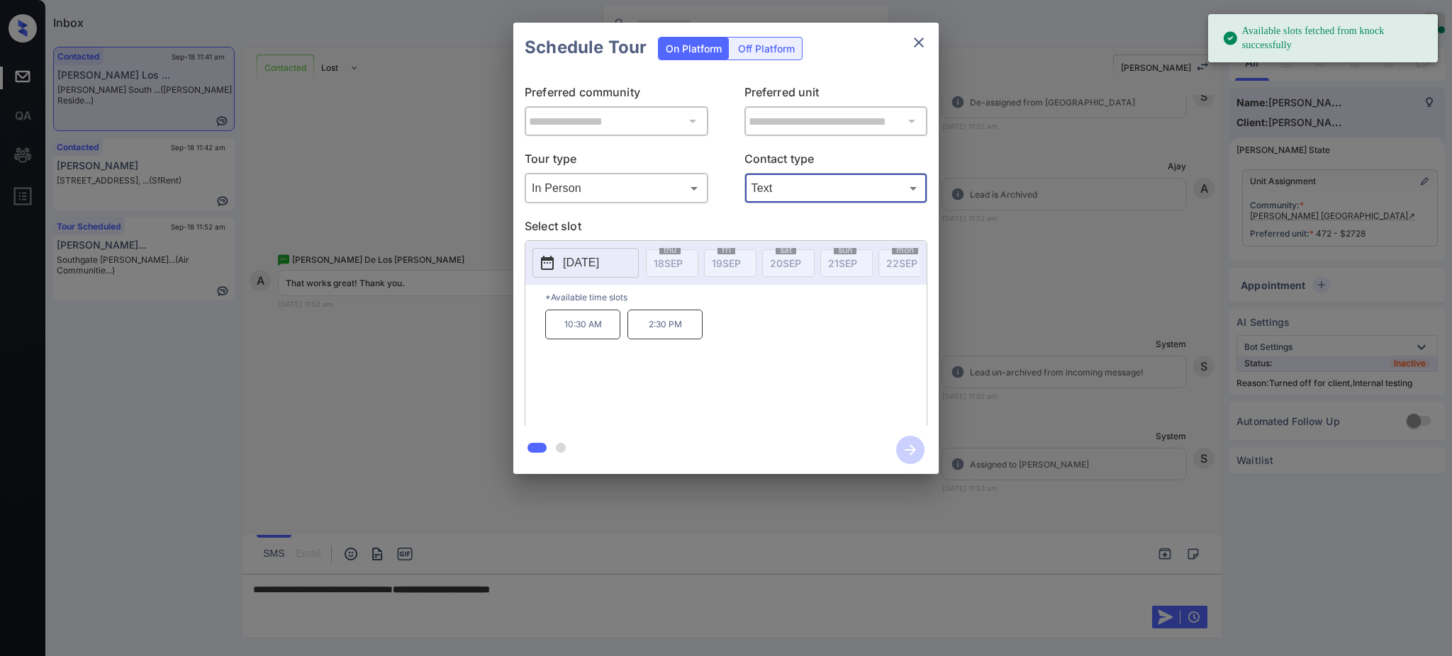
click at [593, 258] on p "[DATE]" at bounding box center [581, 262] width 36 height 17
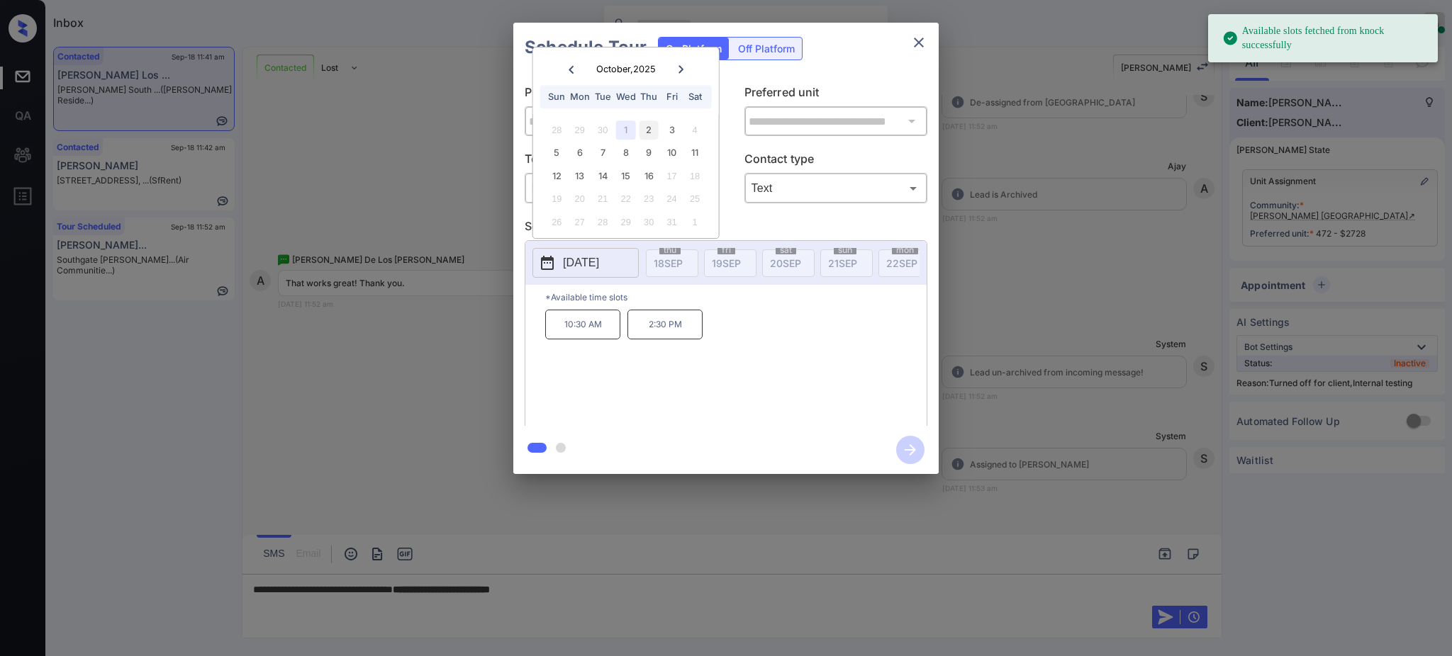
click at [649, 124] on div "2" at bounding box center [648, 129] width 19 height 19
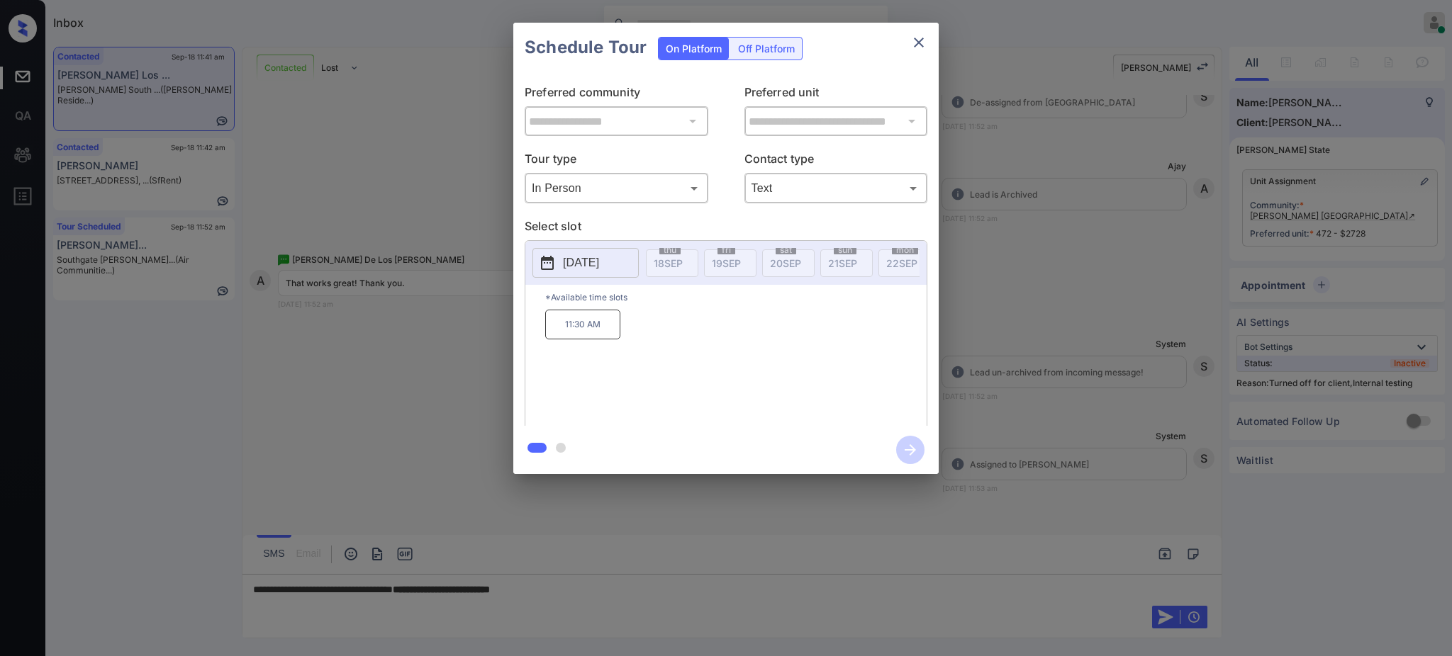
drag, startPoint x: 584, startPoint y: 329, endPoint x: 591, endPoint y: 346, distance: 18.4
click at [584, 332] on p "11:30 AM" at bounding box center [582, 325] width 75 height 30
click at [905, 449] on icon "button" at bounding box center [910, 450] width 28 height 28
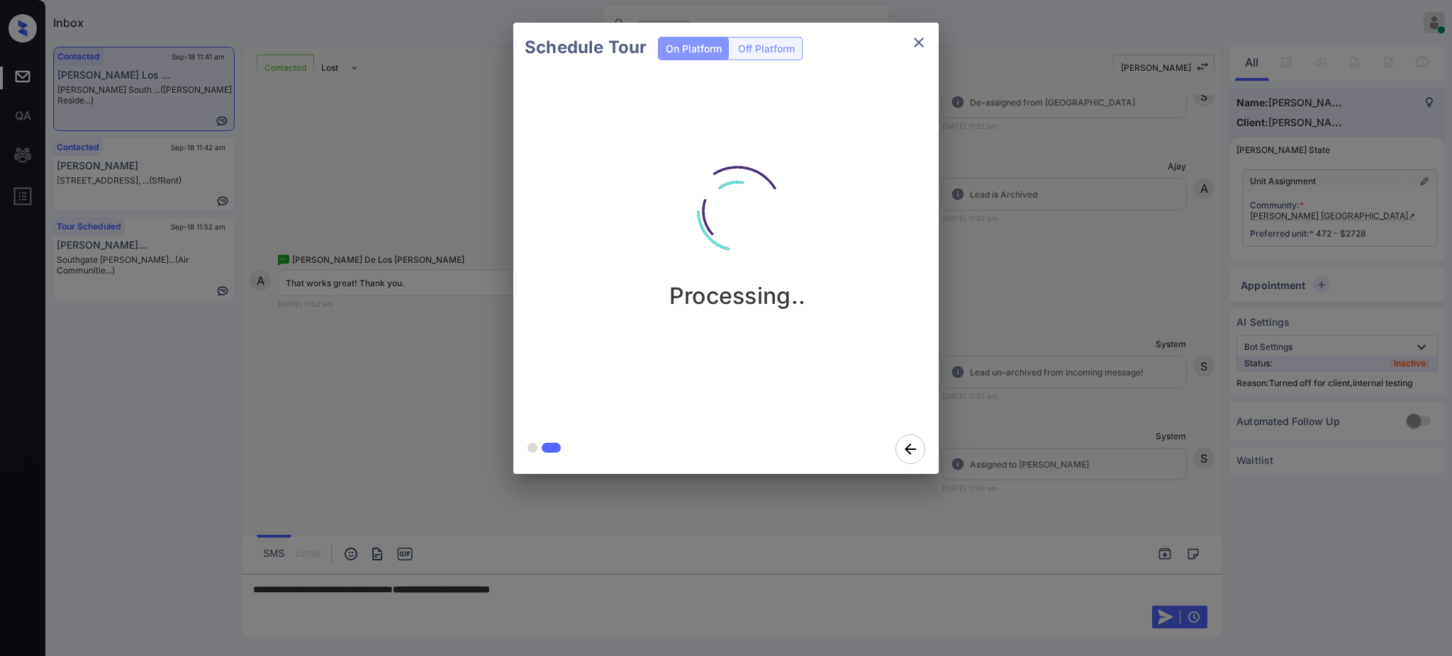
click at [1057, 383] on div "Schedule Tour On Platform Off Platform Processing.." at bounding box center [726, 248] width 1452 height 497
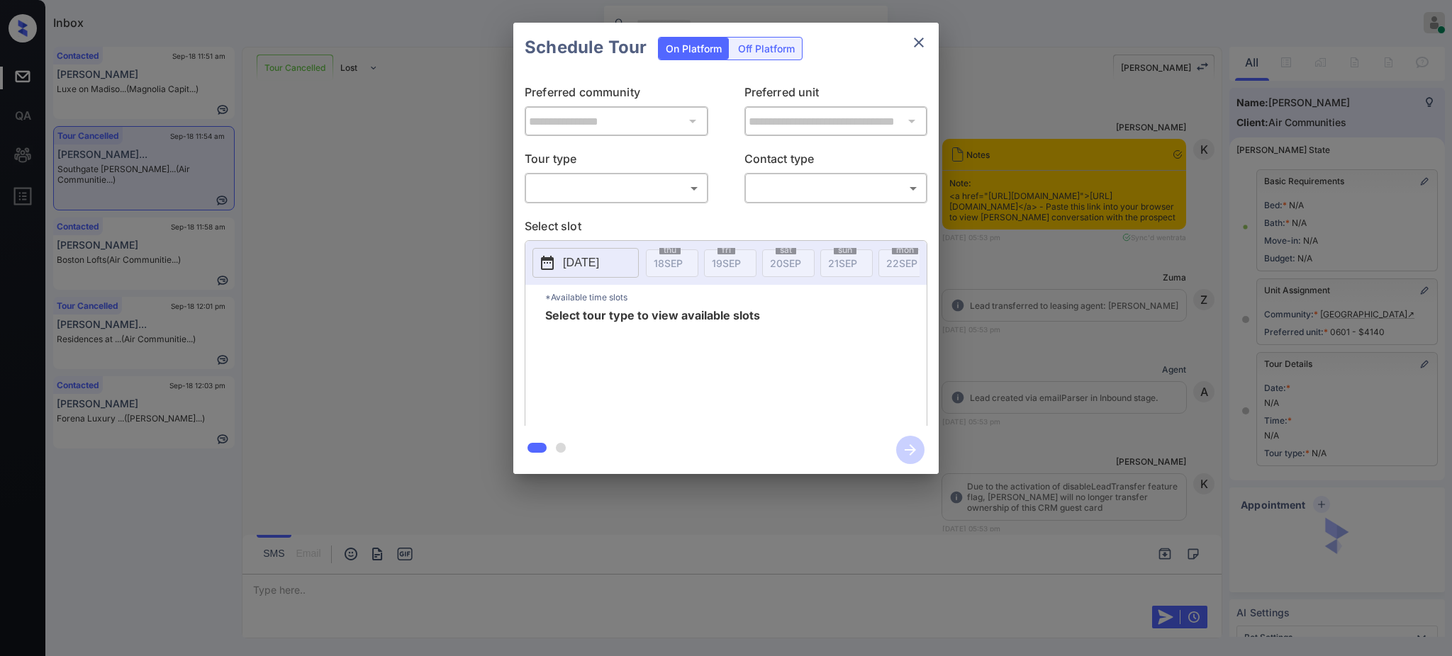
scroll to position [5390, 0]
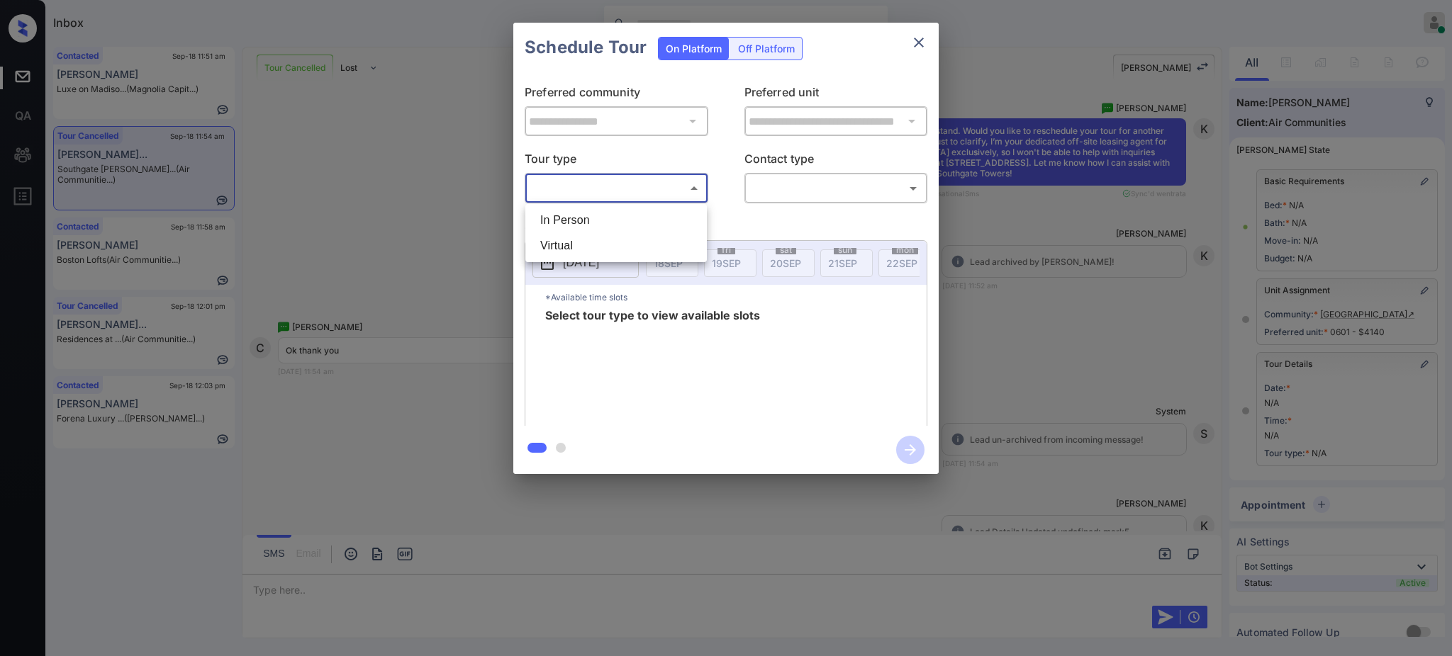
click at [627, 192] on body "Inbox [PERSON_NAME] Online Set yourself offline Set yourself on break Profile S…" at bounding box center [726, 328] width 1452 height 656
click at [593, 222] on li "In Person" at bounding box center [616, 221] width 174 height 26
type input "********"
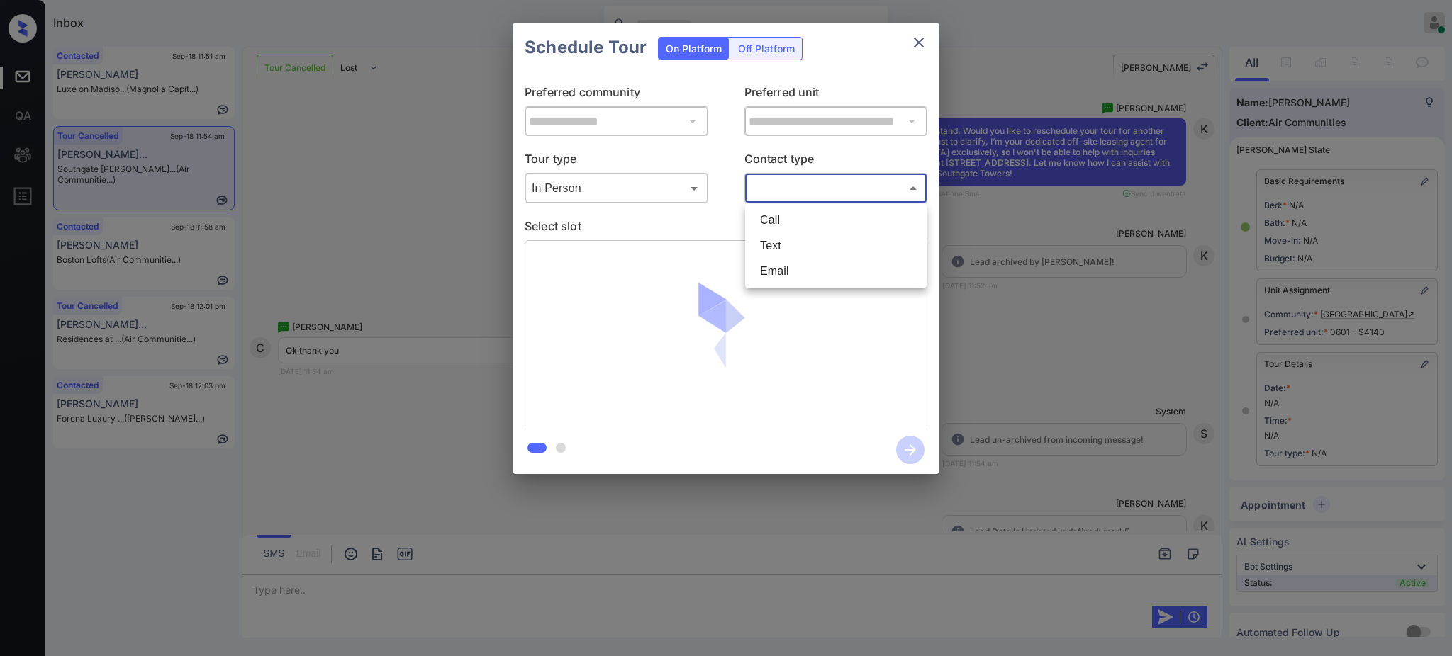
click at [802, 191] on body "Inbox [PERSON_NAME] Online Set yourself offline Set yourself on break Profile S…" at bounding box center [726, 328] width 1452 height 656
click at [778, 244] on li "Text" at bounding box center [835, 246] width 174 height 26
type input "****"
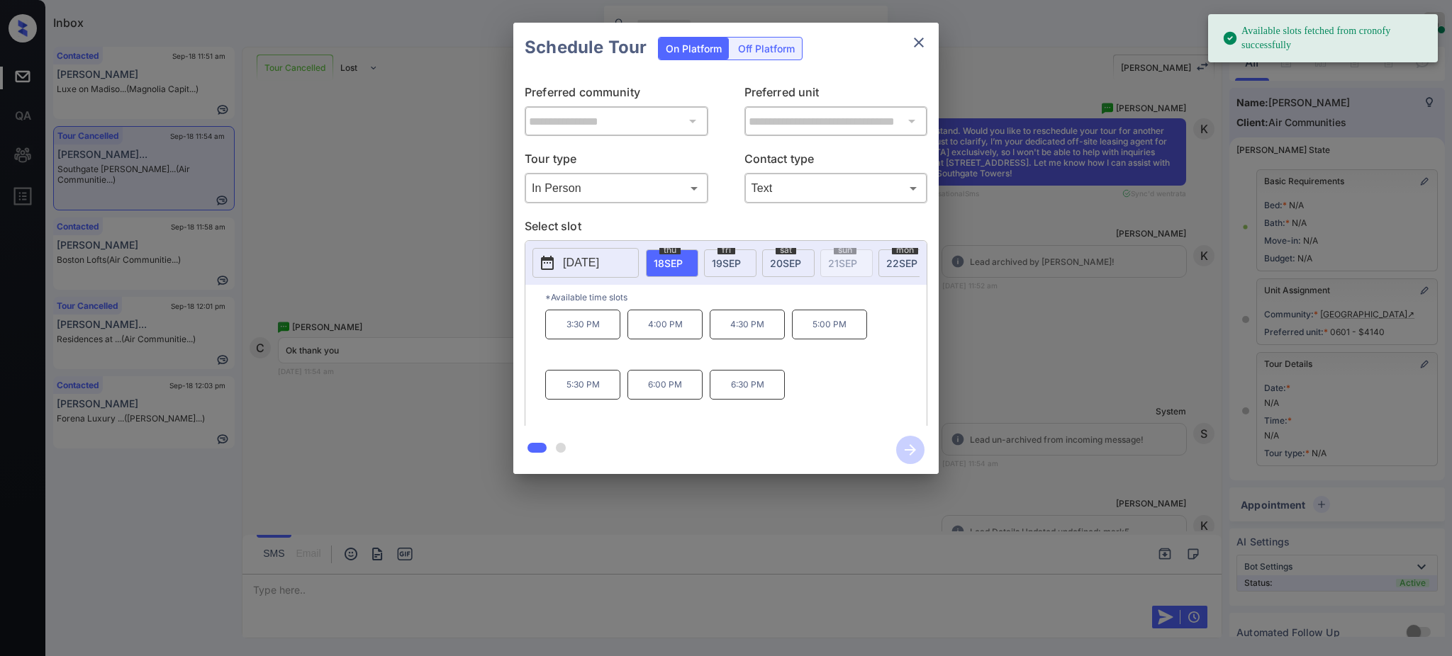
click at [588, 266] on p "[DATE]" at bounding box center [581, 262] width 36 height 17
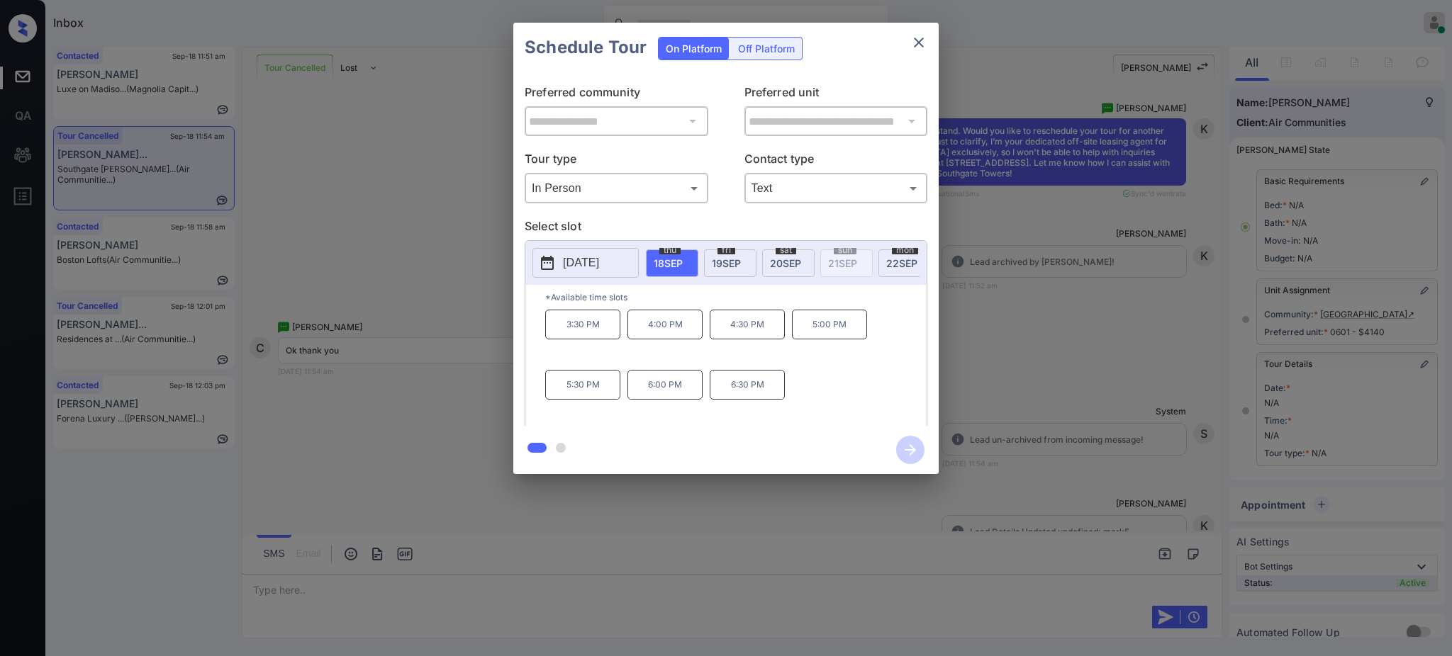
click at [357, 568] on div at bounding box center [726, 328] width 1452 height 656
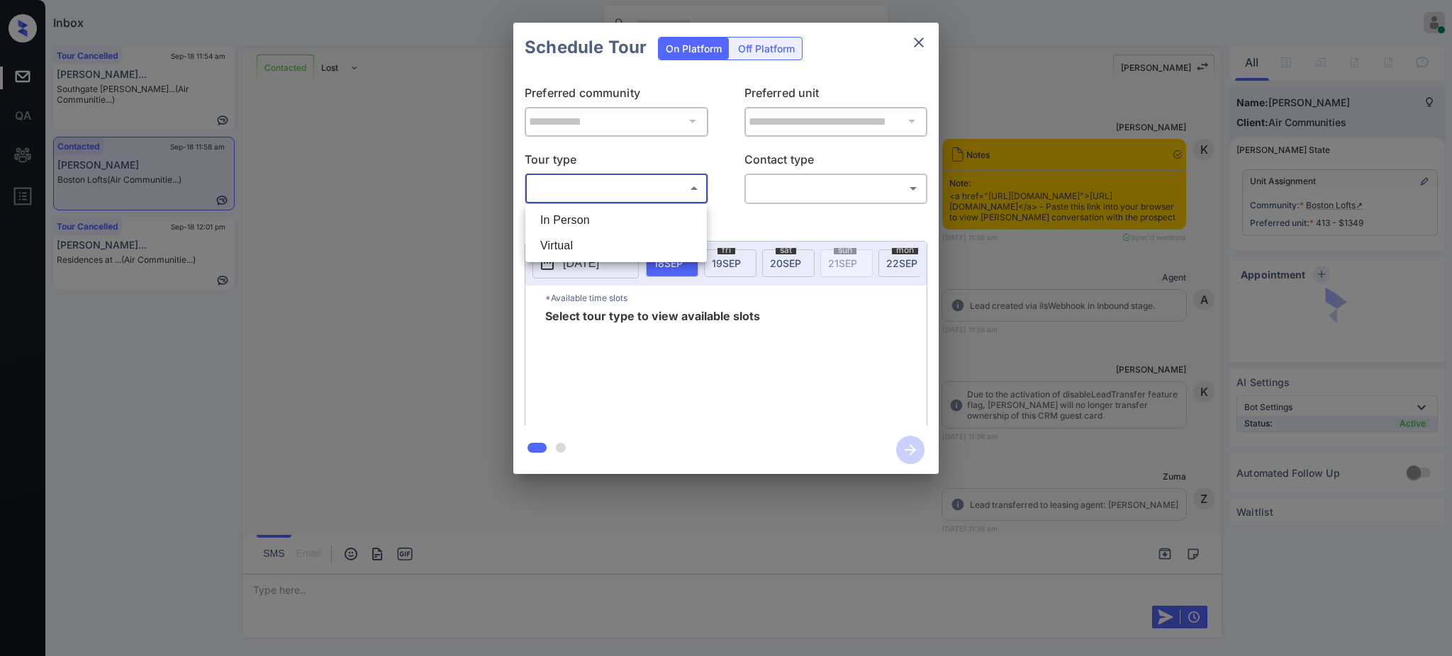
click at [615, 178] on body "Inbox Ajay Kumar Online Set yourself offline Set yourself on break Profile Swit…" at bounding box center [726, 328] width 1452 height 656
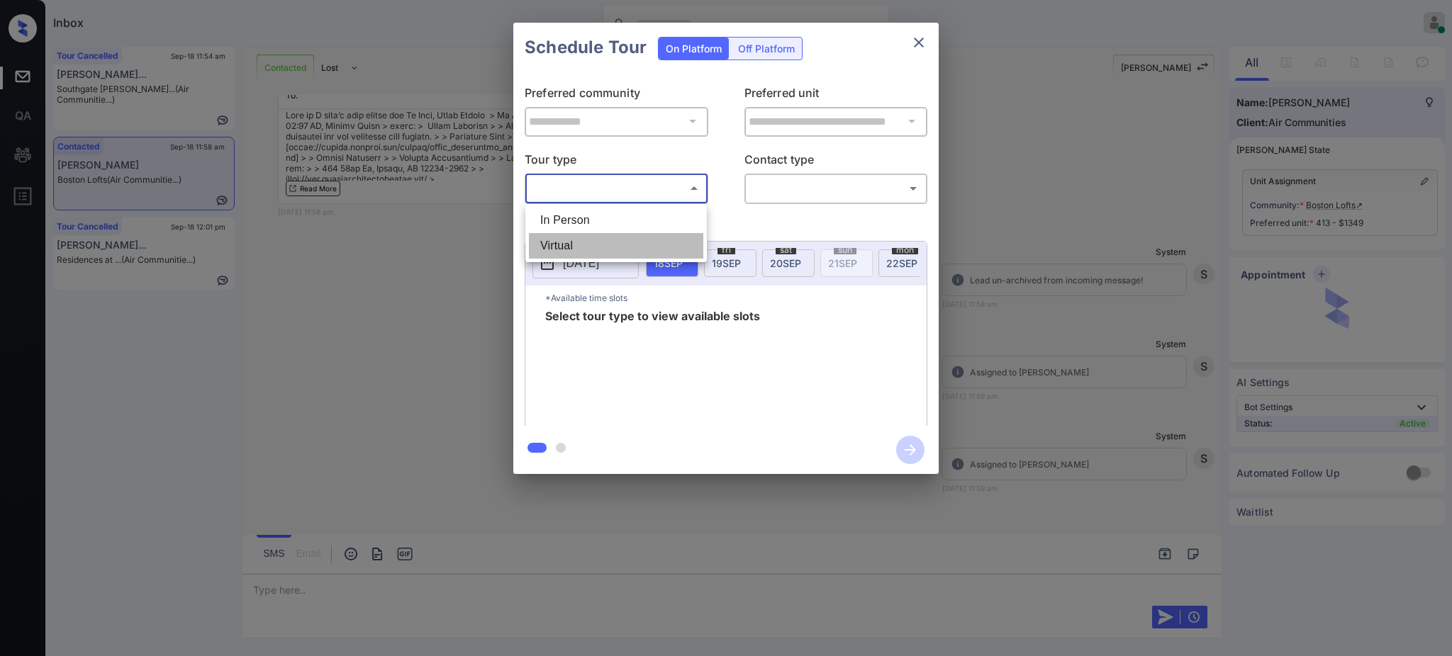
click at [577, 238] on li "Virtual" at bounding box center [616, 246] width 174 height 26
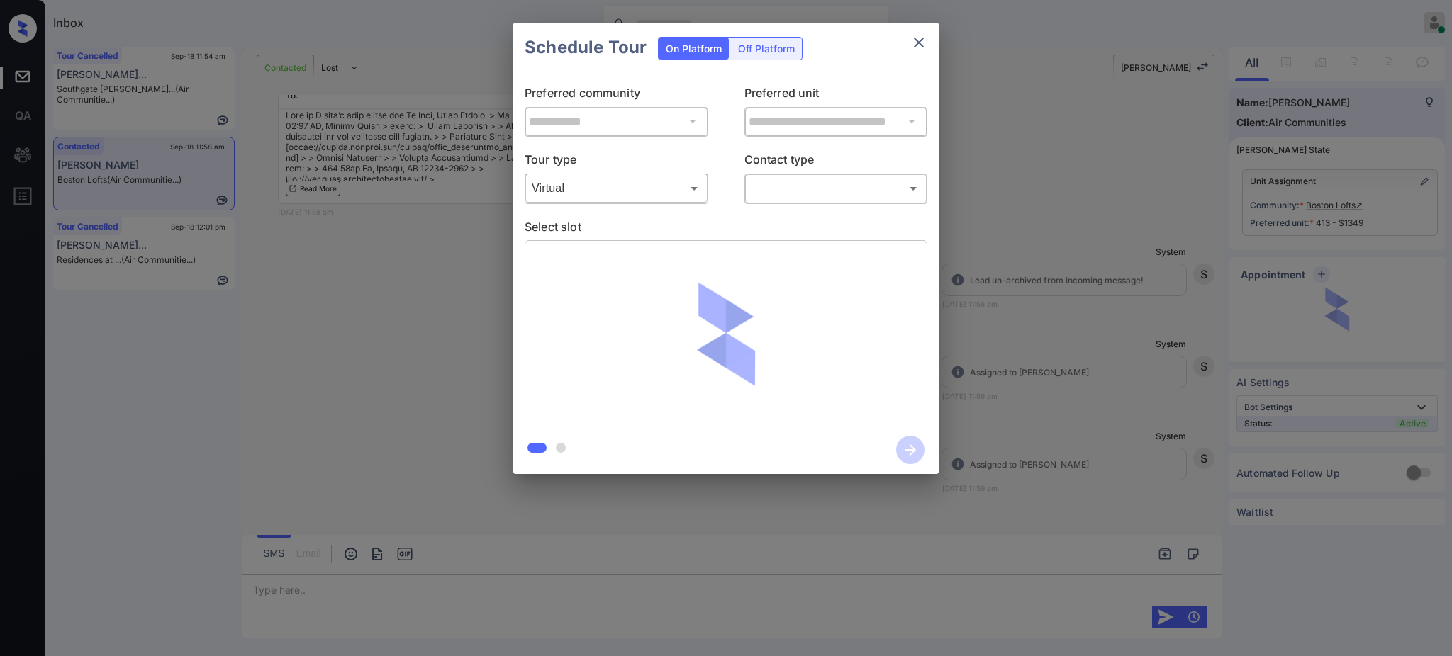
type input "*******"
click at [767, 176] on div at bounding box center [726, 328] width 1452 height 656
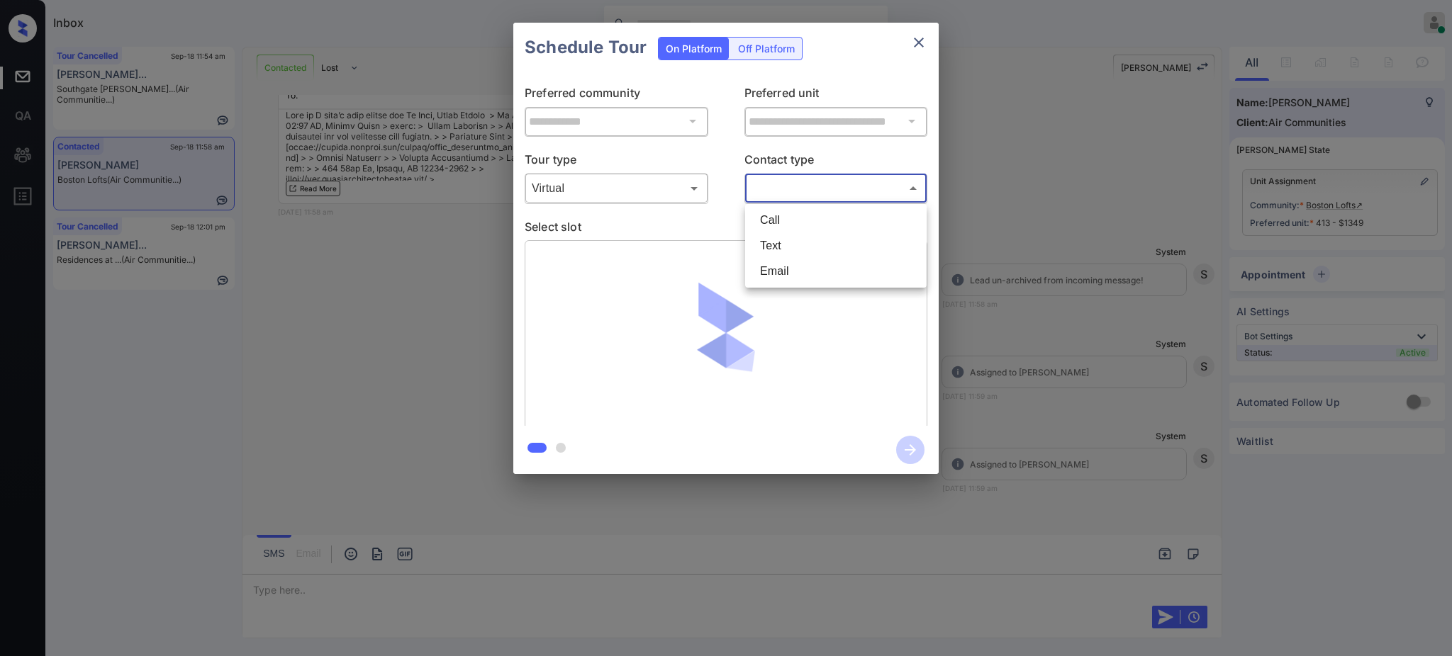
click at [773, 187] on body "Inbox Ajay Kumar Online Set yourself offline Set yourself on break Profile Swit…" at bounding box center [726, 328] width 1452 height 656
click at [773, 242] on li "Text" at bounding box center [835, 246] width 174 height 26
type input "****"
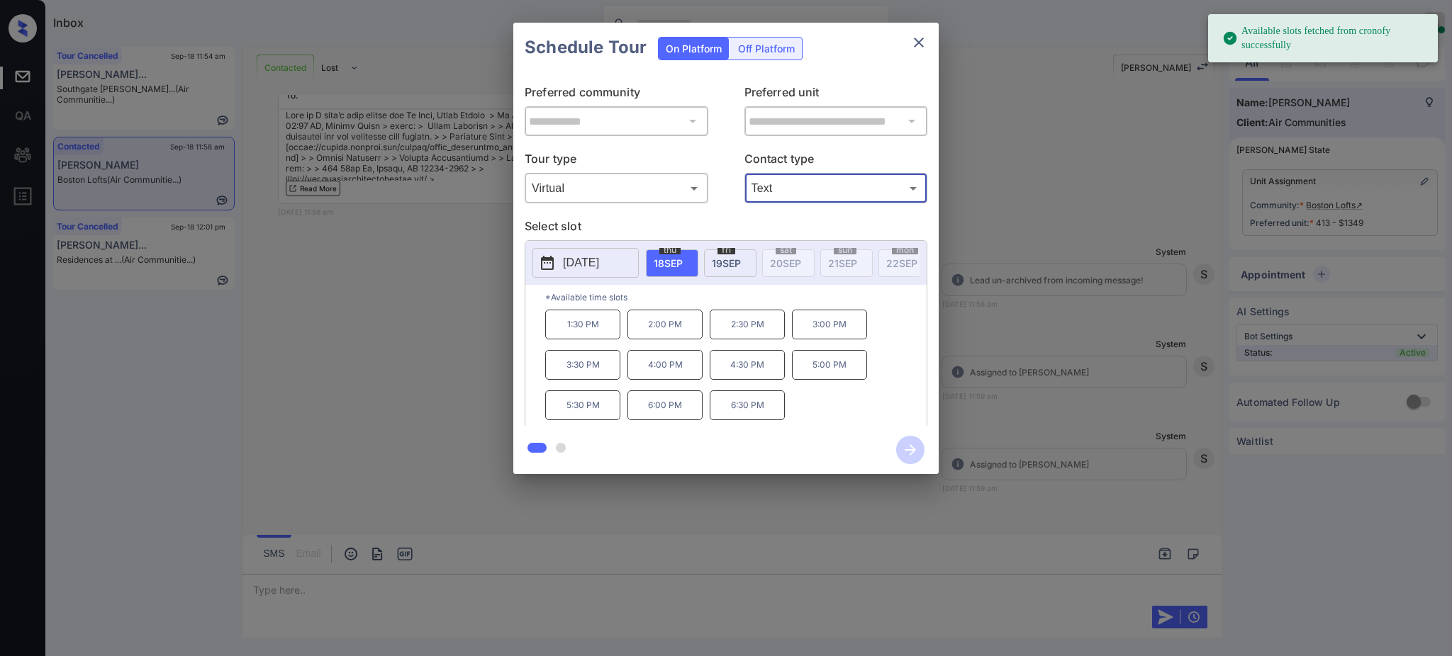
click at [595, 276] on button "[DATE]" at bounding box center [585, 263] width 106 height 30
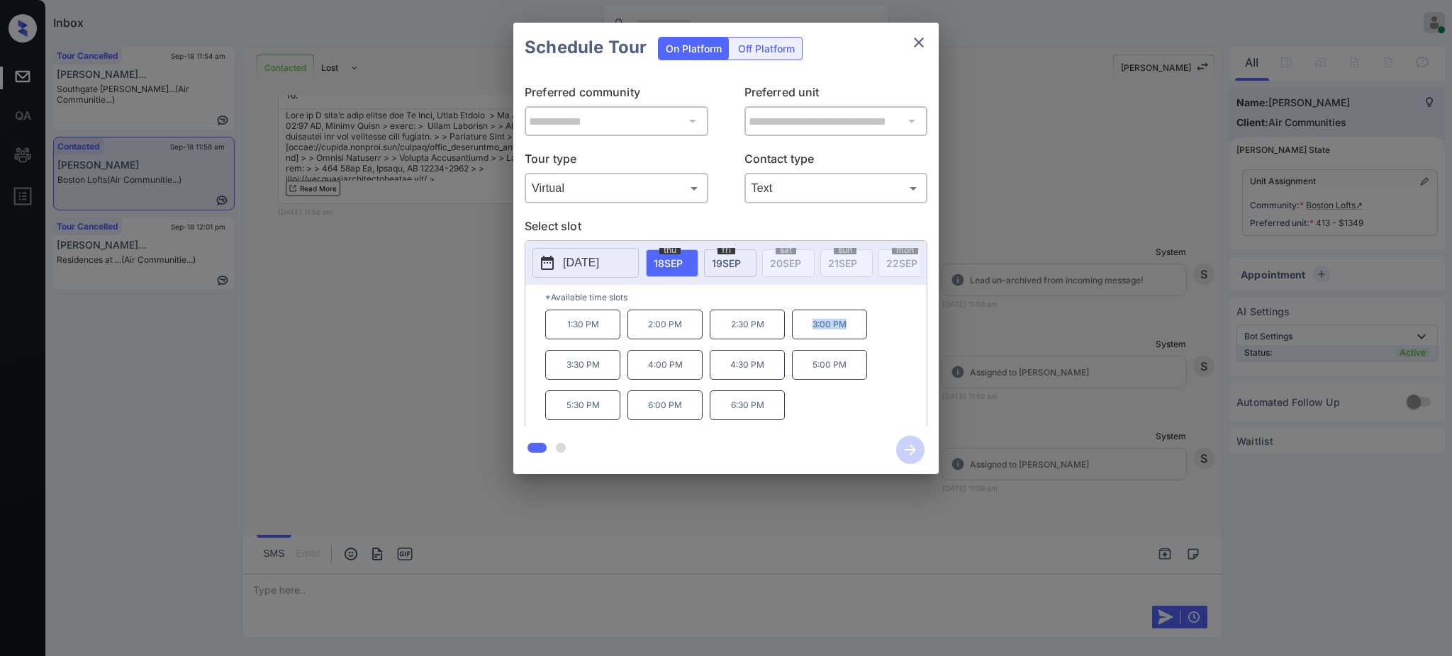
drag, startPoint x: 809, startPoint y: 334, endPoint x: 871, endPoint y: 325, distance: 63.0
click at [866, 335] on p "3:00 PM" at bounding box center [829, 325] width 75 height 30
copy p "3:00 PM"
click at [915, 44] on icon "close" at bounding box center [918, 42] width 17 height 17
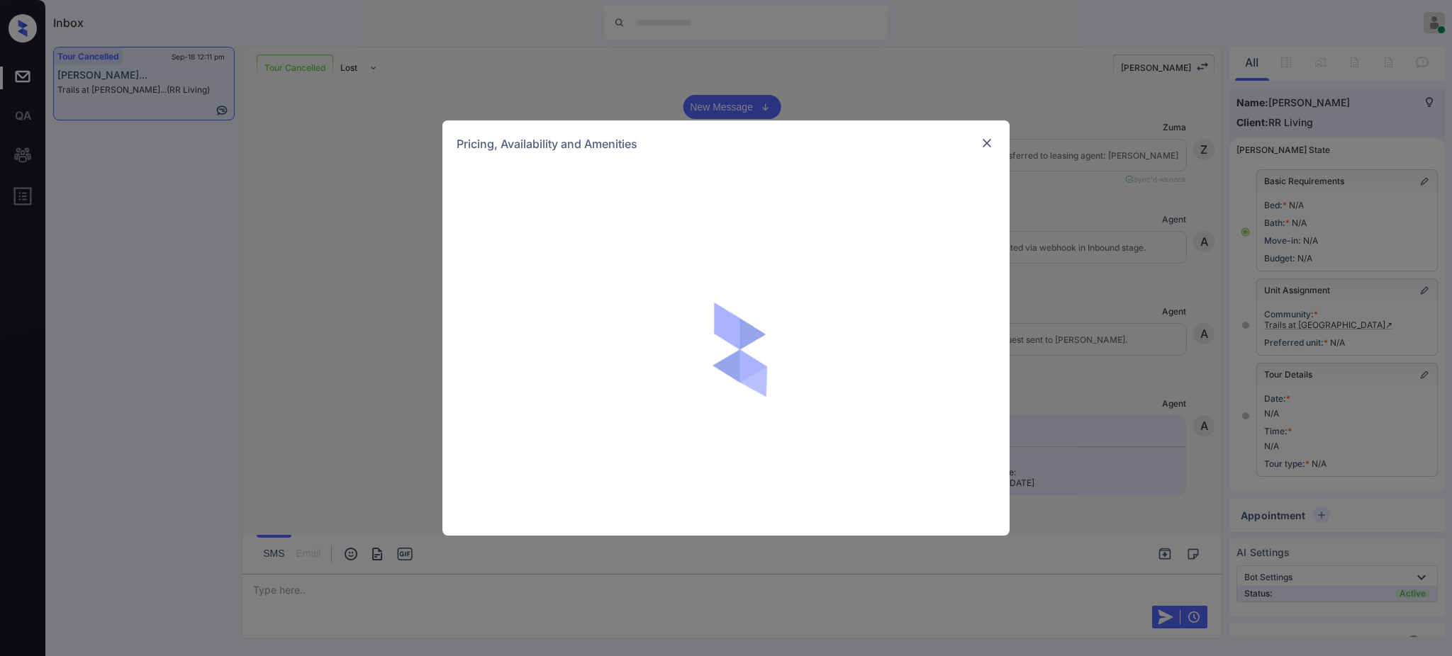
scroll to position [62, 0]
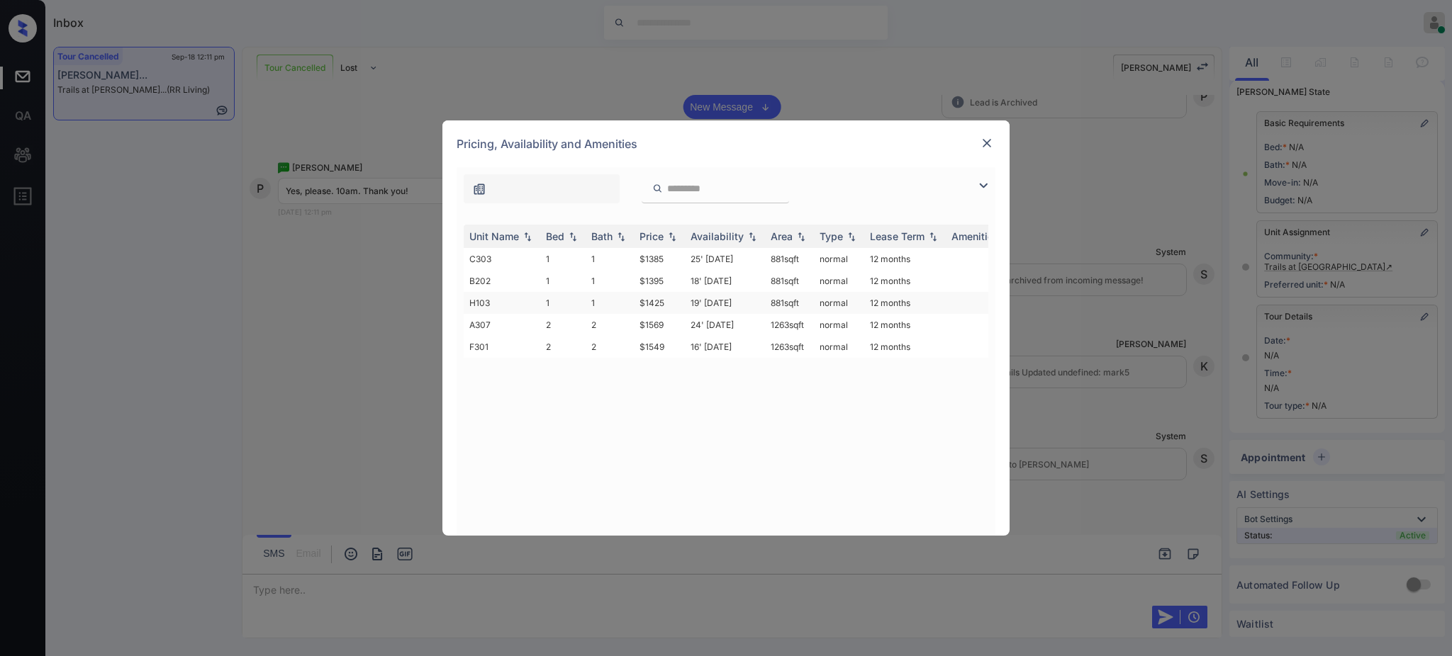
click at [658, 293] on td "$1425" at bounding box center [659, 303] width 51 height 22
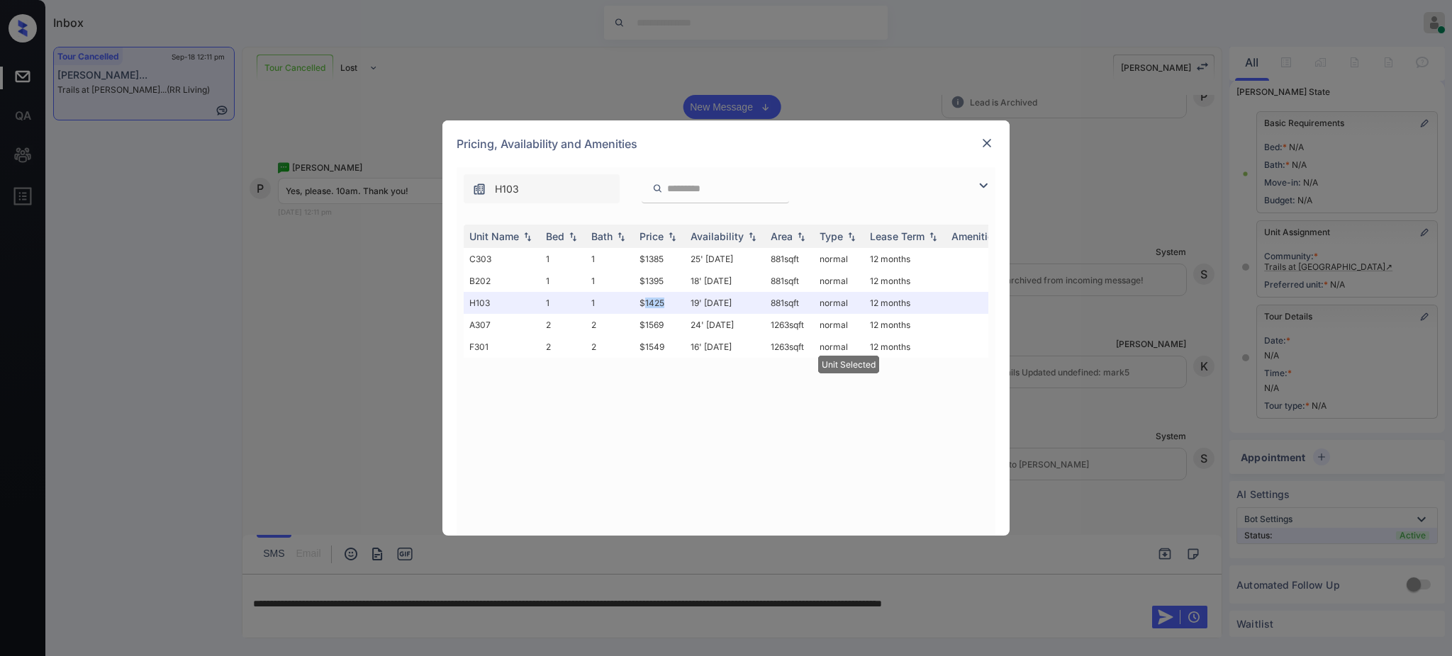
click at [989, 142] on img at bounding box center [987, 143] width 14 height 14
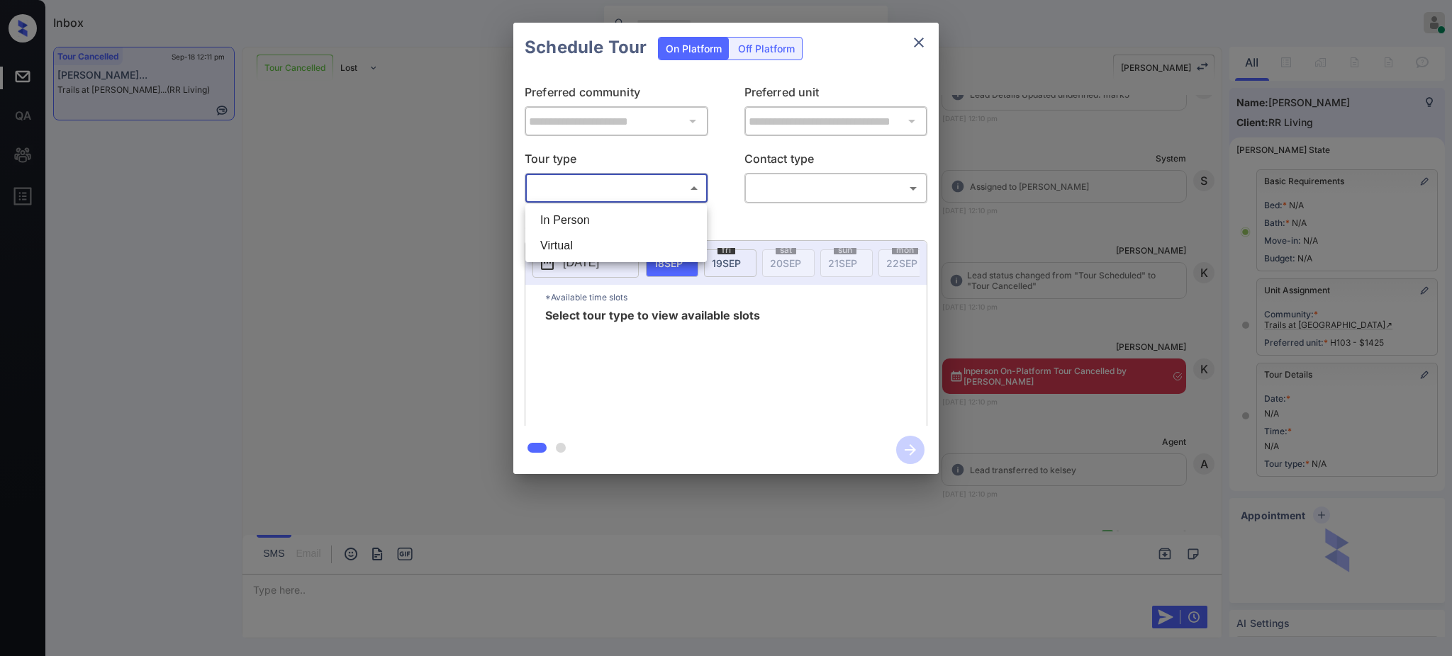
scroll to position [62, 0]
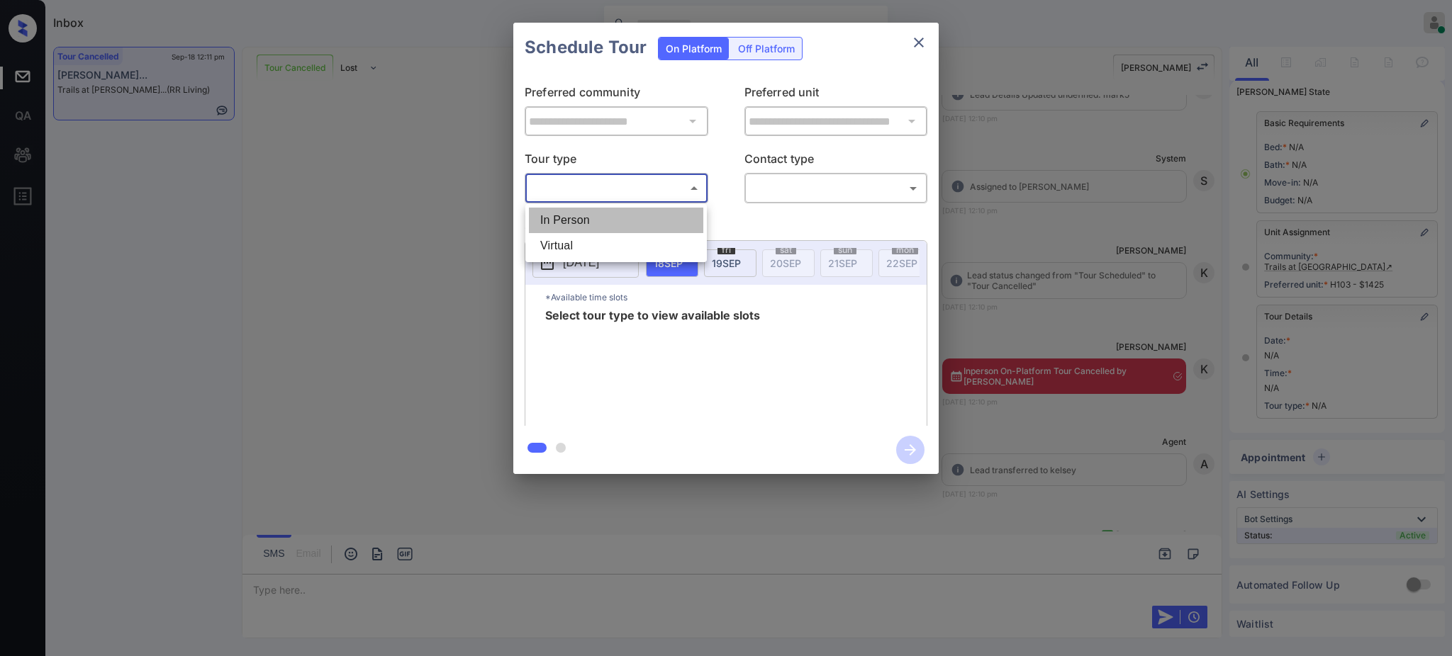
click at [588, 220] on li "In Person" at bounding box center [616, 221] width 174 height 26
type input "********"
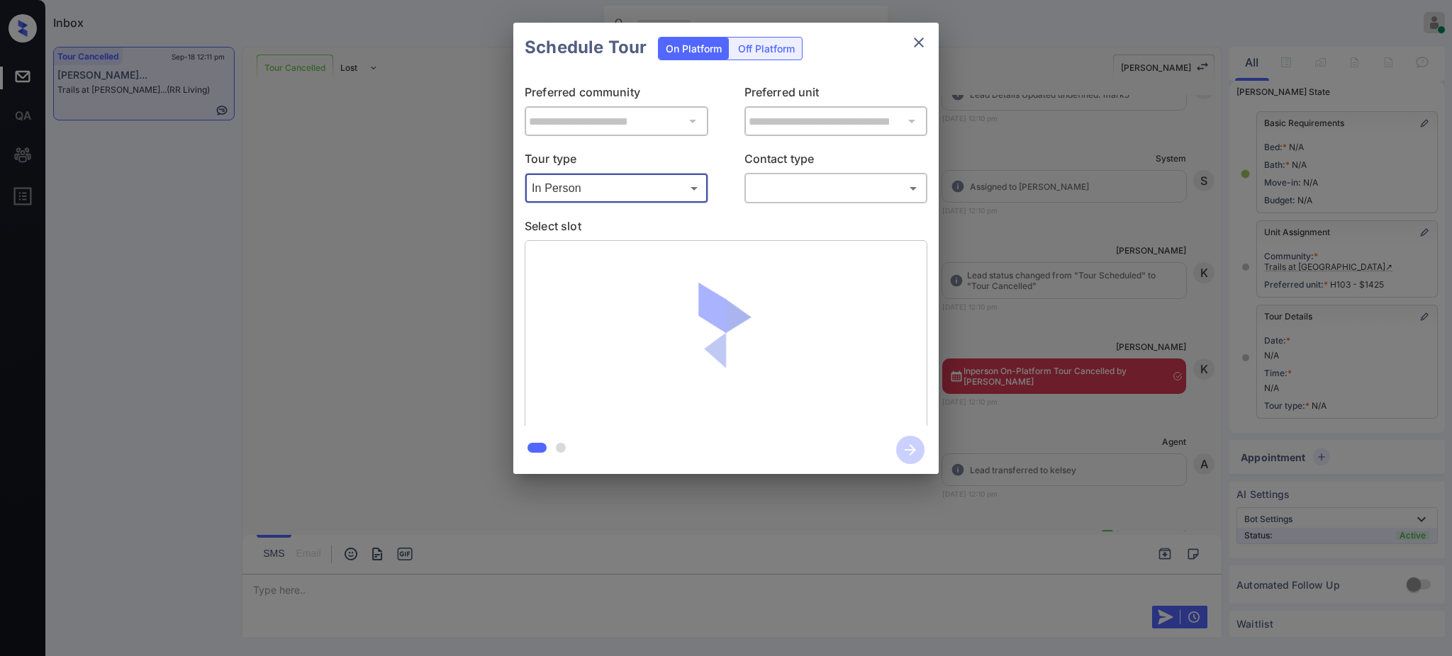
click at [745, 181] on div "​ ​" at bounding box center [836, 188] width 184 height 30
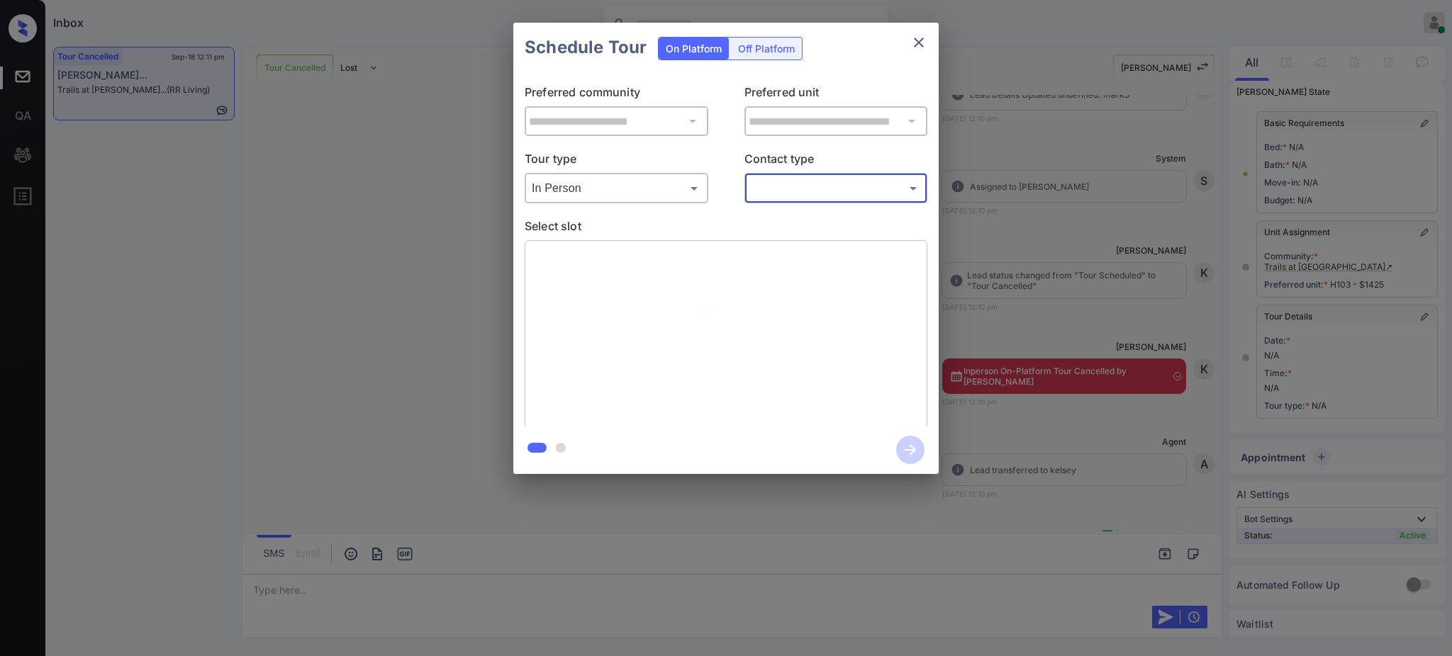
click at [787, 198] on body "Inbox [PERSON_NAME] Online Set yourself offline Set yourself on break Profile S…" at bounding box center [726, 328] width 1452 height 656
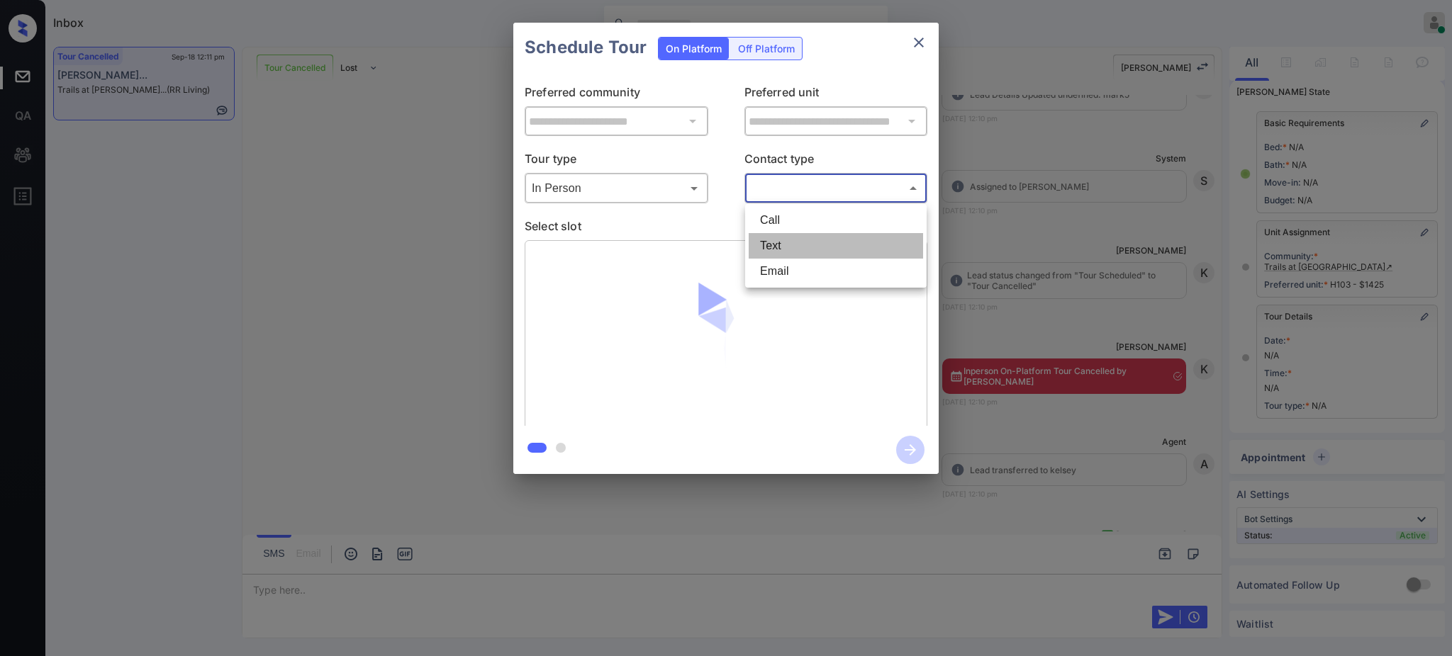
click at [763, 249] on li "Text" at bounding box center [835, 246] width 174 height 26
type input "****"
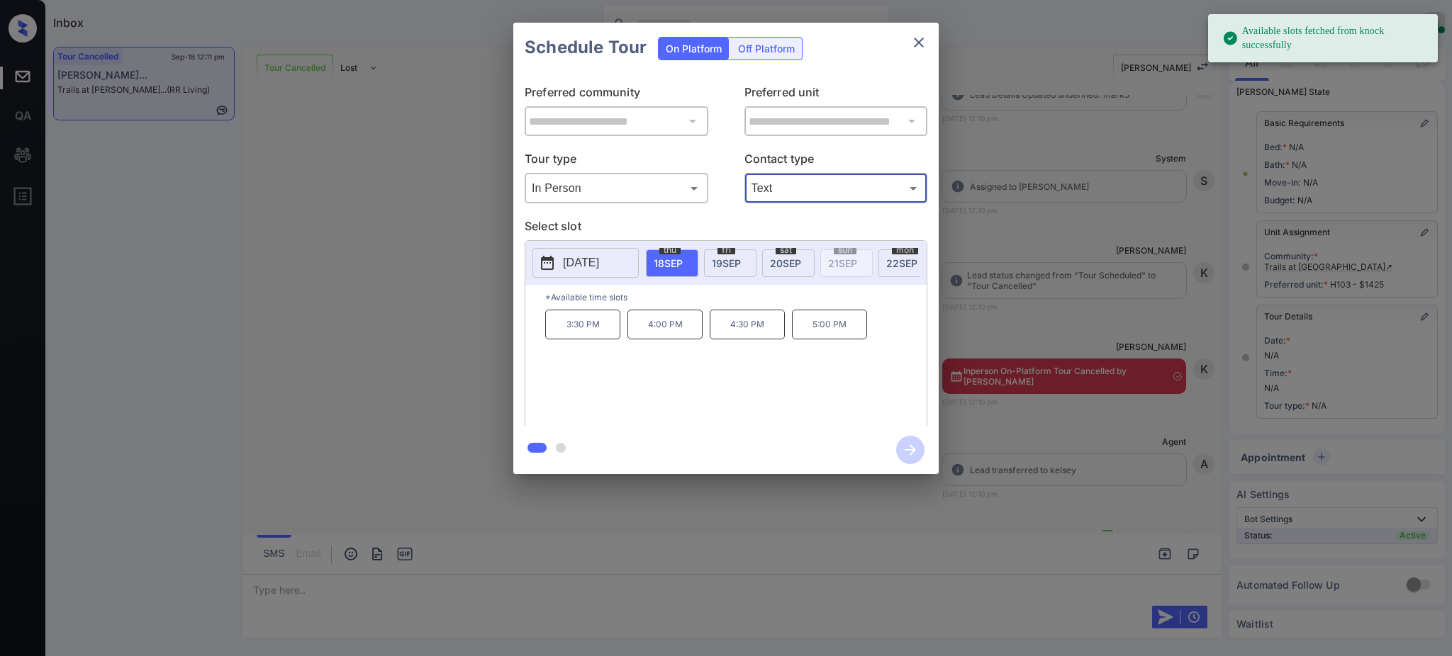
click at [626, 268] on button "2025-09-18" at bounding box center [585, 263] width 106 height 30
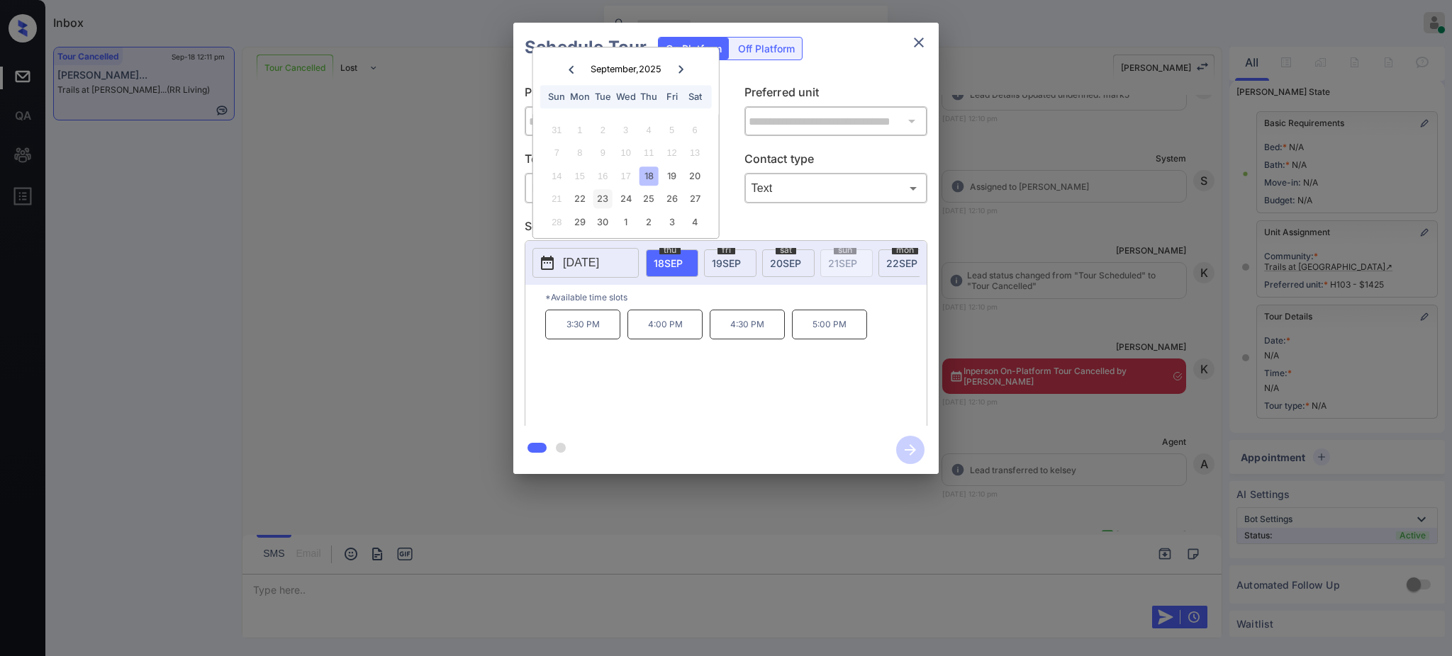
click at [607, 201] on div "23" at bounding box center [602, 198] width 19 height 19
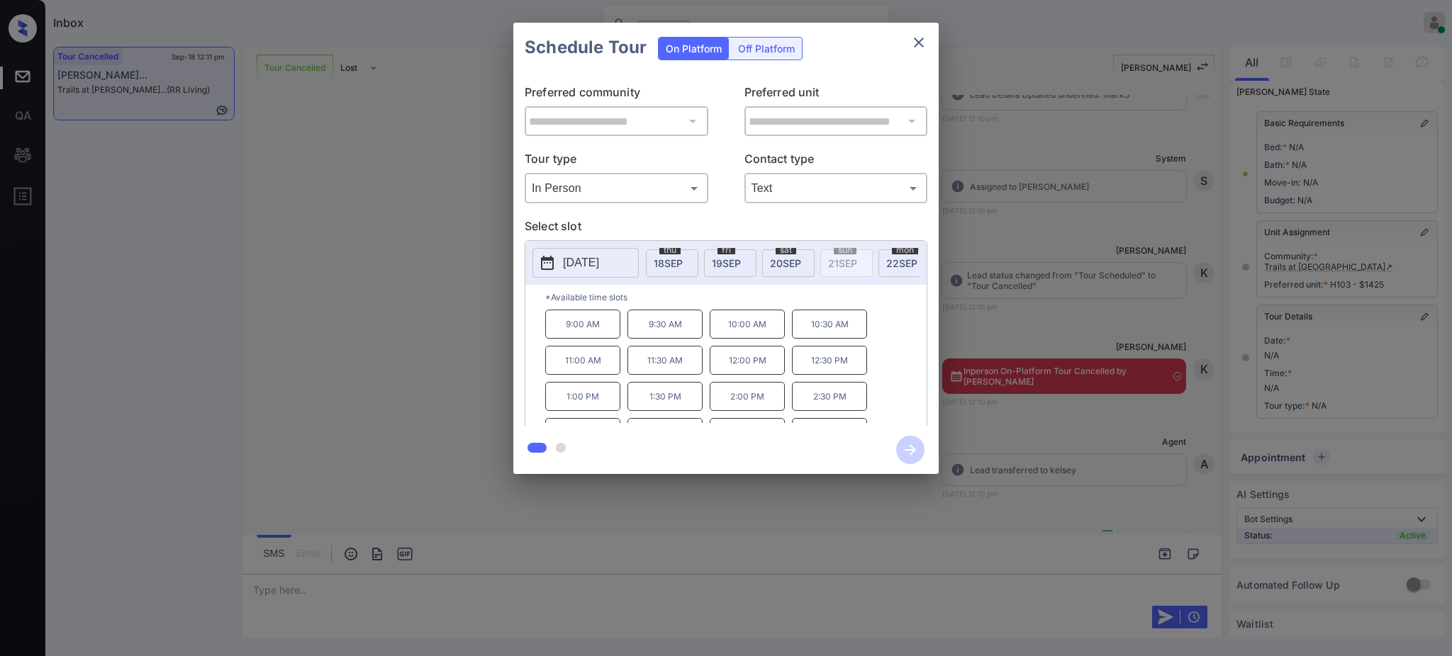
click at [741, 339] on p "10:00 AM" at bounding box center [746, 324] width 75 height 29
click at [899, 448] on icon "button" at bounding box center [910, 450] width 28 height 28
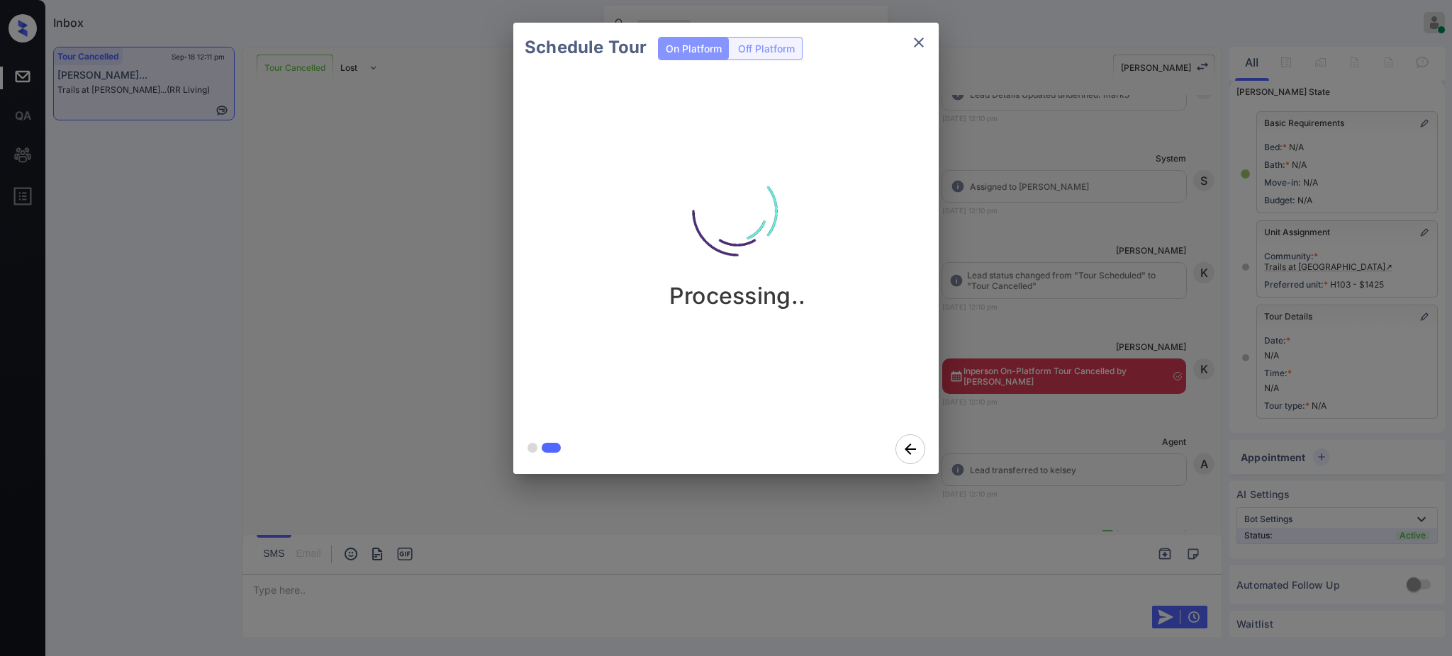
click at [1097, 393] on div "Schedule Tour On Platform Off Platform Processing.." at bounding box center [726, 248] width 1452 height 497
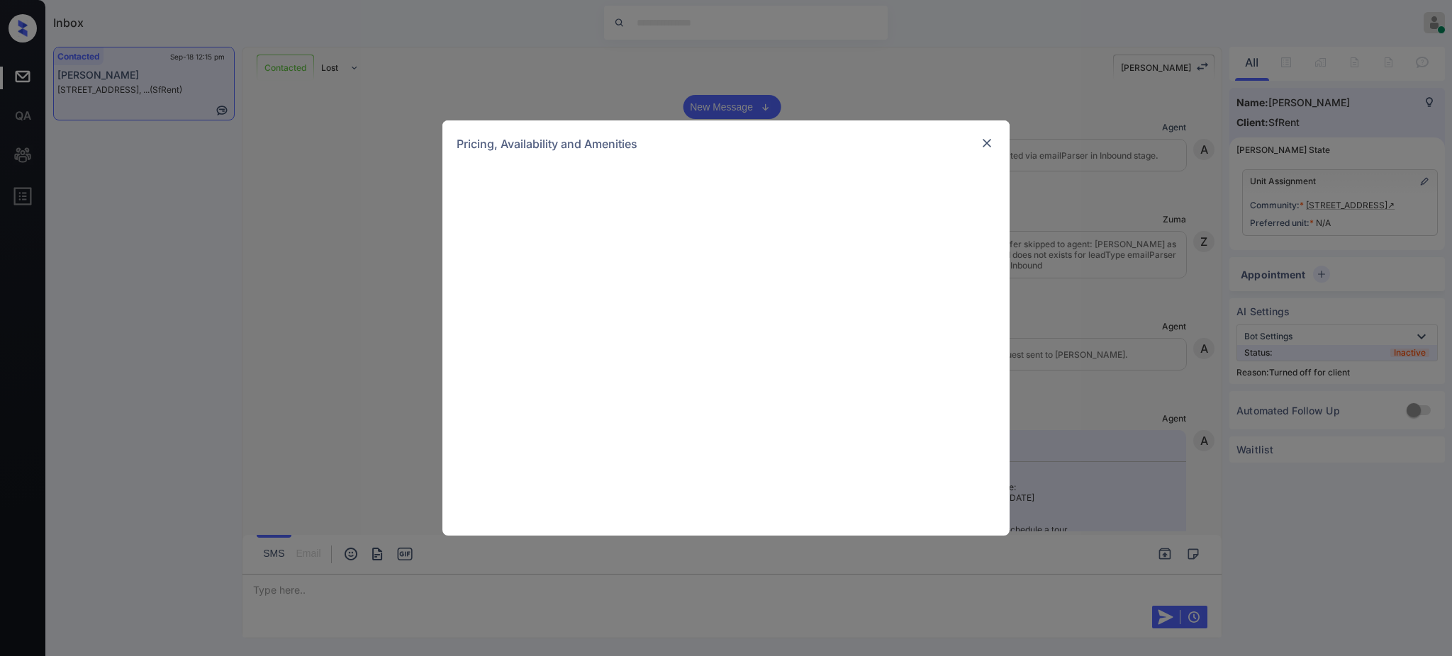
scroll to position [1797, 0]
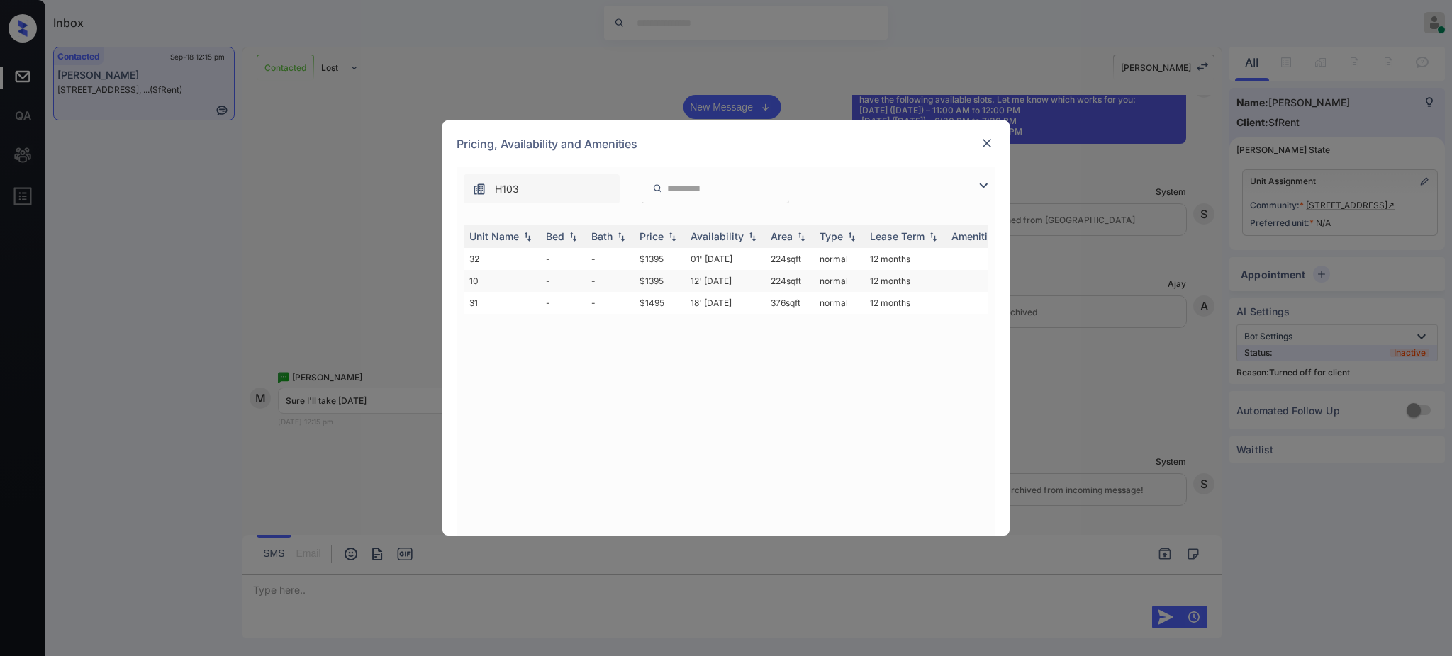
click at [731, 279] on td "12' [DATE]" at bounding box center [725, 281] width 80 height 22
click at [731, 279] on td "12' Sep 20" at bounding box center [725, 281] width 80 height 22
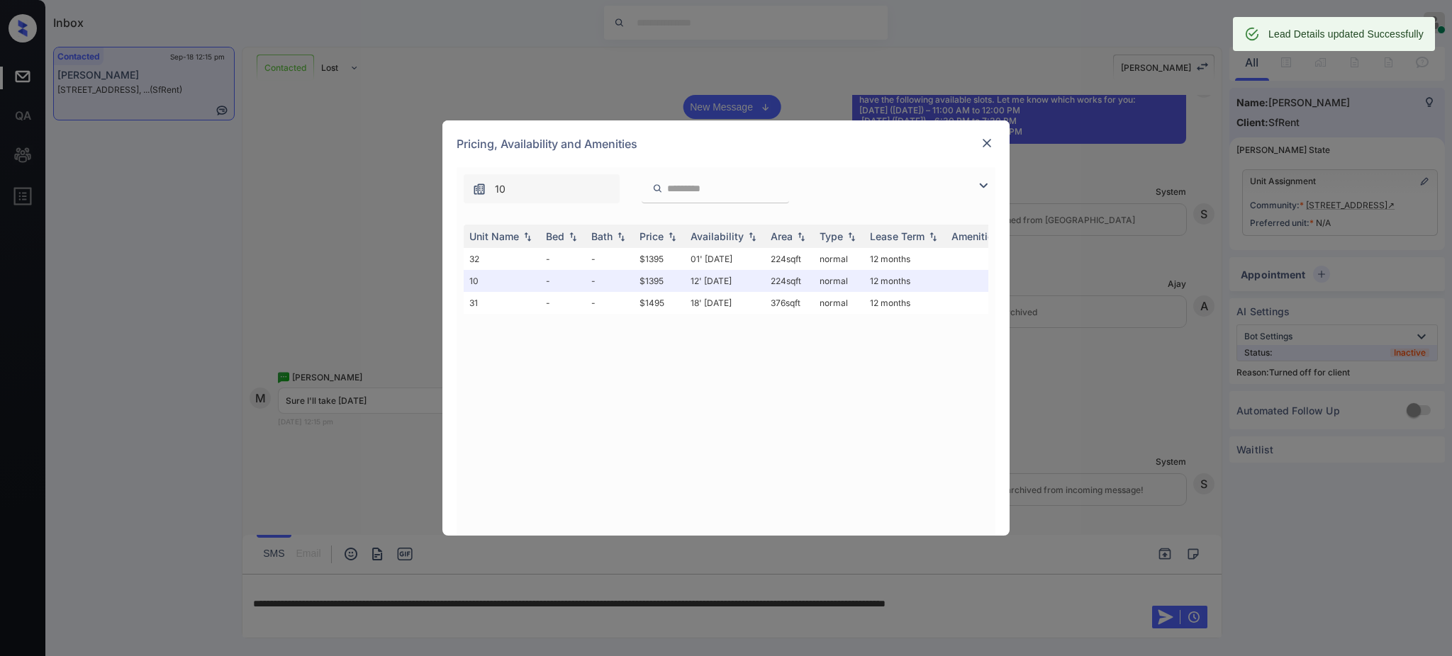
click at [989, 142] on img at bounding box center [987, 143] width 14 height 14
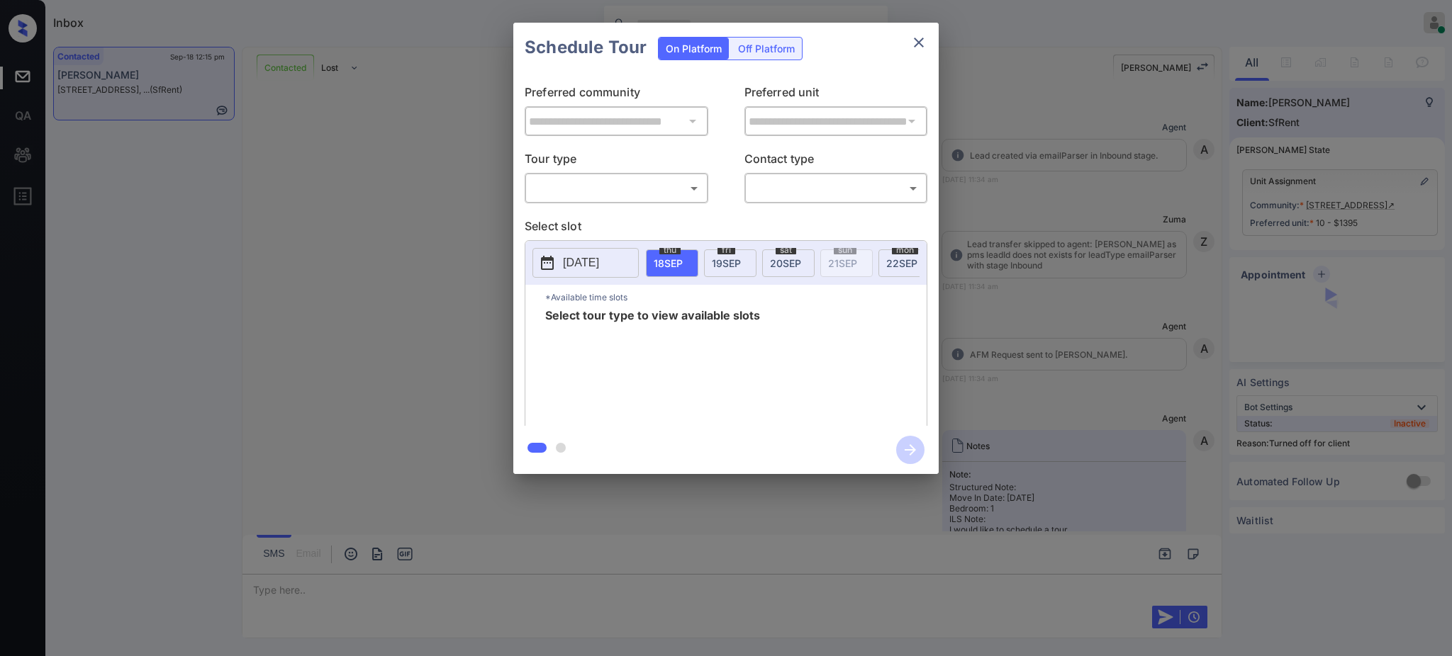
scroll to position [1797, 0]
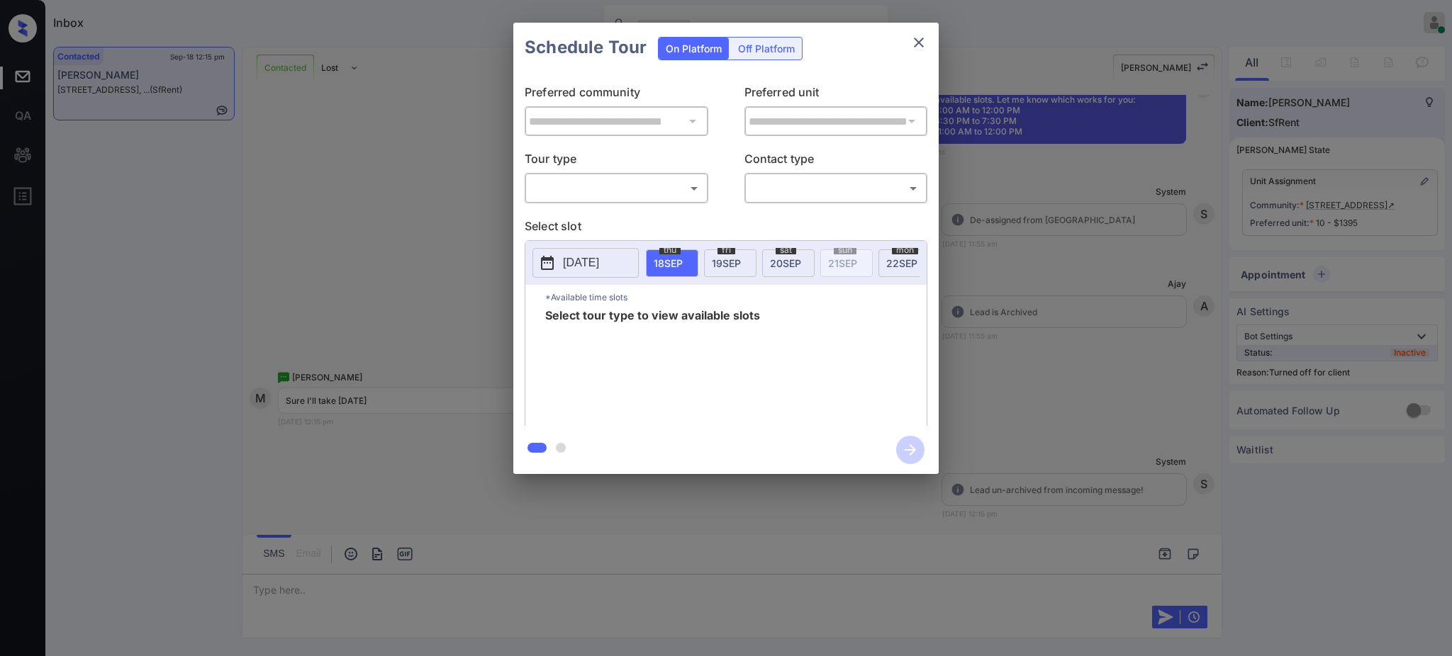
click at [1033, 343] on div "**********" at bounding box center [726, 248] width 1452 height 497
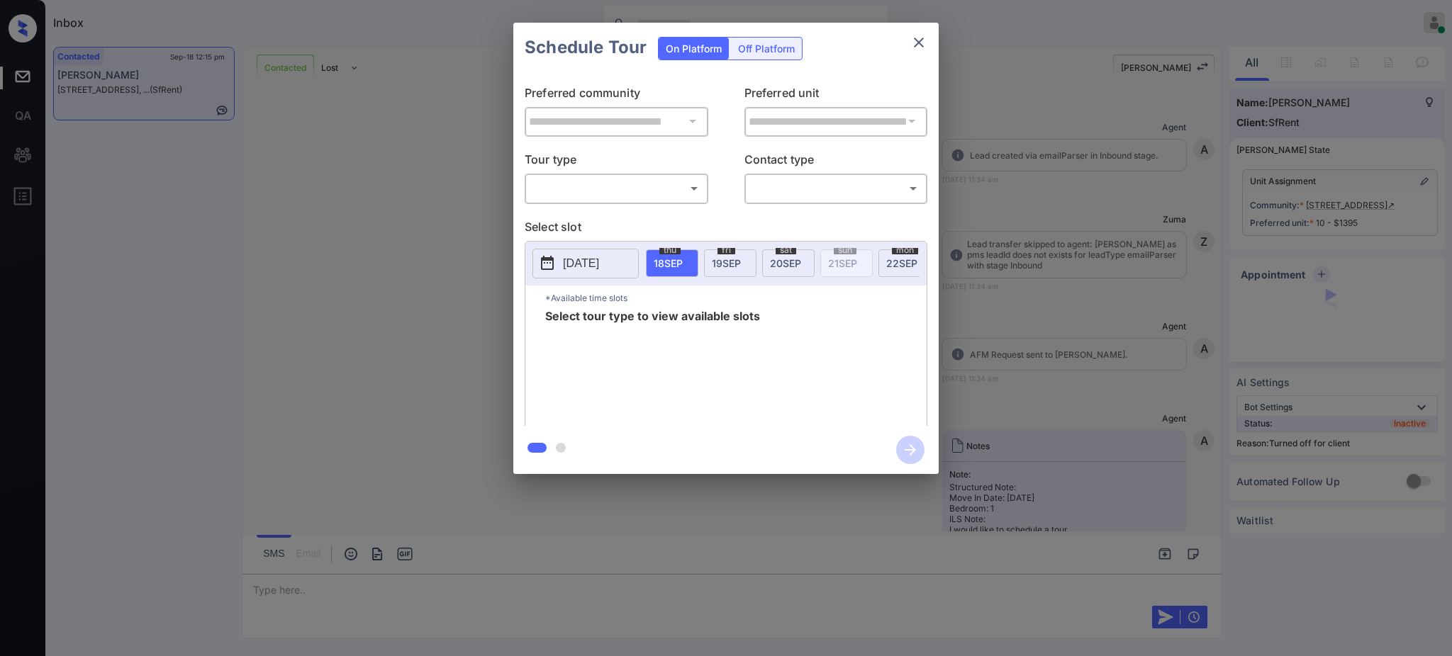
scroll to position [1797, 0]
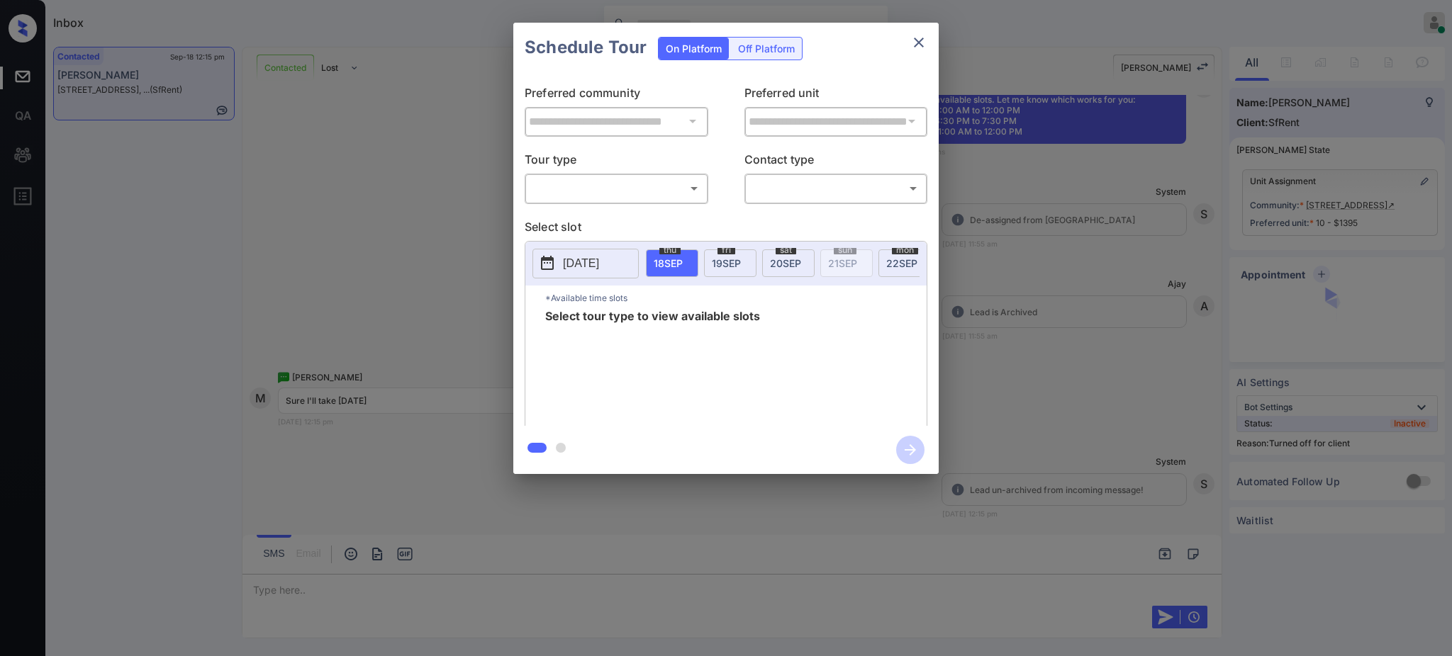
click at [769, 43] on div "Off Platform" at bounding box center [766, 49] width 71 height 22
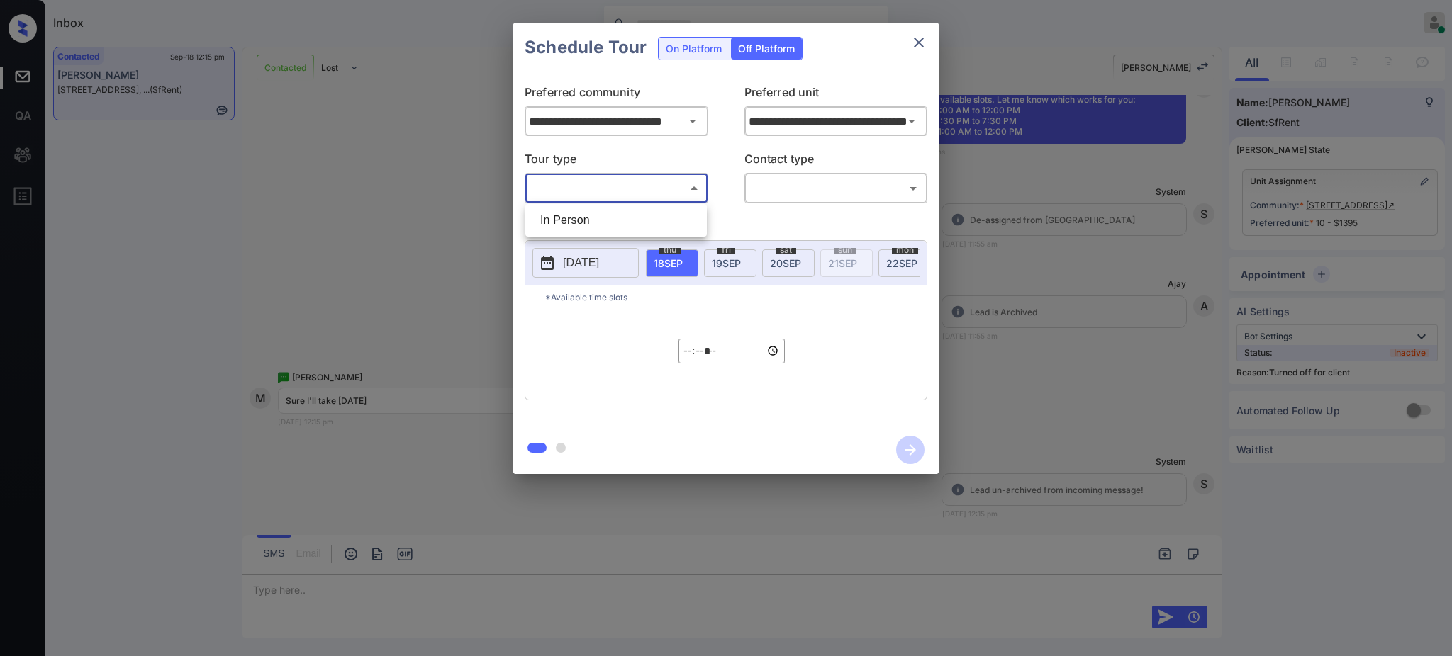
drag, startPoint x: 610, startPoint y: 179, endPoint x: 612, endPoint y: 217, distance: 38.4
click at [610, 179] on body "Inbox Ajay Kumar Online Set yourself offline Set yourself on break Profile Swit…" at bounding box center [726, 328] width 1452 height 656
click at [612, 218] on li "In Person" at bounding box center [616, 221] width 174 height 26
type input "********"
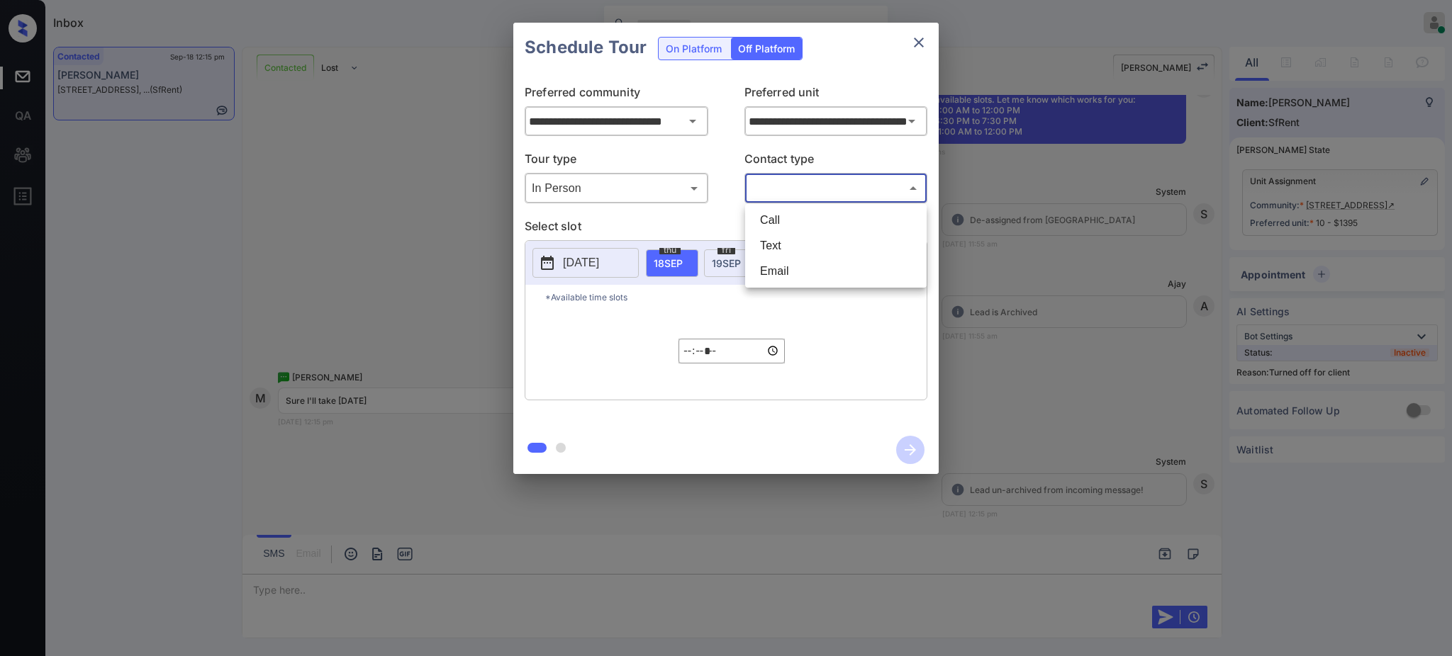
click at [776, 182] on body "Inbox Ajay Kumar Online Set yourself offline Set yourself on break Profile Swit…" at bounding box center [726, 328] width 1452 height 656
click at [763, 246] on li "Text" at bounding box center [835, 246] width 174 height 26
type input "****"
click at [546, 264] on icon at bounding box center [547, 262] width 17 height 17
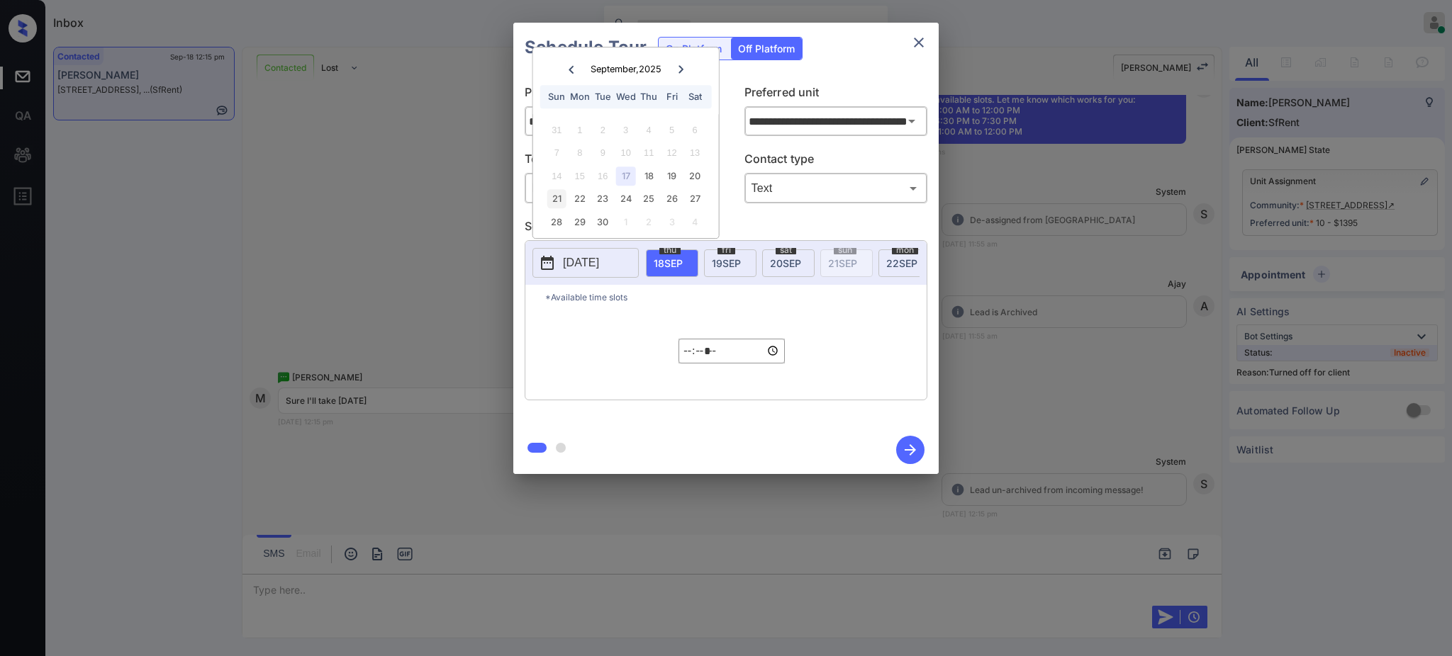
click at [559, 200] on div "21" at bounding box center [556, 198] width 19 height 19
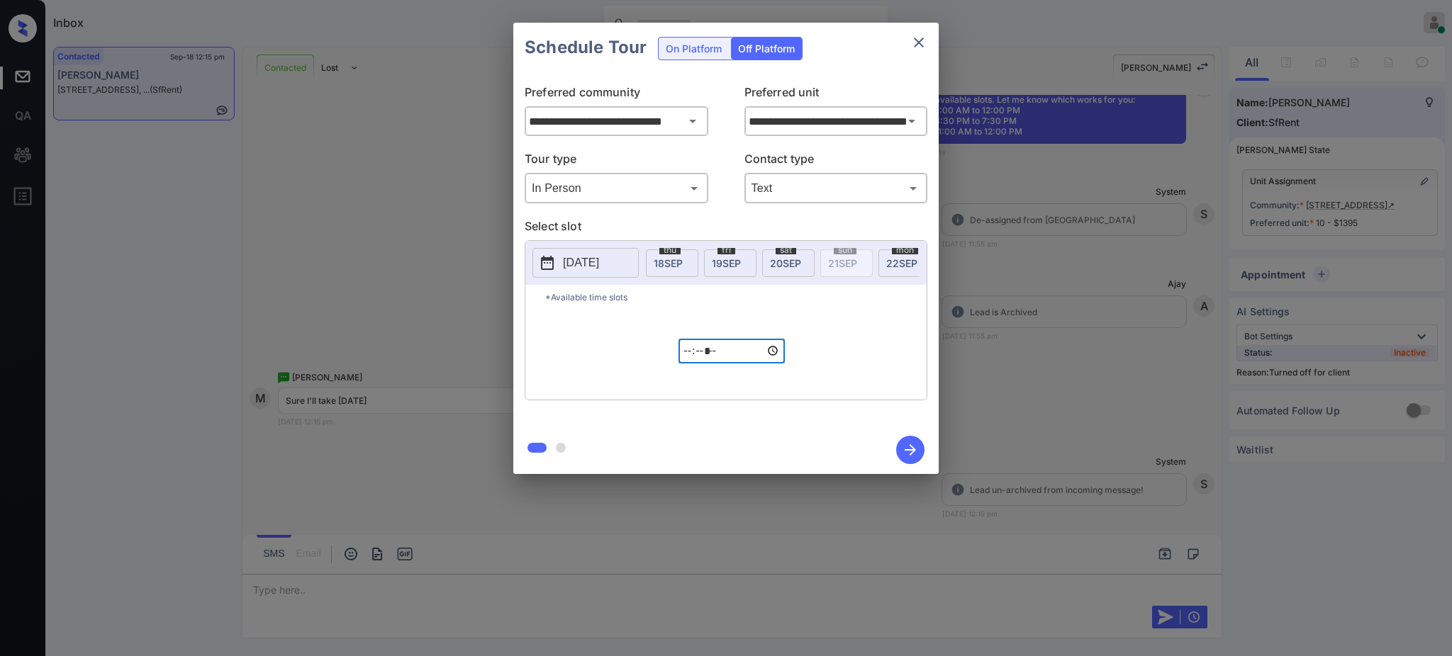
click at [689, 360] on input "*****" at bounding box center [731, 351] width 106 height 25
type input "*****"
type input "**********"
click at [910, 438] on icon "button" at bounding box center [910, 450] width 28 height 28
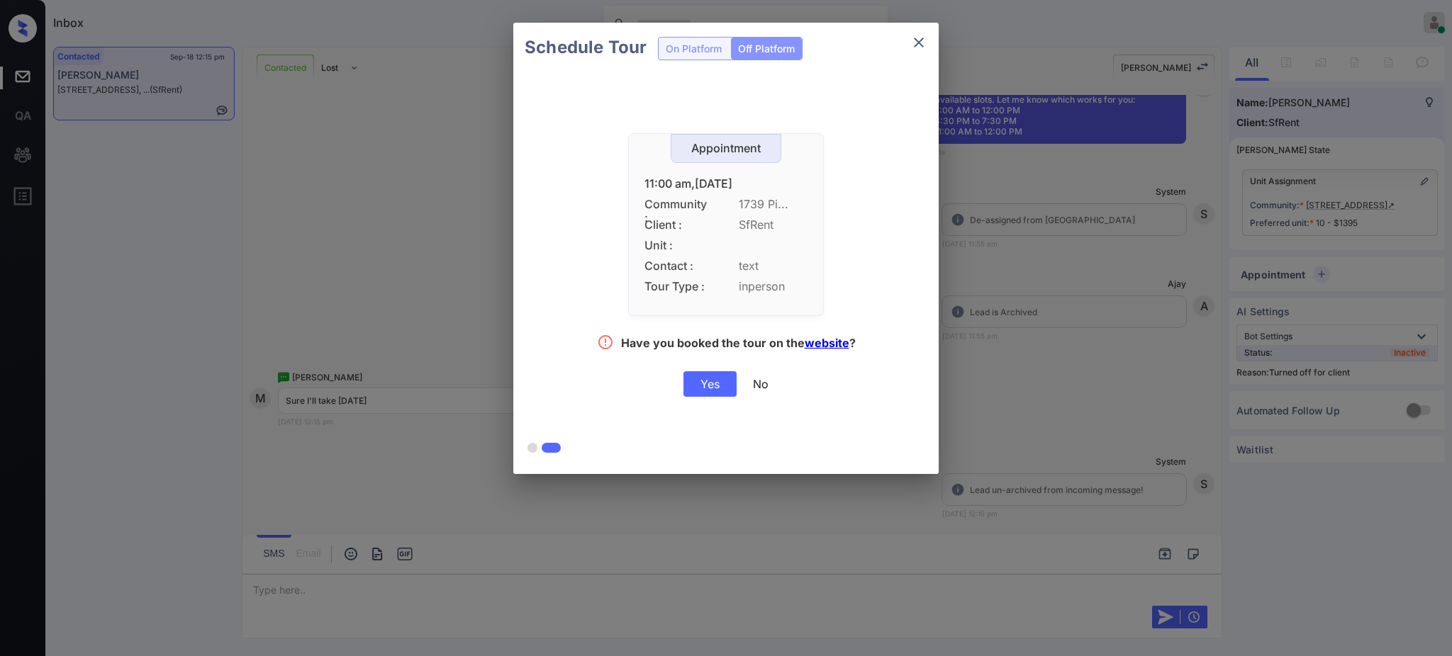
click at [700, 386] on div "Yes" at bounding box center [709, 384] width 53 height 26
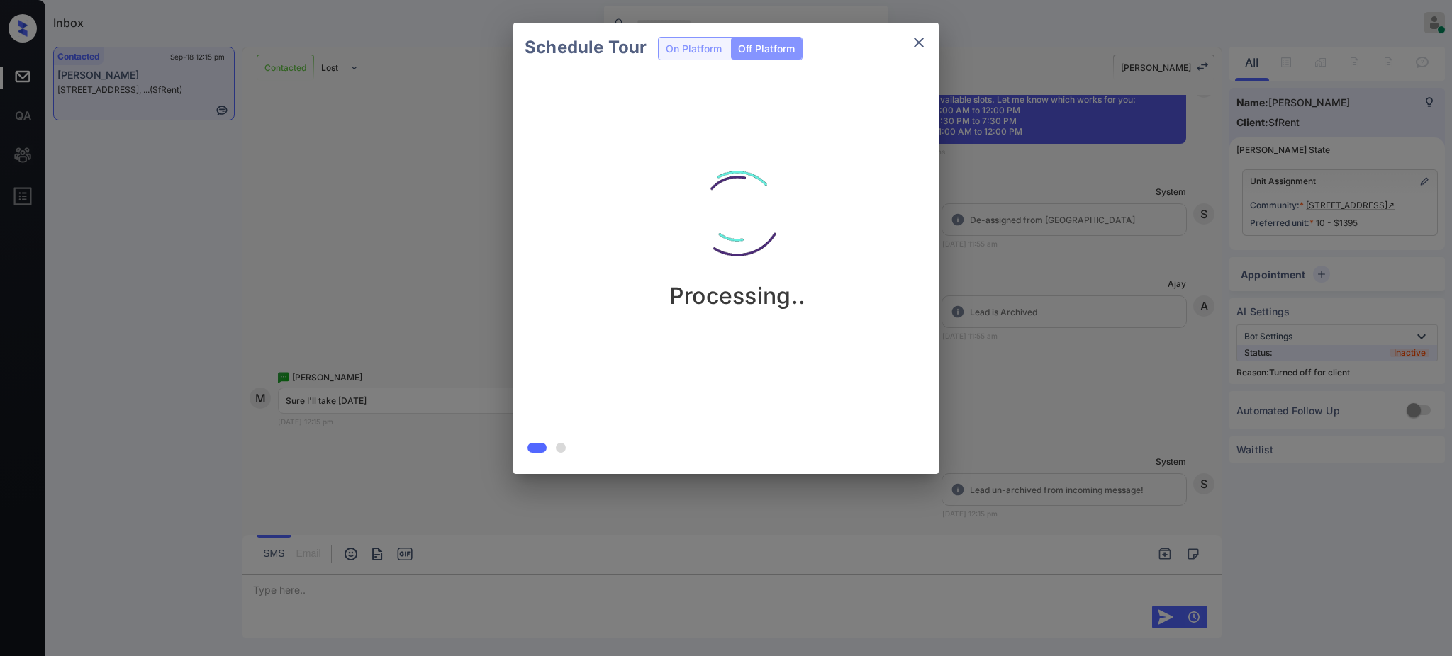
click at [1072, 329] on div "Schedule Tour On Platform Off Platform Processing.." at bounding box center [726, 248] width 1452 height 497
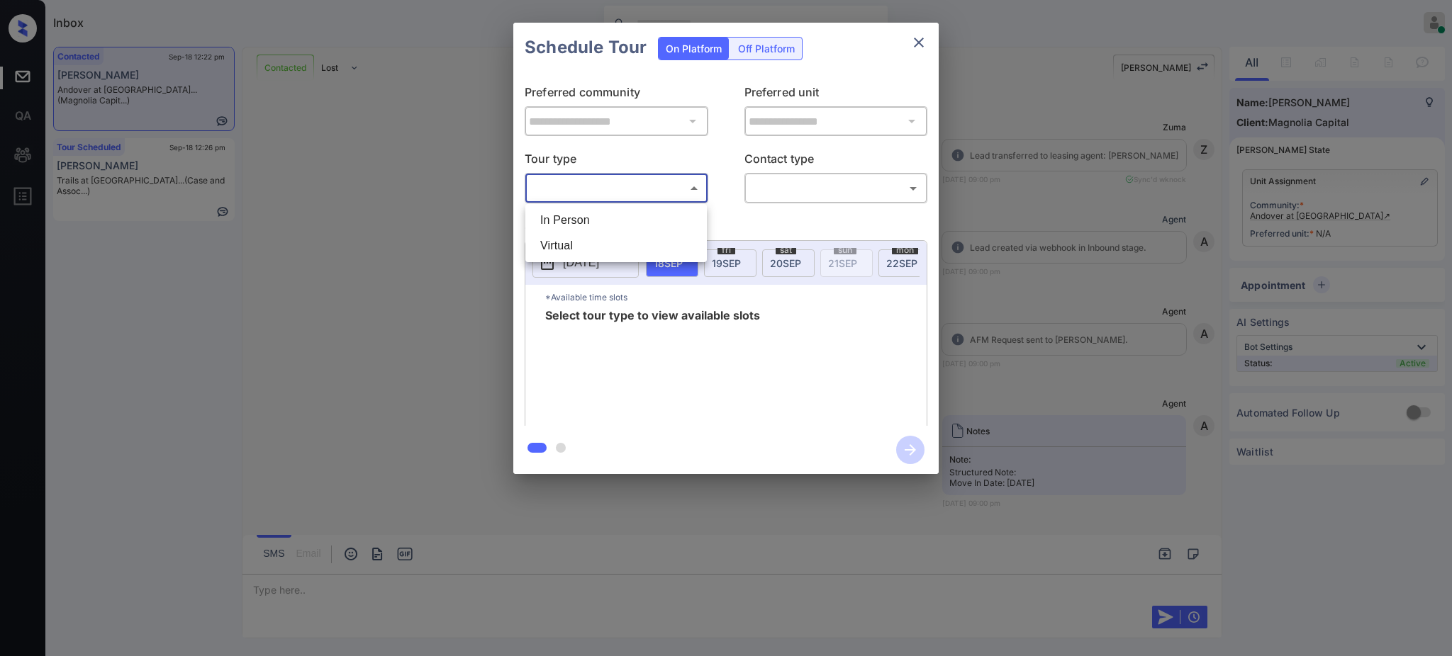
click at [650, 193] on body "Inbox [PERSON_NAME] Online Set yourself offline Set yourself on break Profile S…" at bounding box center [726, 328] width 1452 height 656
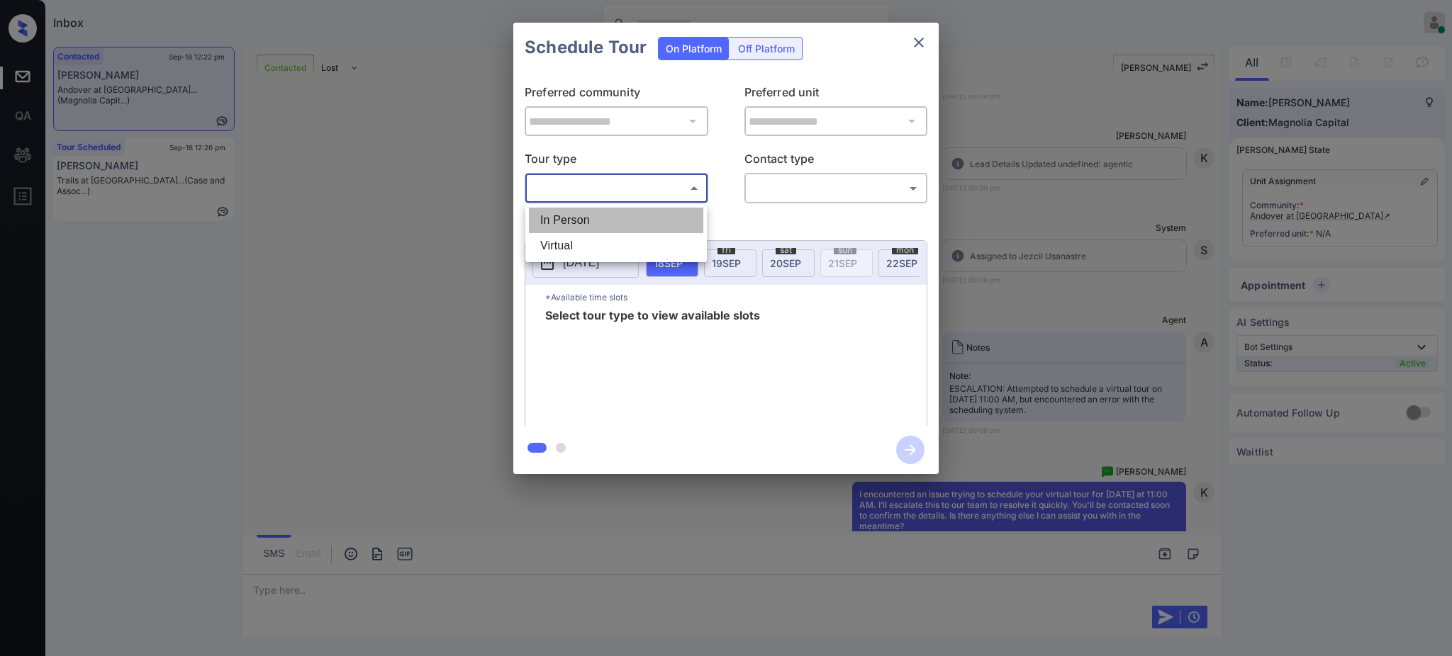
click at [625, 231] on li "In Person" at bounding box center [616, 221] width 174 height 26
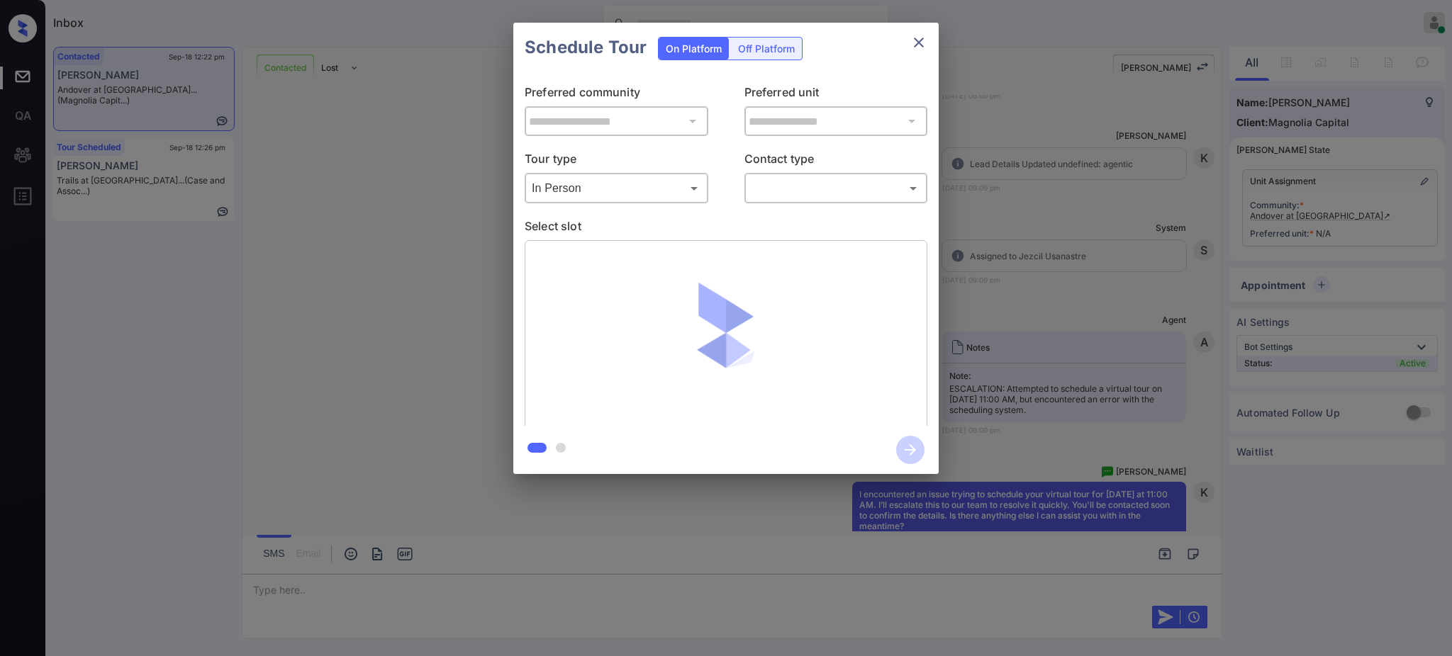
click at [614, 191] on body "Inbox [PERSON_NAME] Online Set yourself offline Set yourself on break Profile S…" at bounding box center [726, 328] width 1452 height 656
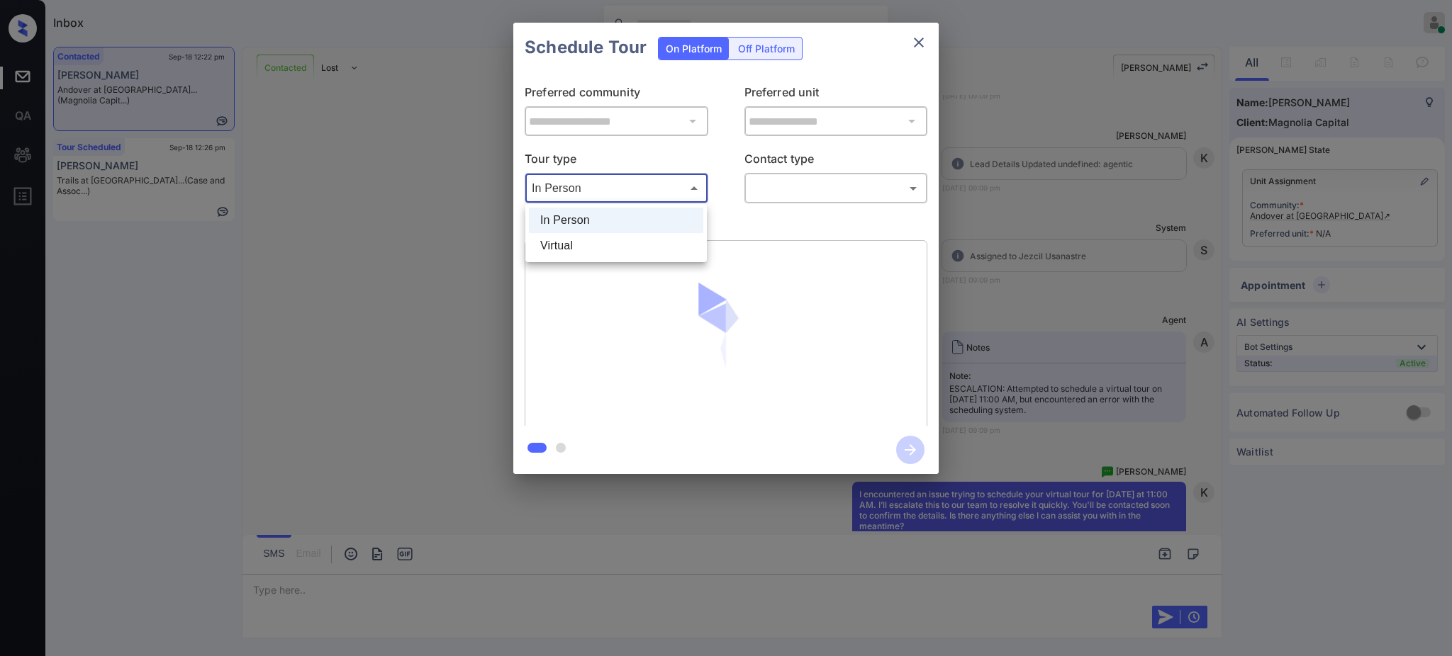
click at [577, 245] on li "Virtual" at bounding box center [616, 246] width 174 height 26
type input "*******"
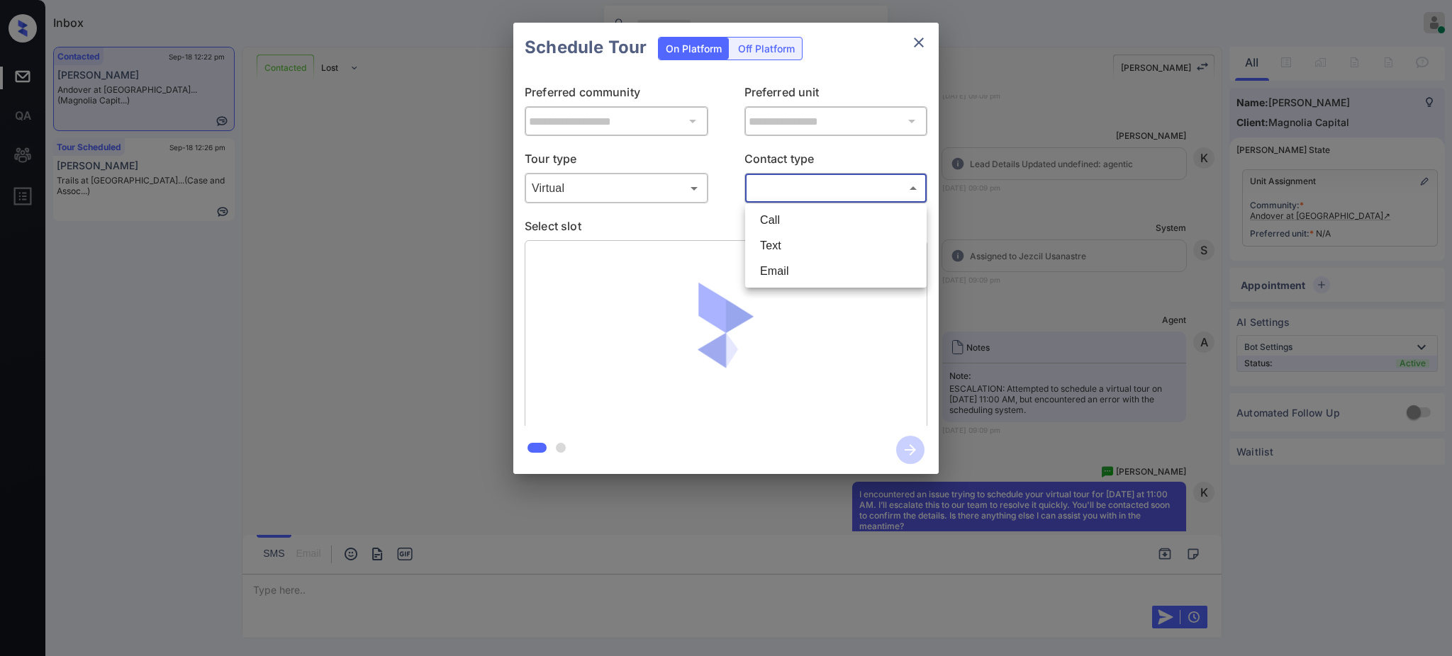
click at [818, 186] on body "Inbox Ajay Kumar Online Set yourself offline Set yourself on break Profile Swit…" at bounding box center [726, 328] width 1452 height 656
click at [771, 248] on li "Text" at bounding box center [835, 246] width 174 height 26
type input "****"
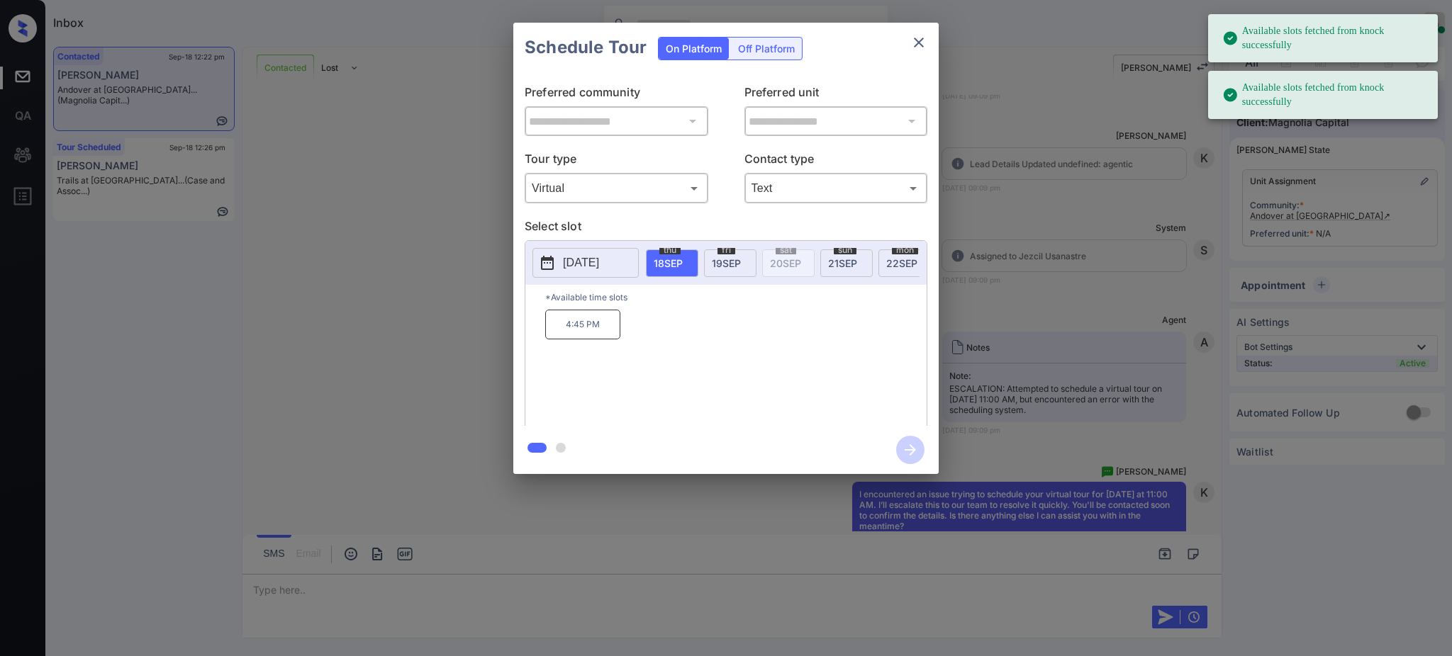
click at [1010, 265] on div "**********" at bounding box center [726, 248] width 1452 height 497
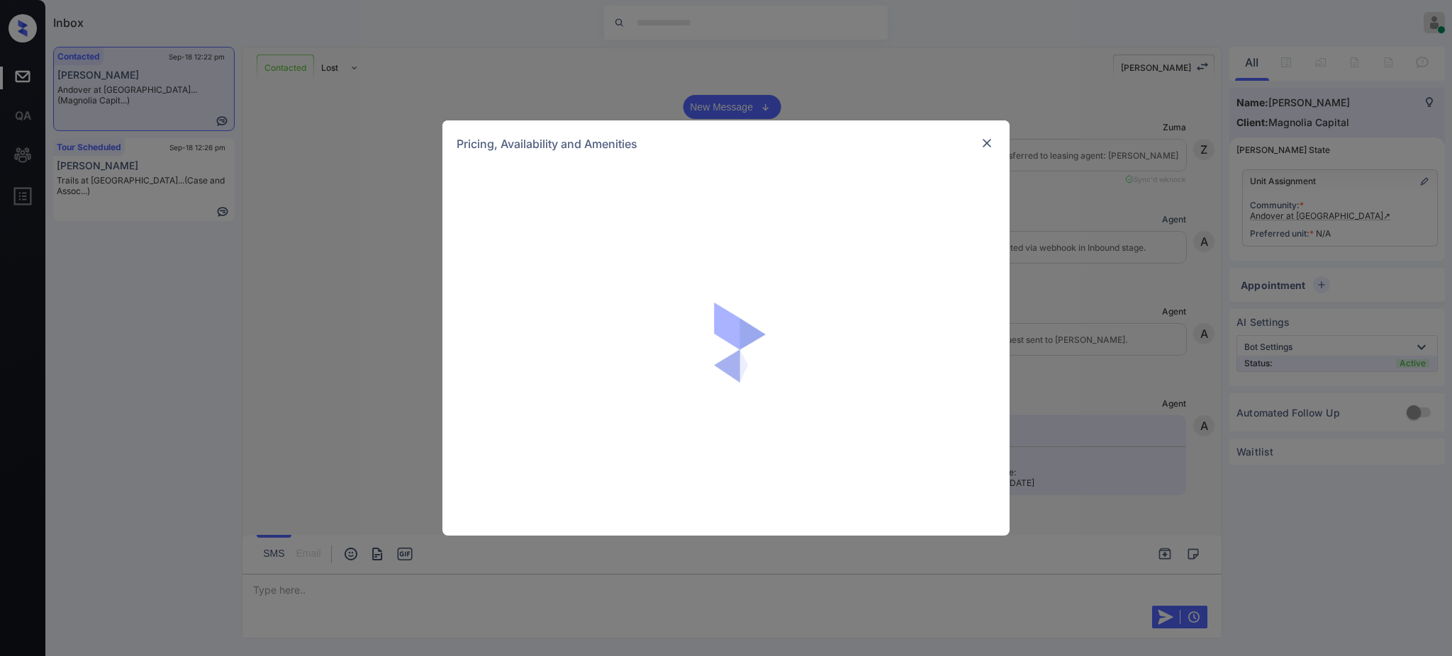
scroll to position [4183, 0]
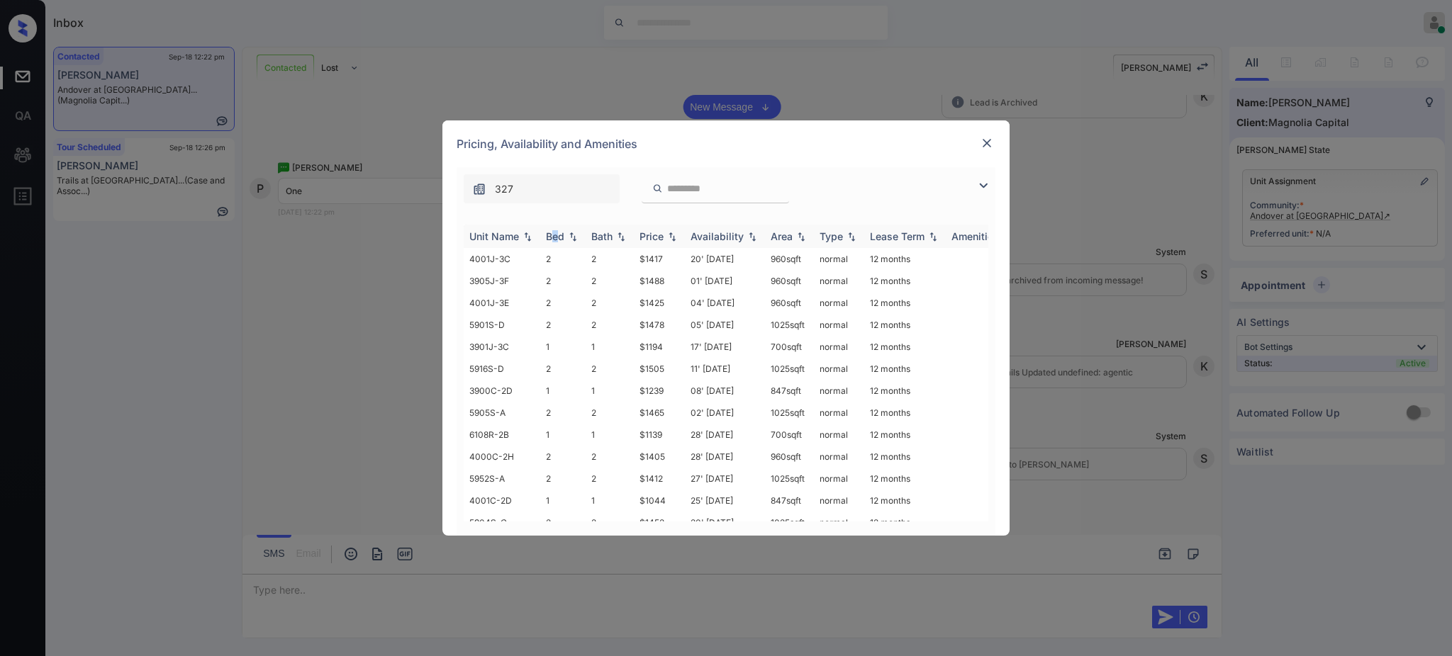
click at [556, 235] on div "Bed" at bounding box center [555, 236] width 18 height 12
click at [556, 237] on div "Bed" at bounding box center [555, 236] width 18 height 12
drag, startPoint x: 634, startPoint y: 347, endPoint x: 673, endPoint y: 346, distance: 39.7
click at [673, 346] on td "$984" at bounding box center [659, 347] width 51 height 22
copy td "$984"
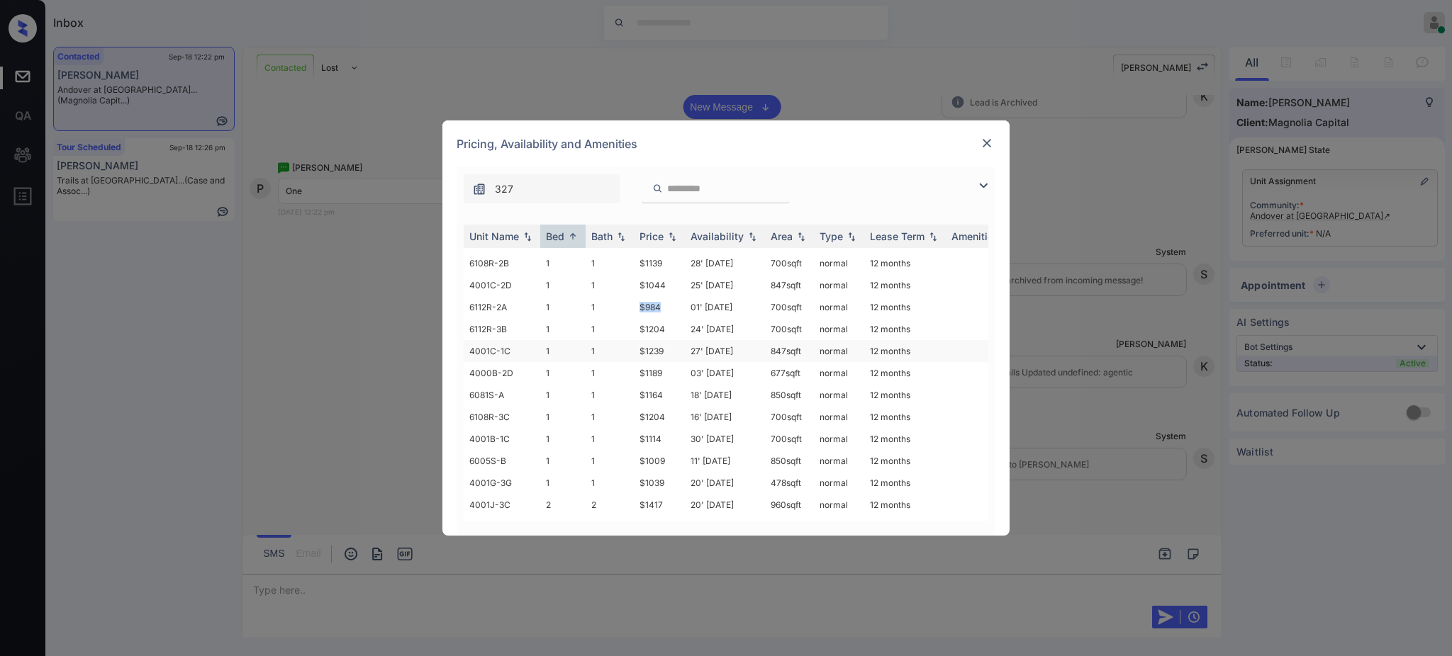
scroll to position [0, 0]
copy td "$984"
click at [988, 141] on img at bounding box center [987, 143] width 14 height 14
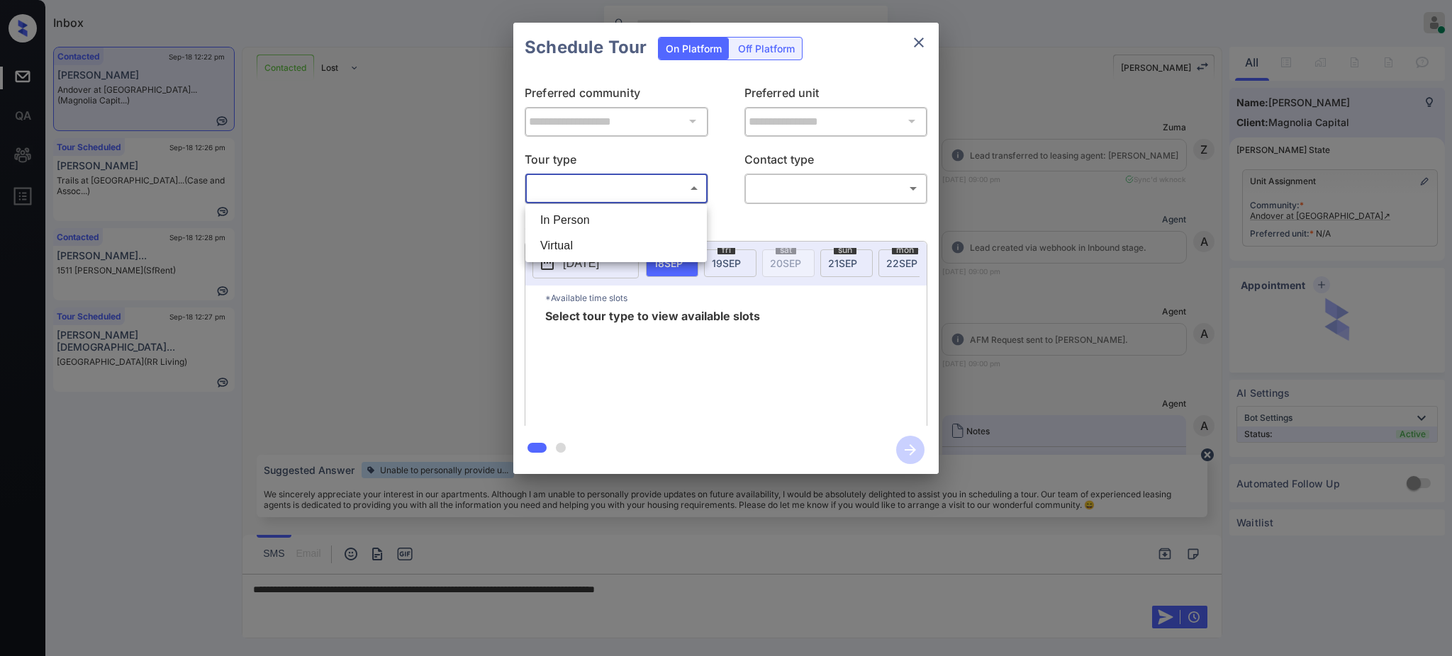
click at [627, 220] on ul "In Person Virtual" at bounding box center [615, 233] width 181 height 58
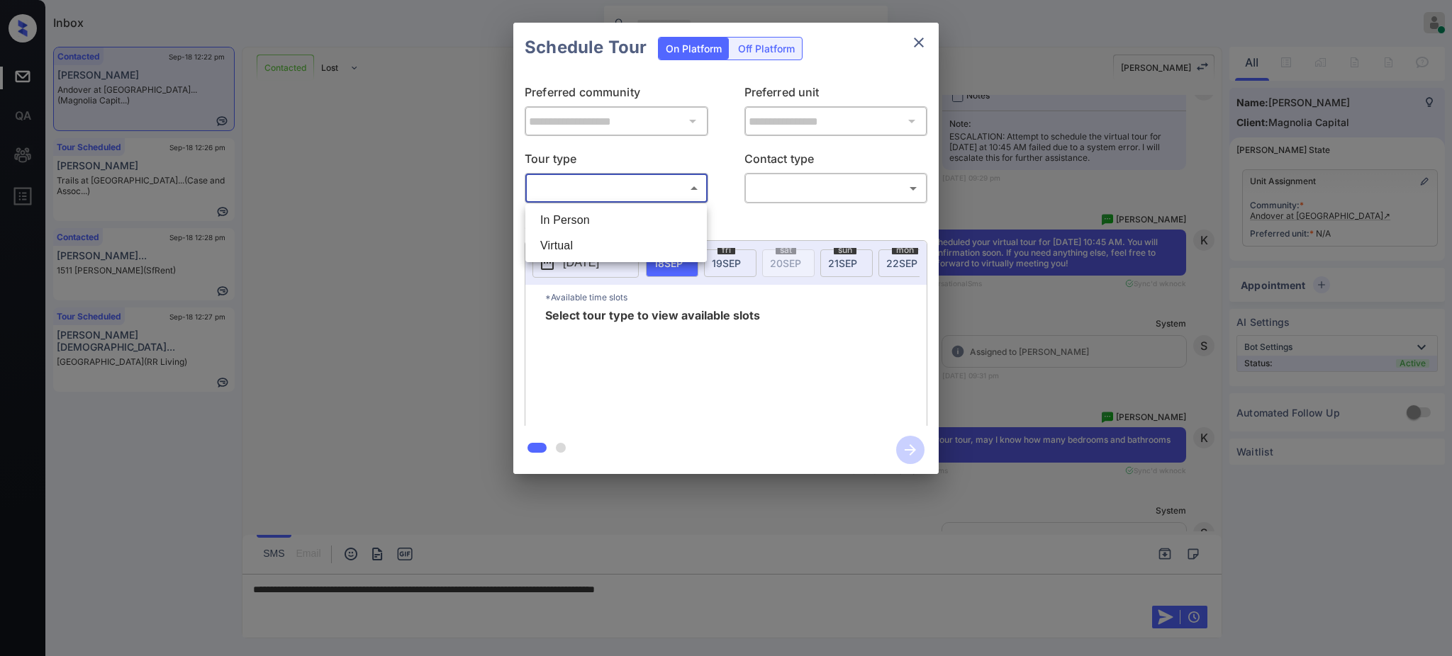
click at [592, 245] on li "Virtual" at bounding box center [616, 246] width 174 height 26
type input "*******"
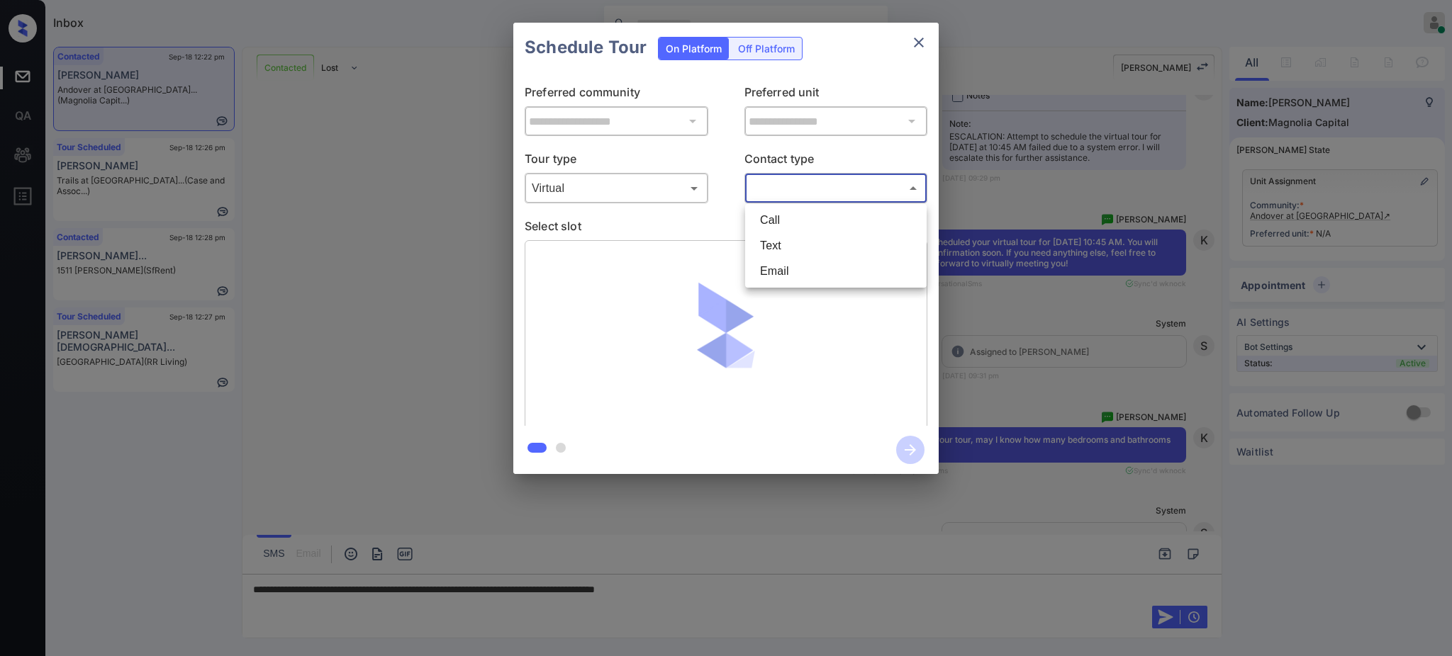
click at [817, 182] on body "Inbox [PERSON_NAME] Online Set yourself offline Set yourself on break Profile S…" at bounding box center [726, 328] width 1452 height 656
click at [785, 243] on li "Text" at bounding box center [835, 246] width 174 height 26
type input "****"
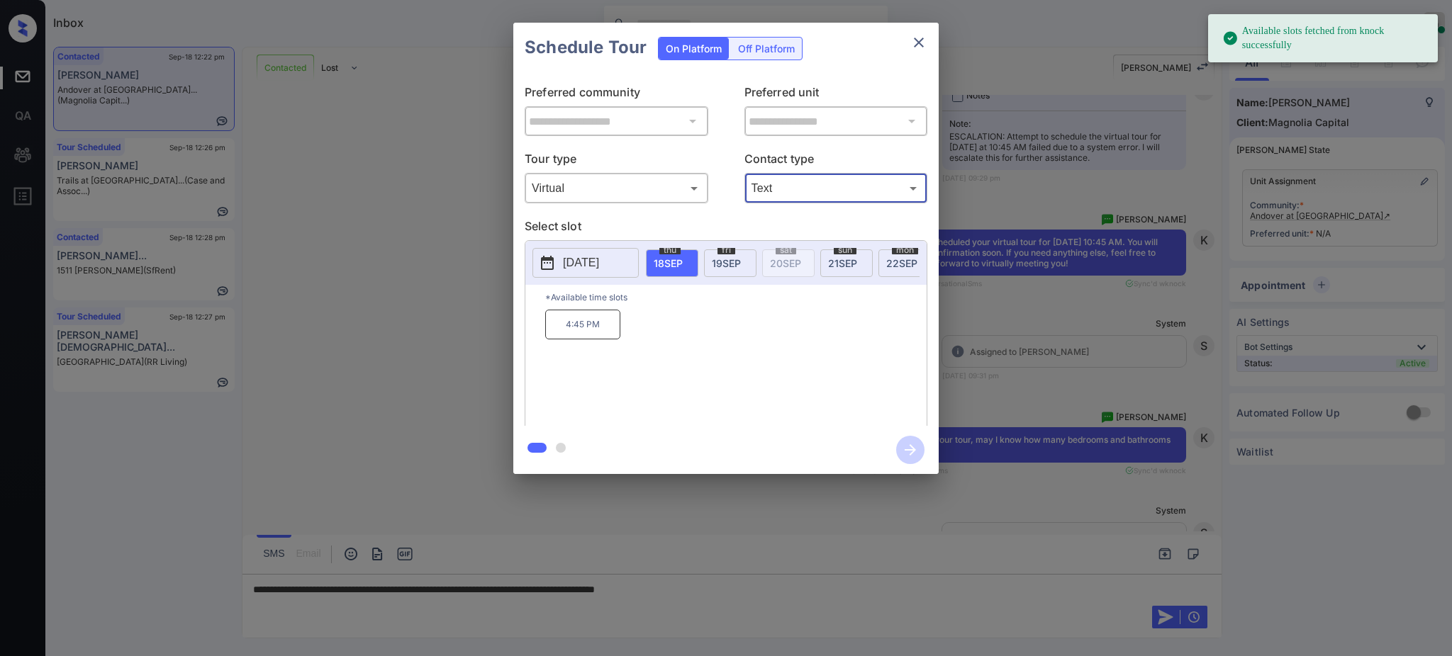
click at [727, 254] on div "fri 19 SEP" at bounding box center [730, 263] width 52 height 28
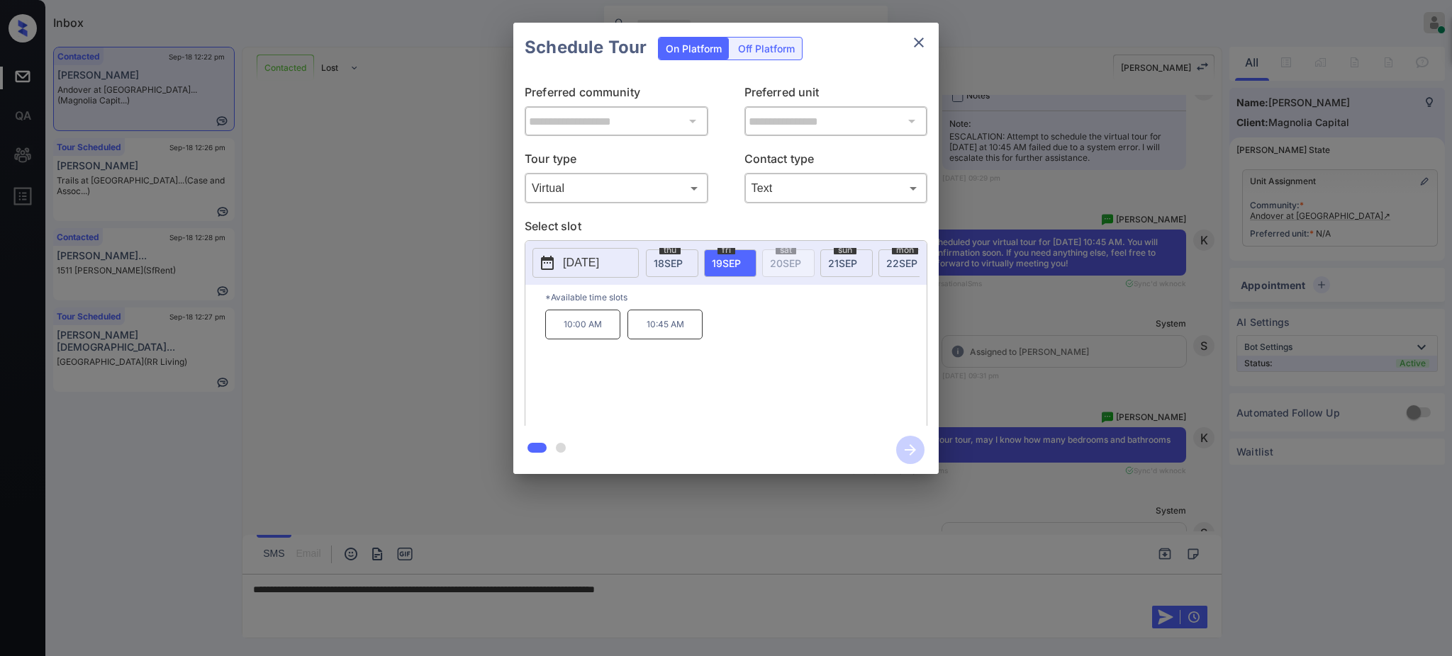
click at [914, 40] on icon "close" at bounding box center [918, 42] width 17 height 17
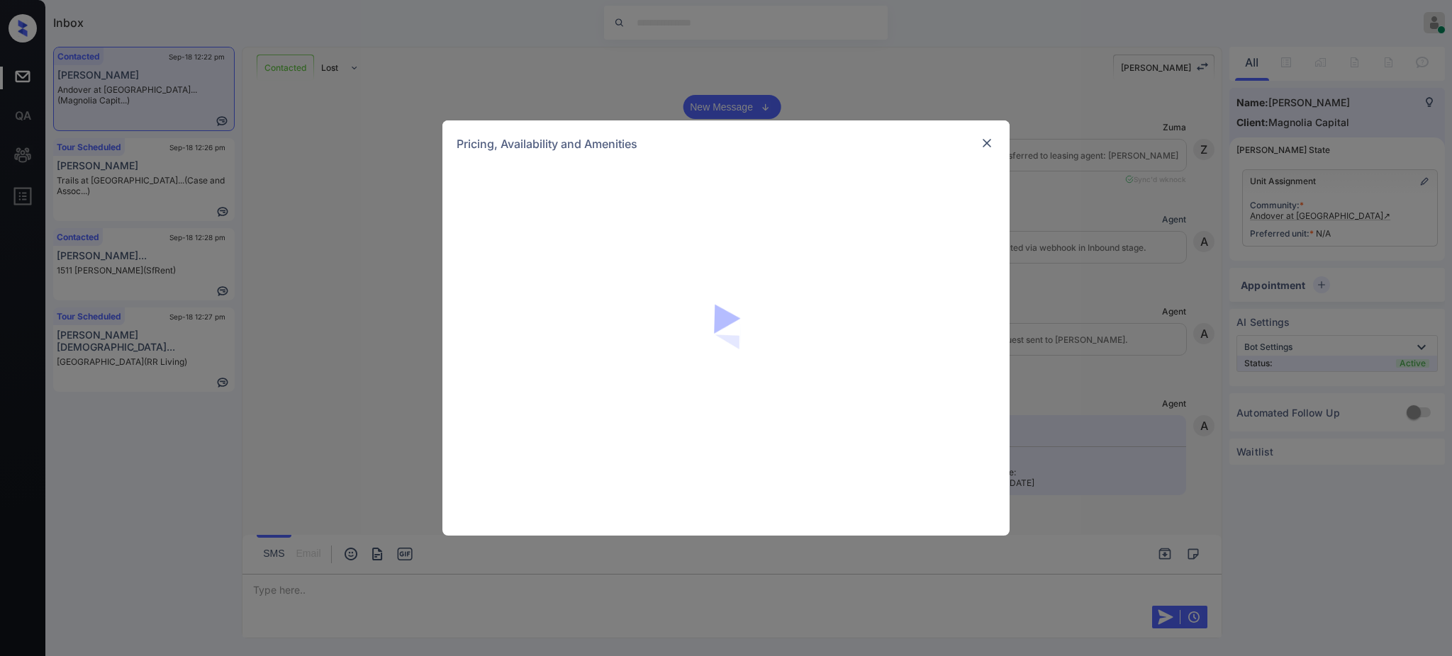
scroll to position [4279, 0]
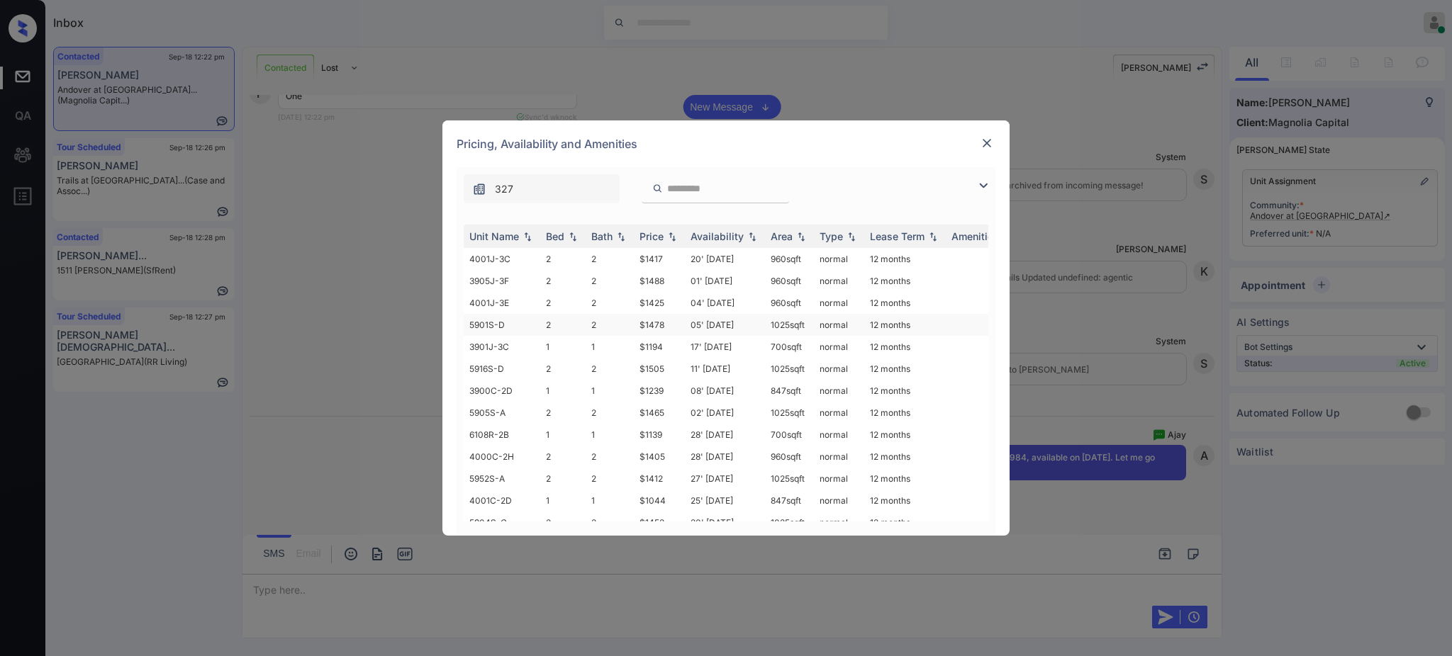
click at [636, 323] on td "$1478" at bounding box center [659, 325] width 51 height 22
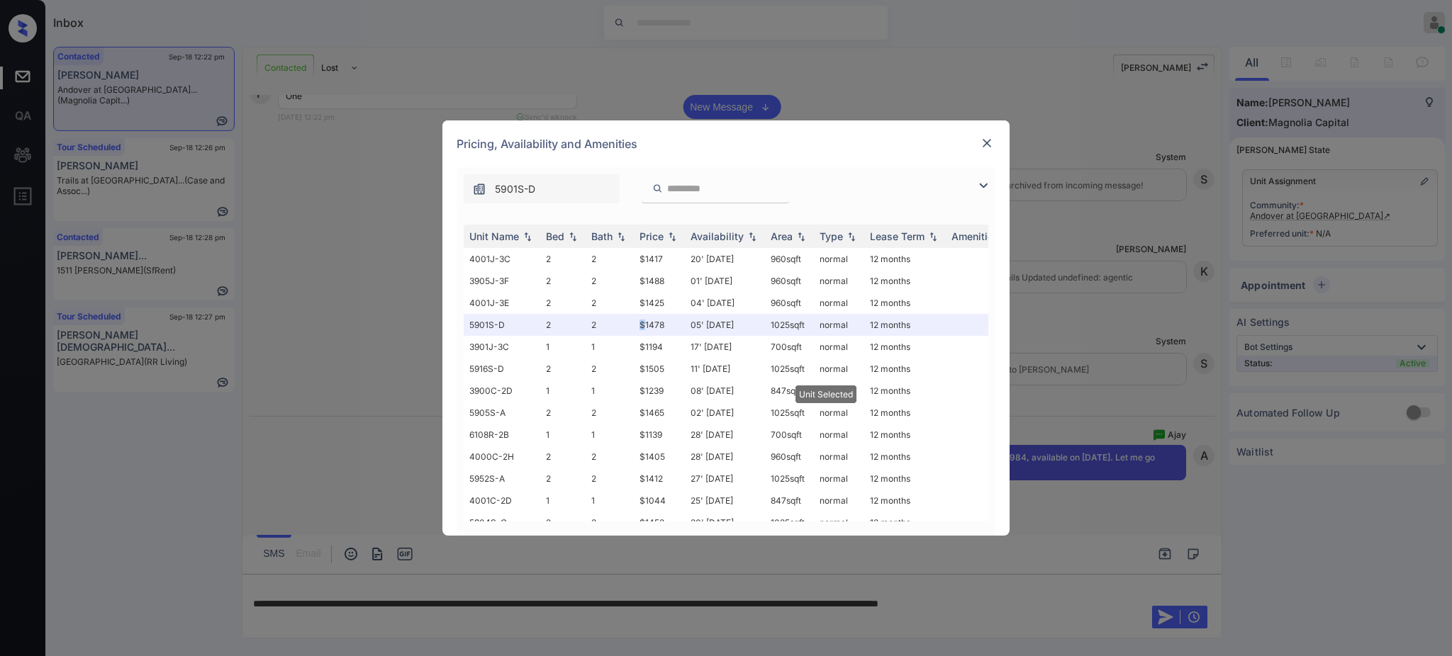
click at [987, 139] on img at bounding box center [987, 143] width 14 height 14
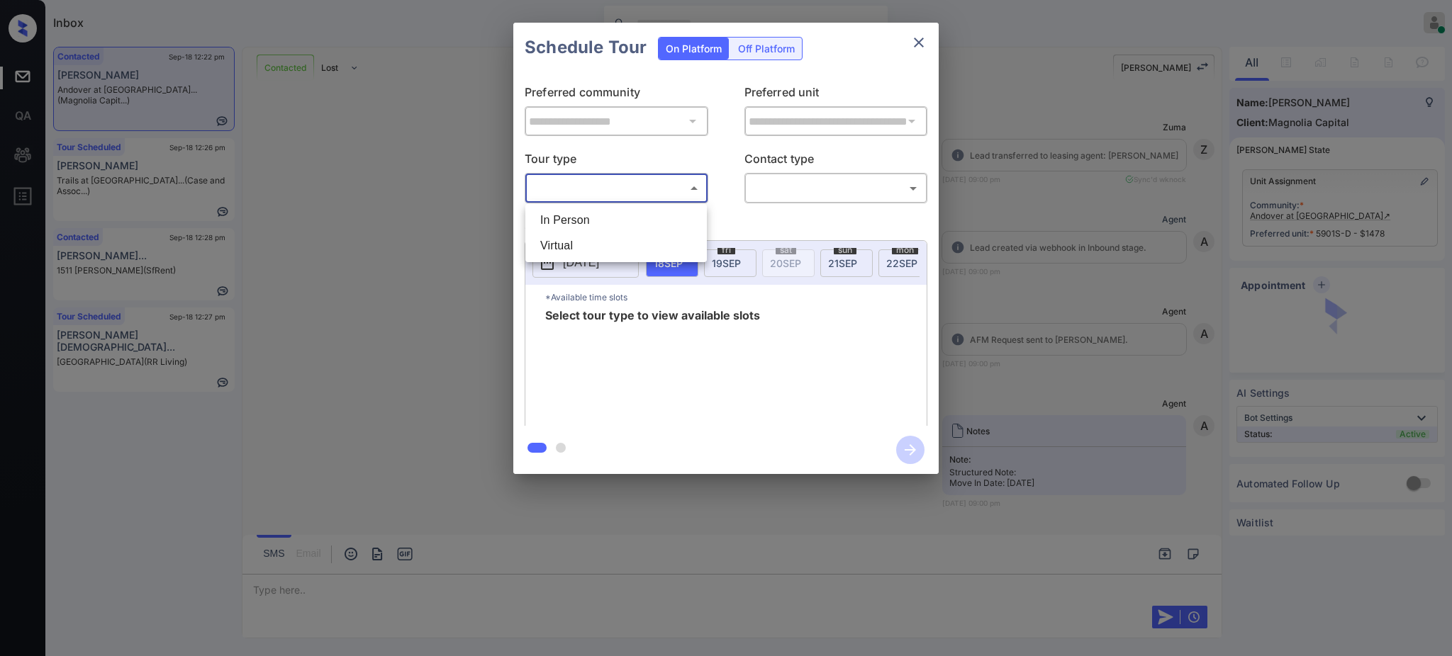
scroll to position [4373, 0]
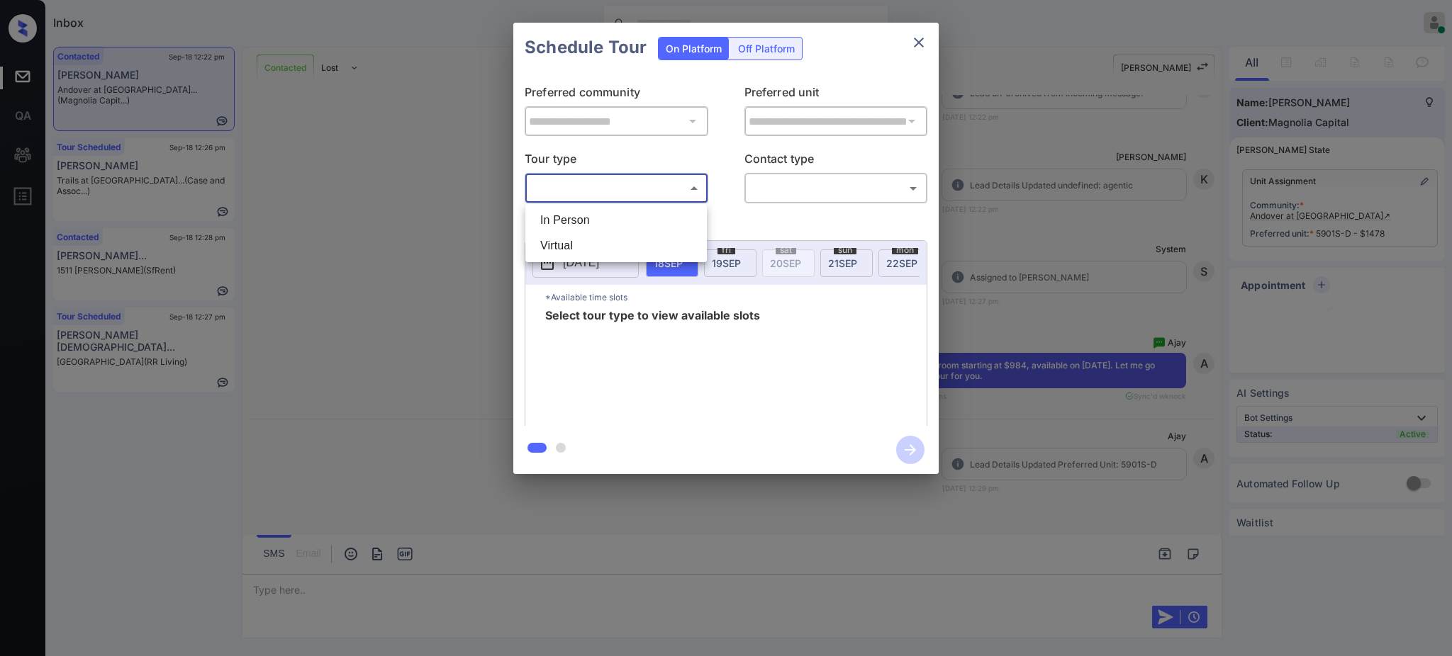
click at [574, 241] on li "Virtual" at bounding box center [616, 246] width 174 height 26
type input "*******"
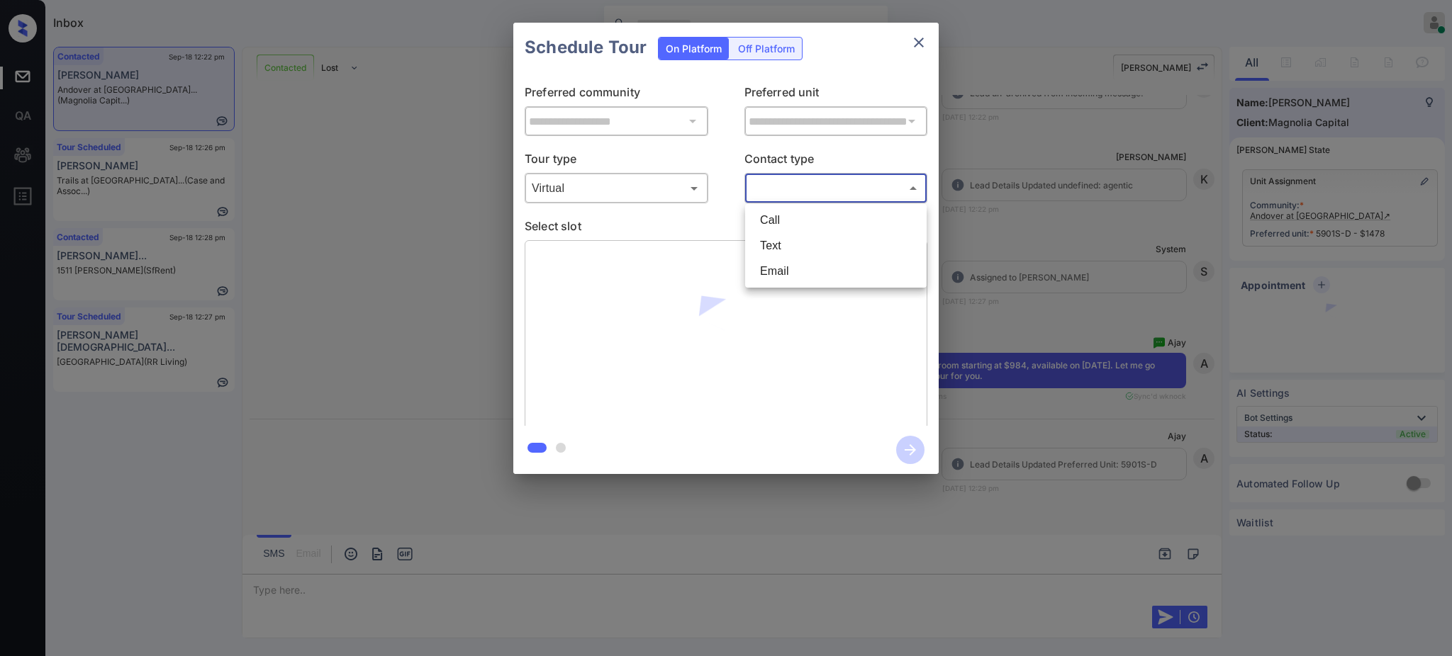
click at [771, 189] on body "Inbox [PERSON_NAME] Online Set yourself offline Set yourself on break Profile S…" at bounding box center [726, 328] width 1452 height 656
click at [777, 241] on li "Text" at bounding box center [835, 246] width 174 height 26
type input "****"
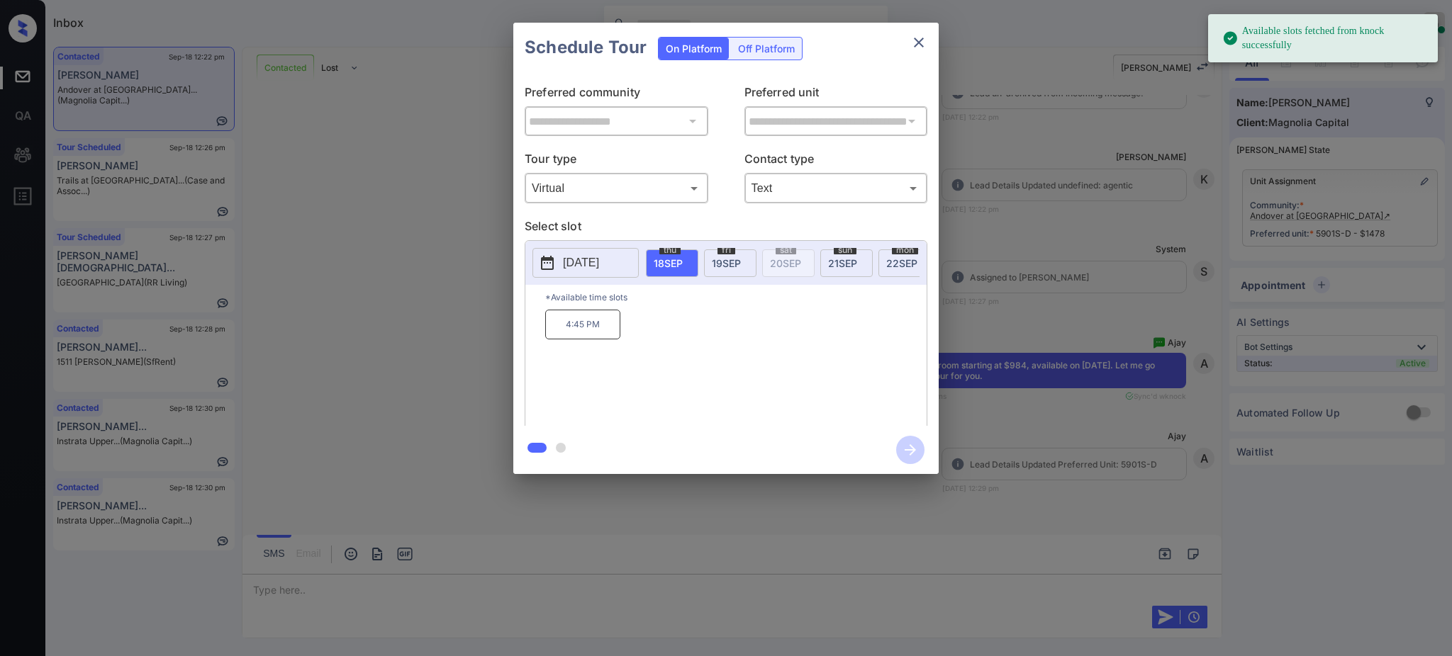
click at [730, 266] on span "[DATE]" at bounding box center [726, 263] width 29 height 12
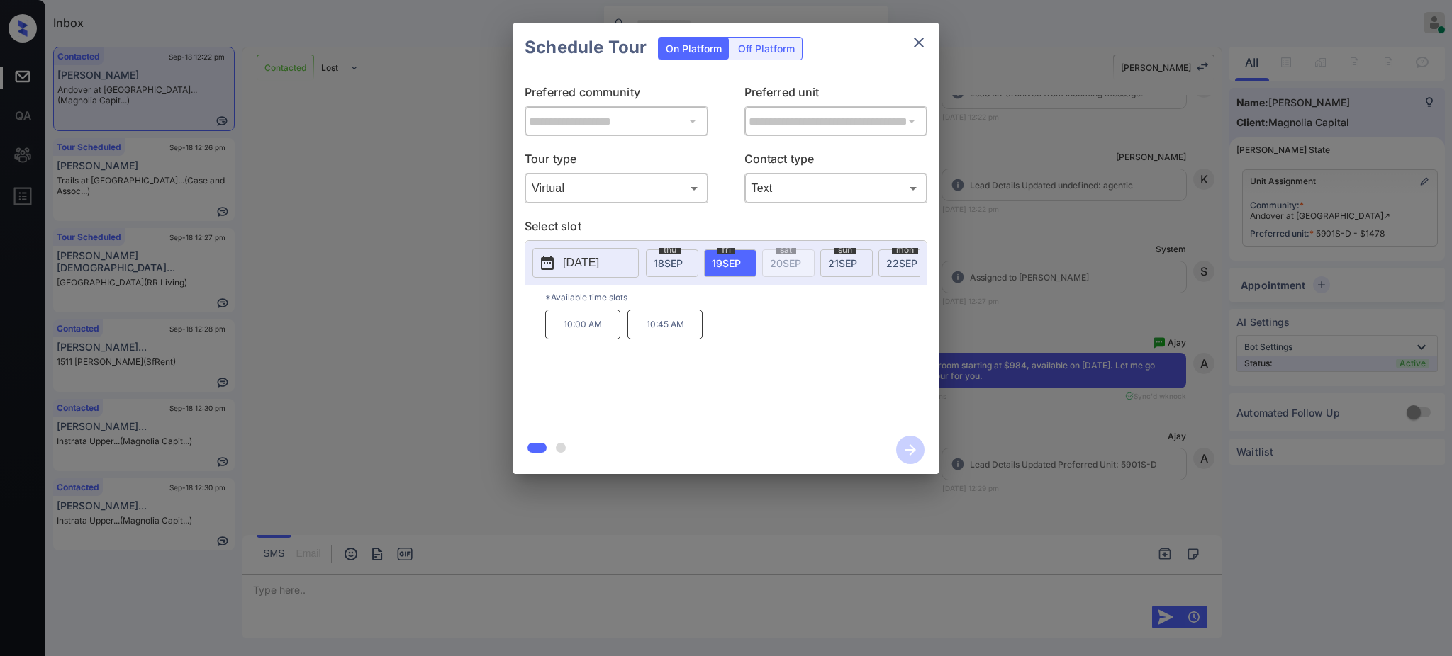
click at [658, 340] on p "10:45 AM" at bounding box center [664, 325] width 75 height 30
click at [904, 447] on icon "button" at bounding box center [910, 450] width 28 height 28
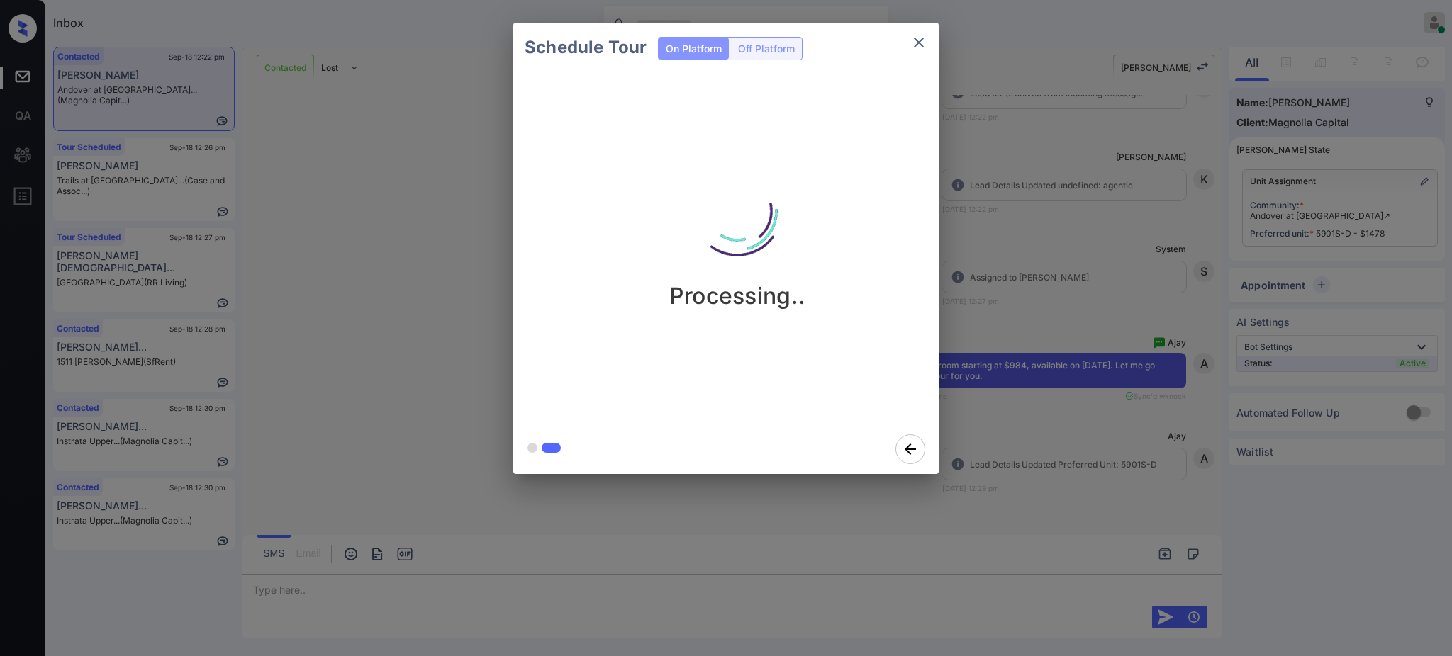
click at [1009, 294] on div "Schedule Tour On Platform Off Platform Processing.." at bounding box center [726, 248] width 1452 height 497
